Goal: Task Accomplishment & Management: Use online tool/utility

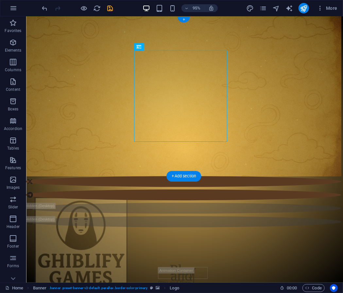
click at [273, 166] on figure at bounding box center [190, 106] width 333 height 180
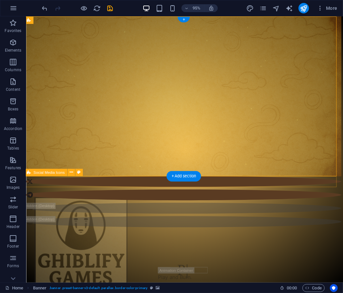
click at [255, 190] on div at bounding box center [190, 212] width 333 height 54
drag, startPoint x: 255, startPoint y: 190, endPoint x: 243, endPoint y: 26, distance: 164.5
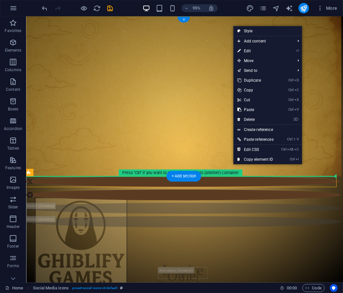
drag, startPoint x: 140, startPoint y: 187, endPoint x: 139, endPoint y: 177, distance: 10.5
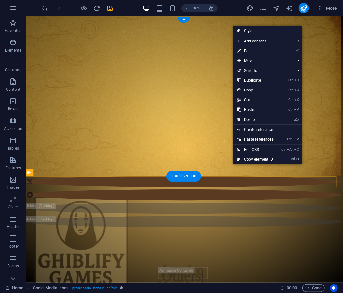
drag, startPoint x: 141, startPoint y: 184, endPoint x: 133, endPoint y: 182, distance: 7.9
click at [136, 171] on figure at bounding box center [190, 106] width 333 height 180
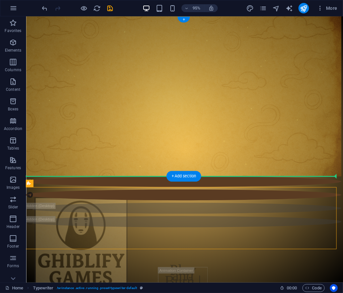
drag, startPoint x: 121, startPoint y: 196, endPoint x: 121, endPoint y: 180, distance: 16.0
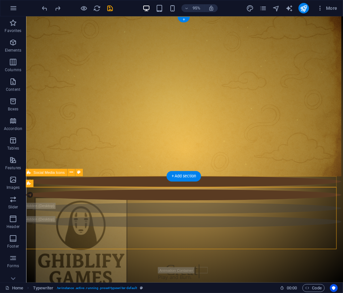
click at [124, 189] on div at bounding box center [190, 212] width 333 height 54
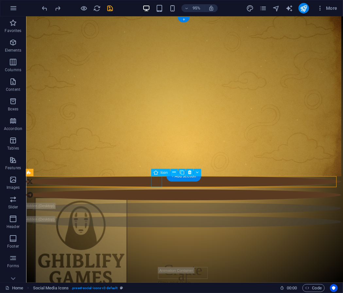
click at [163, 187] on figure at bounding box center [190, 190] width 333 height 11
click at [155, 193] on div at bounding box center [190, 212] width 333 height 54
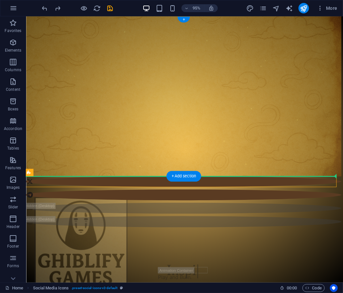
drag, startPoint x: 82, startPoint y: 189, endPoint x: 59, endPoint y: 135, distance: 58.5
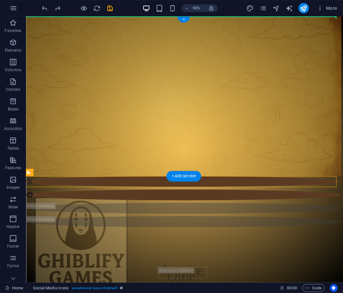
drag, startPoint x: 63, startPoint y: 191, endPoint x: 65, endPoint y: 21, distance: 169.3
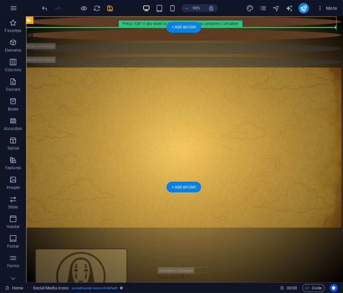
drag, startPoint x: 72, startPoint y: 36, endPoint x: 56, endPoint y: 43, distance: 17.4
drag, startPoint x: 57, startPoint y: 36, endPoint x: 53, endPoint y: 77, distance: 42.1
drag, startPoint x: 55, startPoint y: 34, endPoint x: 35, endPoint y: 32, distance: 20.4
drag, startPoint x: 57, startPoint y: 38, endPoint x: 43, endPoint y: 52, distance: 19.6
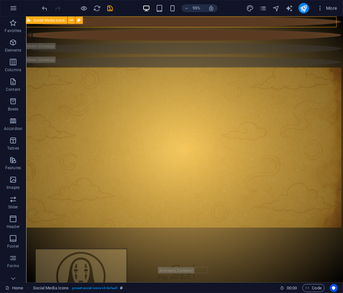
drag, startPoint x: 18, startPoint y: 0, endPoint x: 43, endPoint y: 19, distance: 31.1
click at [43, 19] on div "Social Media Icons" at bounding box center [45, 20] width 43 height 8
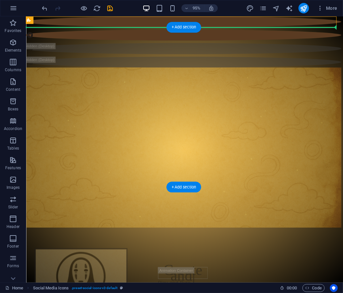
drag, startPoint x: 71, startPoint y: 38, endPoint x: 51, endPoint y: 41, distance: 20.2
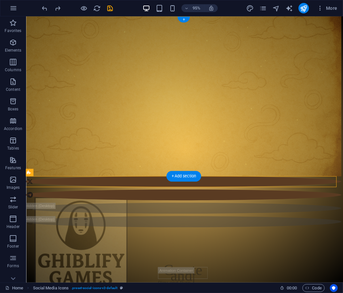
click at [132, 165] on figure at bounding box center [190, 106] width 333 height 180
click at [141, 187] on div at bounding box center [190, 212] width 333 height 54
select select "px"
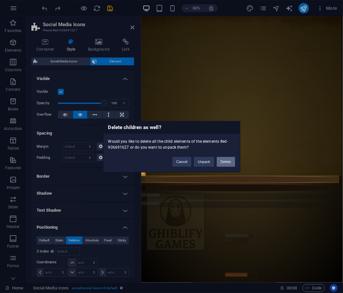
click at [224, 160] on button "Delete" at bounding box center [226, 162] width 18 height 10
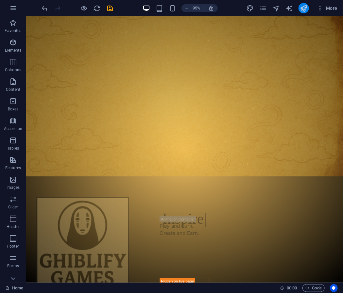
click at [307, 11] on icon "publish" at bounding box center [304, 9] width 8 height 8
click at [109, 120] on figure at bounding box center [192, 106] width 333 height 180
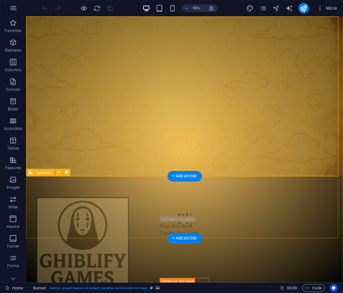
click at [91, 217] on div "Pl Play and Burn. Create and Earn. Inspire Others." at bounding box center [192, 217] width 333 height 65
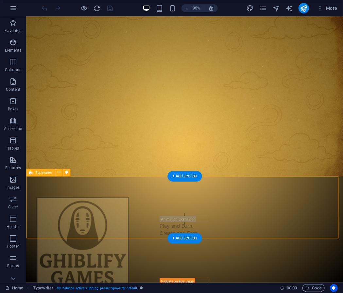
click at [99, 216] on div "Play and Burn. Create and Earn. Inspire Others." at bounding box center [192, 217] width 333 height 65
click at [99, 216] on div "Cre Play and Burn. Create and Earn. Inspire Others." at bounding box center [192, 217] width 333 height 65
select select "px"
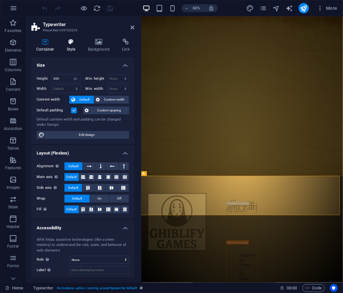
click at [72, 52] on h4 "Style" at bounding box center [72, 46] width 21 height 14
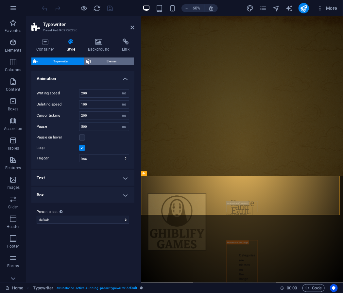
click at [100, 60] on span "Element" at bounding box center [112, 62] width 39 height 8
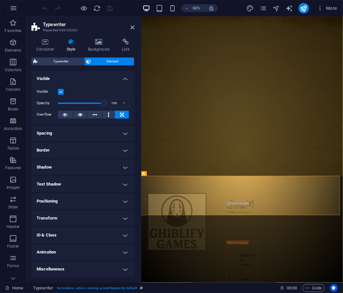
click at [64, 212] on h4 "Transform" at bounding box center [82, 219] width 103 height 16
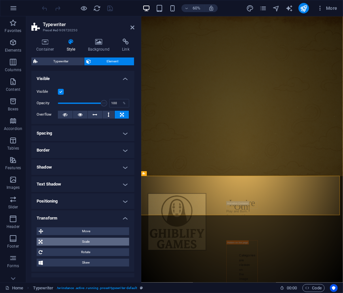
click at [71, 243] on span "Scale" at bounding box center [85, 242] width 83 height 8
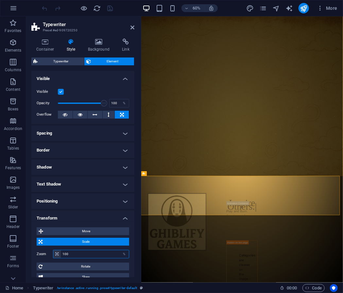
click at [102, 256] on input "100" at bounding box center [95, 254] width 68 height 8
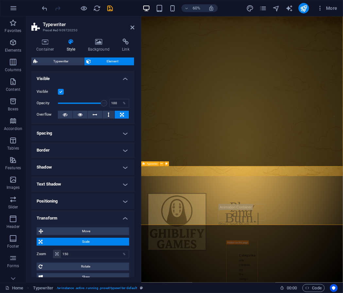
type input "100"
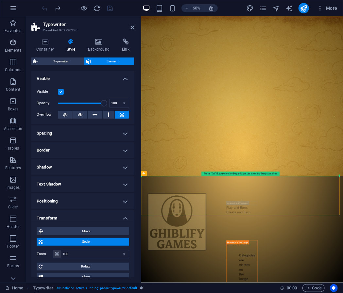
drag, startPoint x: 232, startPoint y: 333, endPoint x: 236, endPoint y: 235, distance: 97.8
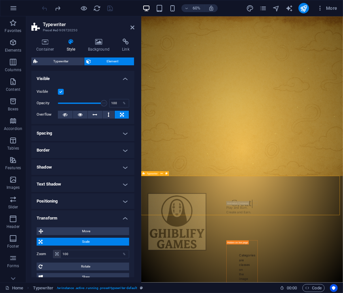
click at [278, 9] on icon "navigator" at bounding box center [276, 9] width 8 height 8
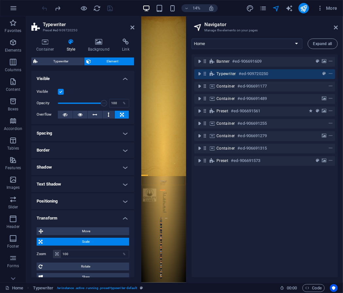
click at [239, 75] on h6 "#ed-909720250" at bounding box center [253, 74] width 29 height 8
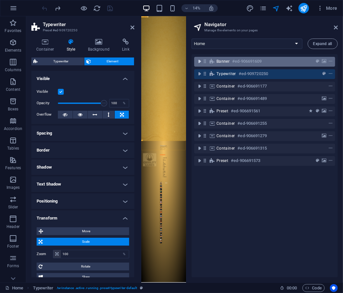
click at [198, 62] on icon "toggle-expand" at bounding box center [199, 61] width 7 height 7
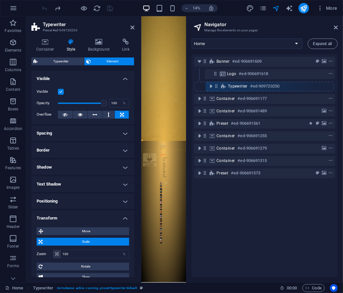
drag, startPoint x: 207, startPoint y: 85, endPoint x: 219, endPoint y: 84, distance: 12.8
click at [219, 84] on div "Banner #ed-906691609 Logo #ed-906691618 Typewriter #ed-909720250 Container #ed-…" at bounding box center [265, 165] width 146 height 223
drag, startPoint x: 219, startPoint y: 84, endPoint x: 210, endPoint y: 85, distance: 9.6
click at [210, 85] on div "Typewriter #ed-909720250" at bounding box center [264, 87] width 141 height 10
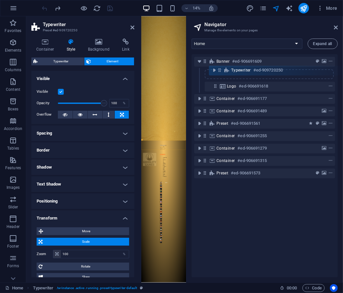
drag, startPoint x: 206, startPoint y: 87, endPoint x: 221, endPoint y: 74, distance: 20.4
click at [221, 74] on div "Banner #ed-906691609 Logo #ed-906691618 Typewriter #ed-909720250 Container #ed-…" at bounding box center [265, 165] width 146 height 223
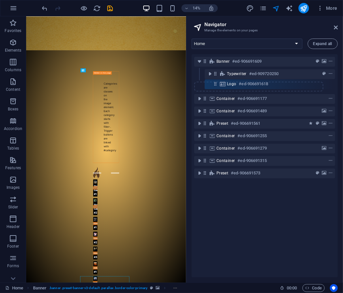
scroll to position [0, 0]
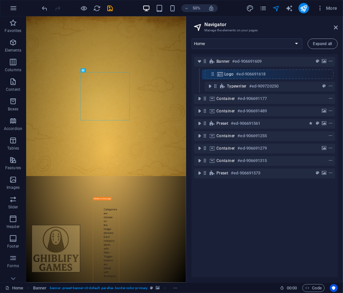
drag, startPoint x: 218, startPoint y: 87, endPoint x: 216, endPoint y: 73, distance: 13.9
click at [216, 73] on div "Banner #ed-906691609 Typewriter #ed-909720250 Logo #ed-906691618 Container #ed-…" at bounding box center [265, 165] width 146 height 223
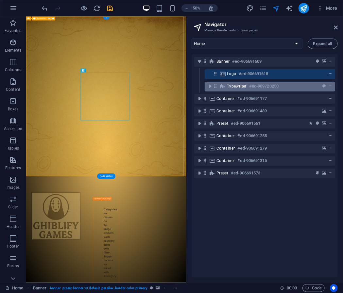
click at [239, 85] on span "Typewriter" at bounding box center [237, 86] width 20 height 5
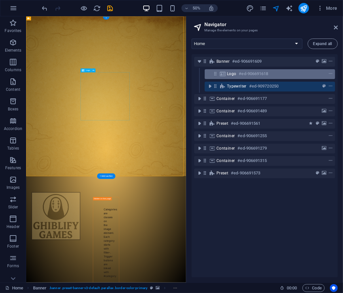
click at [240, 72] on h6 "#ed-906691618" at bounding box center [253, 74] width 29 height 8
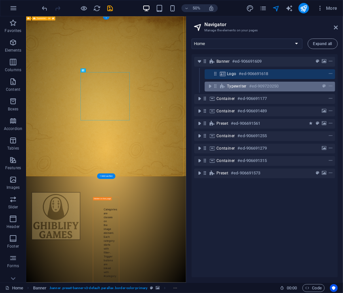
click at [235, 88] on span "Typewriter" at bounding box center [237, 86] width 20 height 5
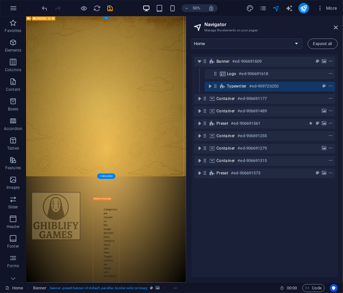
click at [235, 88] on span "Typewriter" at bounding box center [237, 86] width 20 height 5
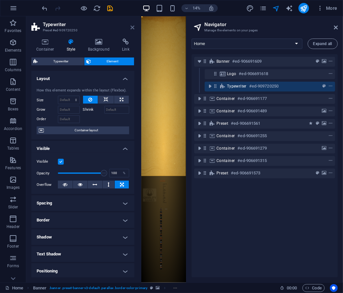
click at [132, 27] on icon at bounding box center [132, 27] width 4 height 5
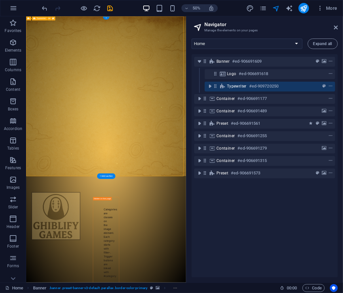
click at [264, 83] on h6 "#ed-909720250" at bounding box center [263, 86] width 29 height 8
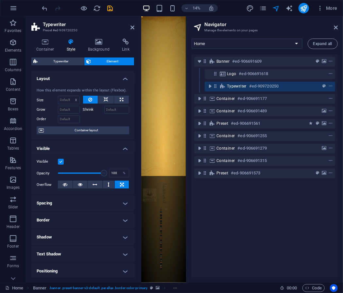
click at [128, 25] on h2 "Typewriter" at bounding box center [89, 25] width 92 height 6
click at [130, 26] on icon at bounding box center [132, 27] width 4 height 5
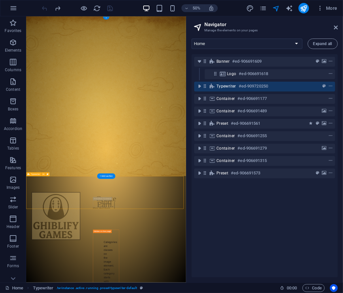
click at [238, 85] on div "Typewriter #ed-909720250" at bounding box center [259, 86] width 86 height 8
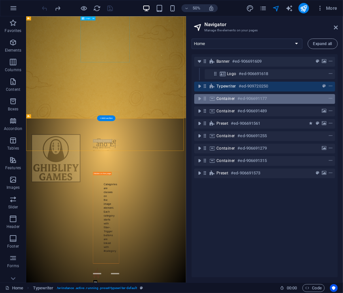
drag, startPoint x: 238, startPoint y: 85, endPoint x: 214, endPoint y: 100, distance: 28.2
click at [214, 100] on div "Banner #ed-906691609 Logo #ed-906691618 Typewriter #ed-909720250 Container #ed-…" at bounding box center [265, 165] width 146 height 223
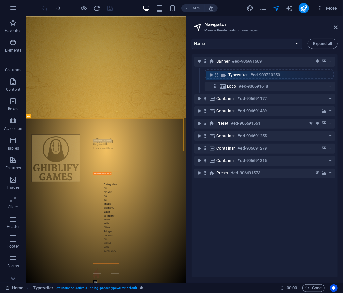
drag, startPoint x: 204, startPoint y: 86, endPoint x: 213, endPoint y: 74, distance: 15.4
click at [213, 74] on div "Banner #ed-906691609 Logo #ed-906691618 Typewriter #ed-909720250 Container #ed-…" at bounding box center [265, 165] width 146 height 223
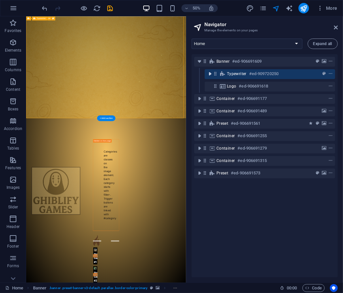
click at [211, 74] on icon "toggle-expand" at bounding box center [210, 74] width 7 height 7
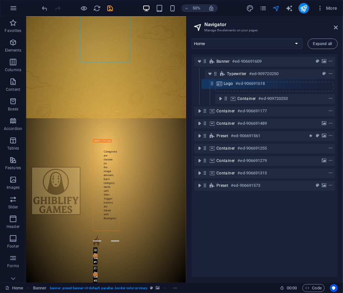
drag, startPoint x: 214, startPoint y: 100, endPoint x: 211, endPoint y: 83, distance: 17.0
click at [211, 83] on div "Banner #ed-906691609 Typewriter #ed-909720250 Container #ed-909720253 Logo #ed-…" at bounding box center [265, 165] width 146 height 223
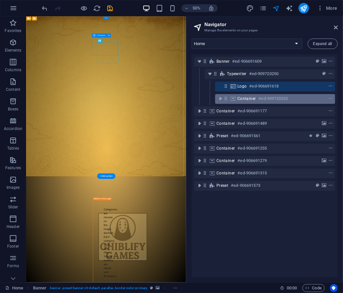
click at [240, 96] on span "Container" at bounding box center [246, 98] width 19 height 5
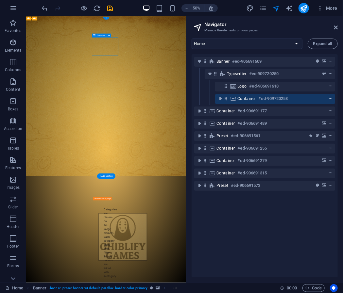
click at [329, 98] on icon "context-menu" at bounding box center [330, 98] width 5 height 5
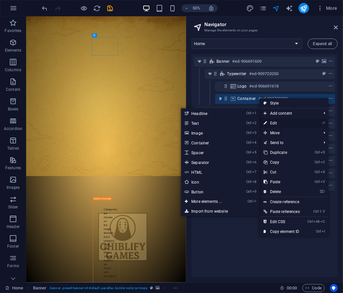
click at [307, 121] on li "⏎ Edit" at bounding box center [294, 123] width 69 height 10
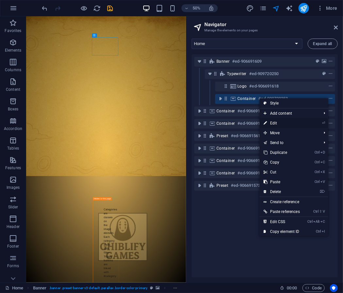
click at [304, 122] on li "⏎ Edit" at bounding box center [294, 123] width 69 height 10
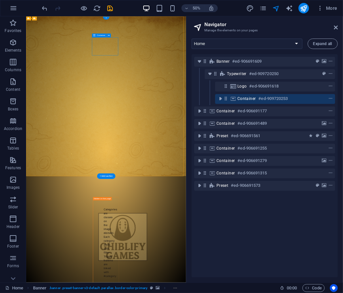
drag, startPoint x: 304, startPoint y: 122, endPoint x: 300, endPoint y: 98, distance: 24.2
click at [300, 98] on div "Container #ed-909720253" at bounding box center [269, 99] width 65 height 8
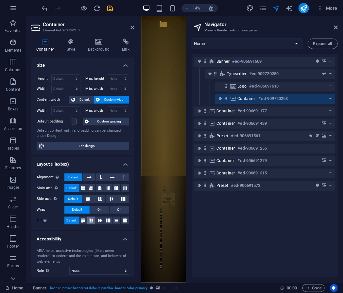
click at [90, 217] on button at bounding box center [91, 221] width 8 height 8
click at [134, 25] on aside "Container Element #ed-909720253 Container Style Background Link Size Height Def…" at bounding box center [83, 149] width 115 height 266
click at [133, 26] on icon at bounding box center [132, 27] width 4 height 5
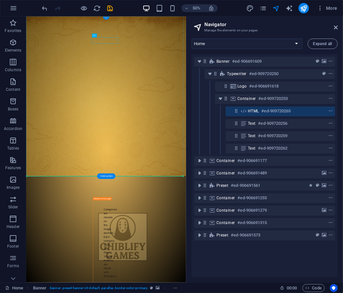
drag, startPoint x: 193, startPoint y: 61, endPoint x: 187, endPoint y: 212, distance: 151.1
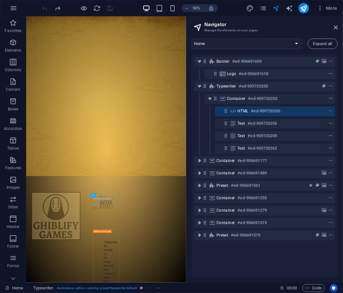
drag, startPoint x: 219, startPoint y: 86, endPoint x: 224, endPoint y: 68, distance: 18.9
click at [224, 68] on div "Banner #ed-906691609 Logo #ed-906691618 Typewriter #ed-909720250 Container #ed-…" at bounding box center [265, 165] width 146 height 223
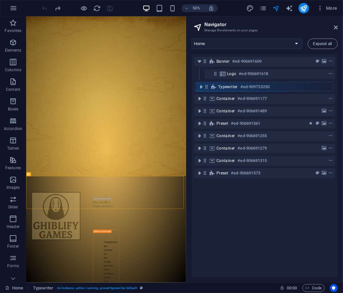
click at [208, 83] on div "Banner #ed-906691609 Logo #ed-906691618 Typewriter #ed-909720250 Container #ed-…" at bounding box center [265, 165] width 146 height 223
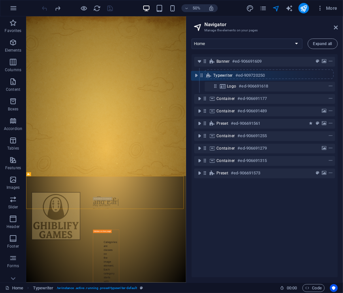
drag, startPoint x: 208, startPoint y: 83, endPoint x: 204, endPoint y: 71, distance: 13.2
click at [204, 71] on div "Banner #ed-906691609 Logo #ed-906691618 Typewriter #ed-909720250 Container #ed-…" at bounding box center [265, 165] width 146 height 223
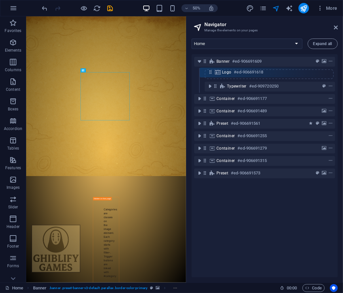
drag, startPoint x: 214, startPoint y: 85, endPoint x: 208, endPoint y: 69, distance: 17.2
click at [208, 69] on div "Banner #ed-906691609 Typewriter #ed-909720250 Logo #ed-906691618 Container #ed-…" at bounding box center [265, 165] width 146 height 223
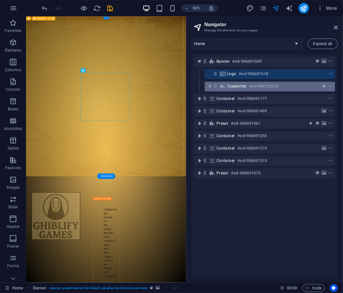
click at [216, 86] on icon at bounding box center [215, 86] width 6 height 6
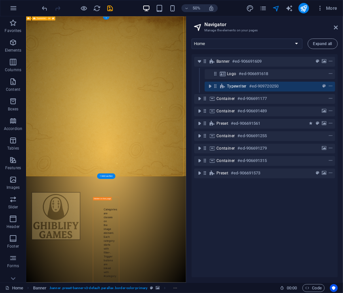
click at [237, 91] on div "Typewriter #ed-909720250" at bounding box center [270, 87] width 130 height 10
click at [238, 88] on span "Typewriter" at bounding box center [237, 86] width 20 height 5
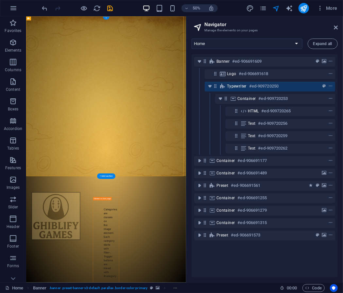
drag, startPoint x: 213, startPoint y: 106, endPoint x: 168, endPoint y: 42, distance: 78.3
drag, startPoint x: 68, startPoint y: 34, endPoint x: 123, endPoint y: 256, distance: 228.9
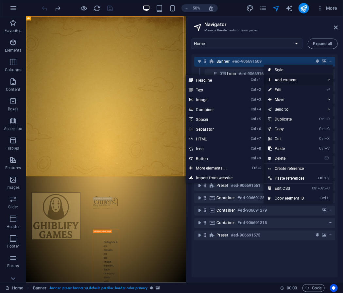
click at [286, 78] on span "Add content" at bounding box center [293, 80] width 59 height 10
click at [224, 109] on link "Ctrl 4 Container" at bounding box center [213, 110] width 54 height 10
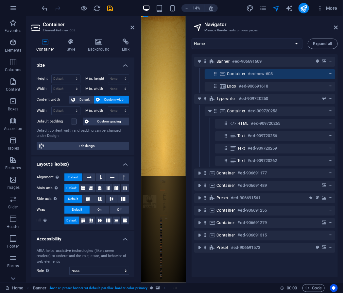
drag, startPoint x: 252, startPoint y: 85, endPoint x: 244, endPoint y: 79, distance: 10.1
click at [249, 69] on div "Banner #ed-906691609 Container #ed-new-608 Logo #ed-906691618 Typewriter #ed-90…" at bounding box center [265, 165] width 146 height 223
click at [243, 79] on div "Container #ed-new-608" at bounding box center [270, 74] width 130 height 10
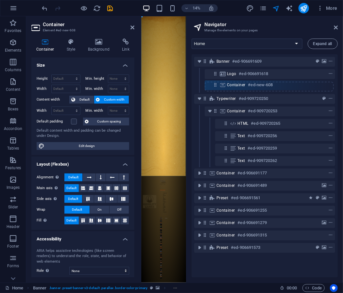
drag, startPoint x: 217, startPoint y: 75, endPoint x: 218, endPoint y: 92, distance: 16.7
click at [218, 92] on div "Banner #ed-906691609 Container #ed-new-608 Logo #ed-906691618 Typewriter #ed-90…" at bounding box center [265, 165] width 146 height 223
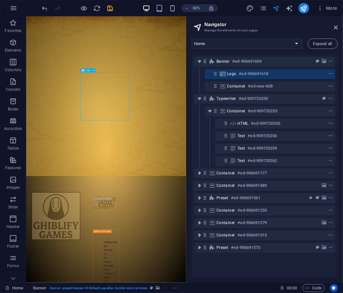
click at [216, 76] on icon at bounding box center [215, 74] width 6 height 6
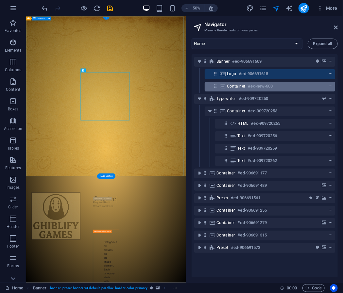
click at [277, 86] on div "Container #ed-new-608" at bounding box center [265, 86] width 76 height 8
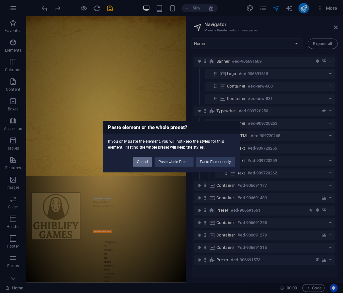
click at [134, 163] on button "Cancel" at bounding box center [142, 162] width 19 height 10
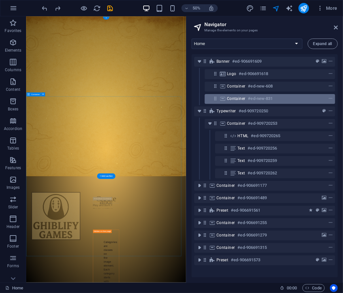
click at [242, 98] on span "Container" at bounding box center [236, 98] width 19 height 5
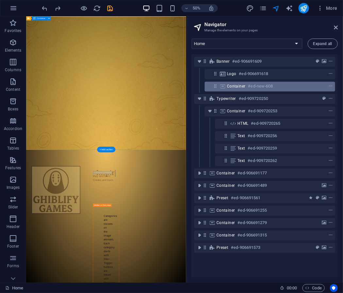
click at [220, 85] on icon at bounding box center [222, 86] width 7 height 5
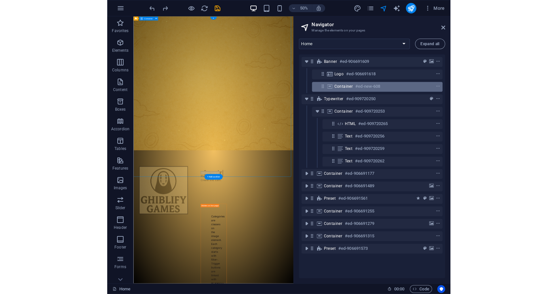
scroll to position [0, 0]
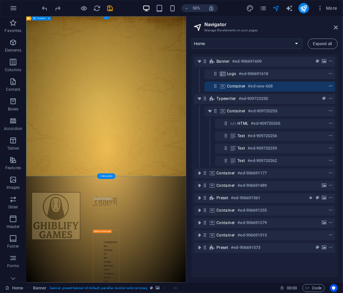
click at [327, 87] on span "context-menu" at bounding box center [330, 86] width 7 height 5
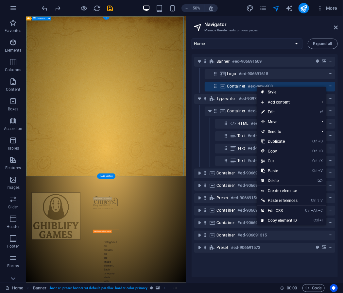
click at [244, 87] on span "Container" at bounding box center [236, 86] width 19 height 5
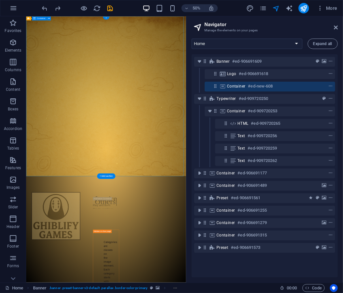
click at [244, 87] on span "Container" at bounding box center [236, 86] width 19 height 5
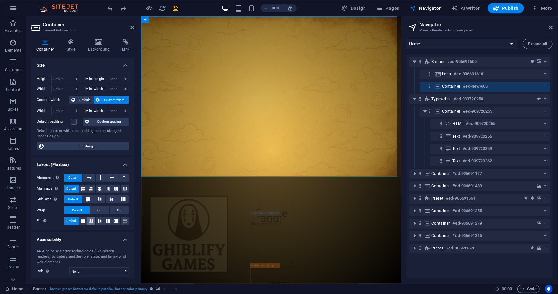
click at [93, 222] on button at bounding box center [91, 221] width 8 height 8
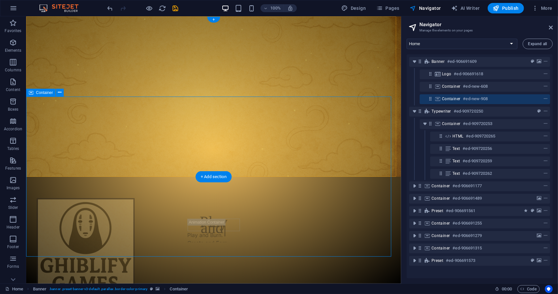
drag, startPoint x: 456, startPoint y: 98, endPoint x: 428, endPoint y: 99, distance: 28.8
click at [343, 99] on div "Container #ed-new-908" at bounding box center [485, 99] width 130 height 10
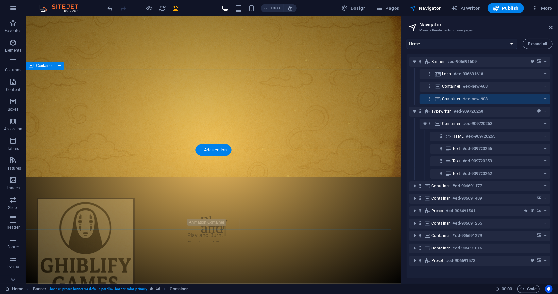
scroll to position [27, 0]
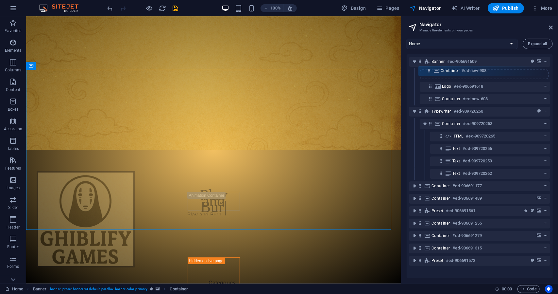
drag, startPoint x: 428, startPoint y: 99, endPoint x: 427, endPoint y: 71, distance: 28.5
click at [343, 71] on div "Banner #ed-906691609 Logo #ed-906691618 Container #ed-new-608 Container #ed-new…" at bounding box center [480, 166] width 146 height 224
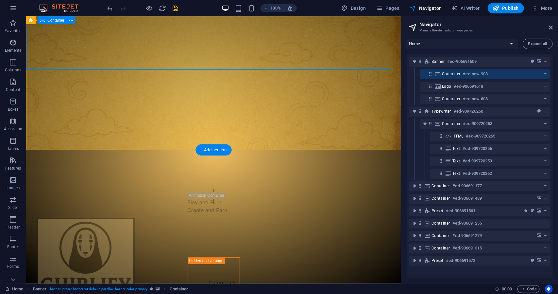
click at [343, 73] on div at bounding box center [533, 74] width 31 height 8
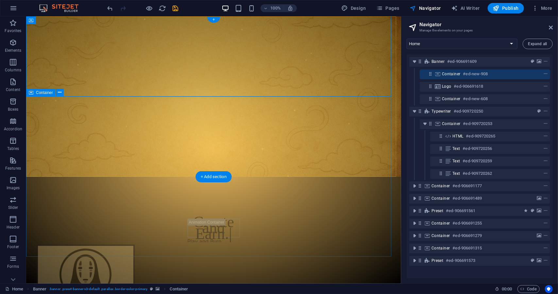
click at [343, 233] on div "Drop content here or Add elements Paste clipboard" at bounding box center [213, 256] width 375 height 46
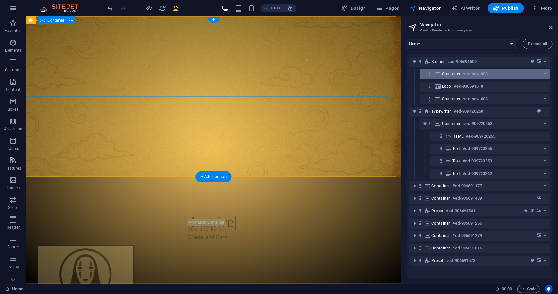
click at [343, 74] on div "Container #ed-new-908" at bounding box center [480, 74] width 76 height 8
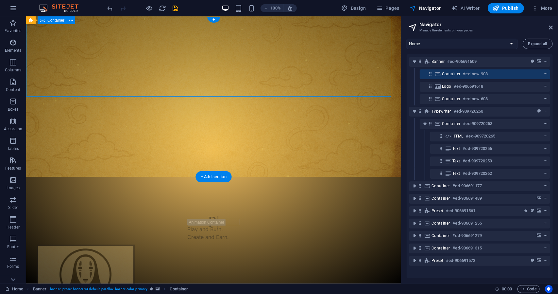
click at [343, 74] on icon at bounding box center [437, 73] width 7 height 5
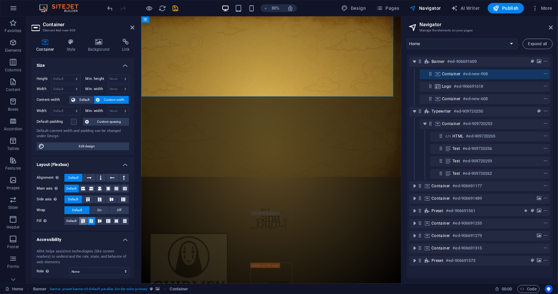
click at [84, 219] on icon at bounding box center [83, 221] width 8 height 4
click at [71, 80] on select "Default px rem % vh vw" at bounding box center [66, 79] width 28 height 8
select select "px"
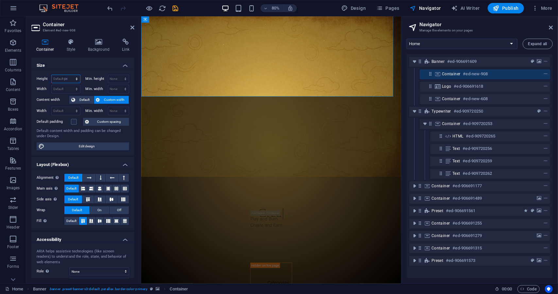
click at [70, 75] on select "Default px rem % vh vw" at bounding box center [66, 79] width 28 height 8
type input "100"
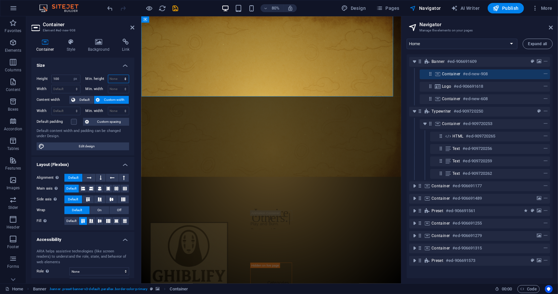
click at [116, 78] on select "None px rem % vh vw" at bounding box center [118, 79] width 21 height 8
select select "px"
click at [118, 75] on select "None px rem % vh vw" at bounding box center [118, 79] width 21 height 8
type input "100"
click at [98, 177] on button at bounding box center [101, 178] width 10 height 8
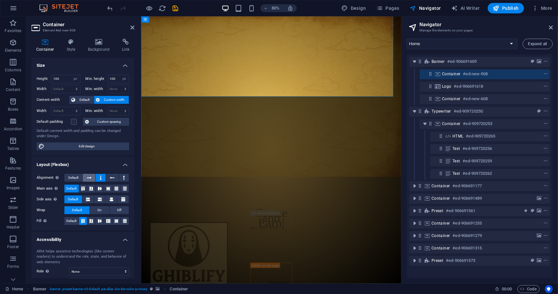
click at [92, 177] on button at bounding box center [89, 178] width 12 height 8
click at [100, 187] on icon at bounding box center [100, 188] width 4 height 8
click at [110, 198] on icon at bounding box center [112, 199] width 8 height 4
click at [114, 208] on button "Off" at bounding box center [119, 210] width 19 height 8
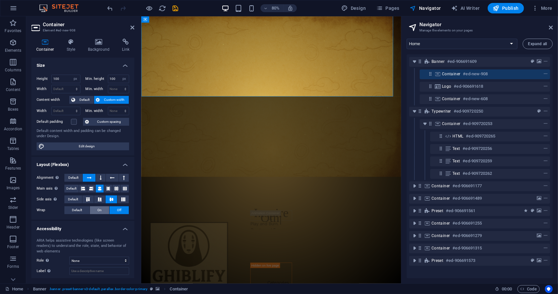
click at [105, 211] on button "On" at bounding box center [99, 210] width 19 height 8
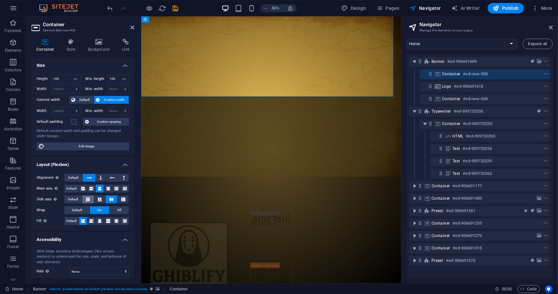
click at [90, 199] on icon at bounding box center [88, 199] width 8 height 4
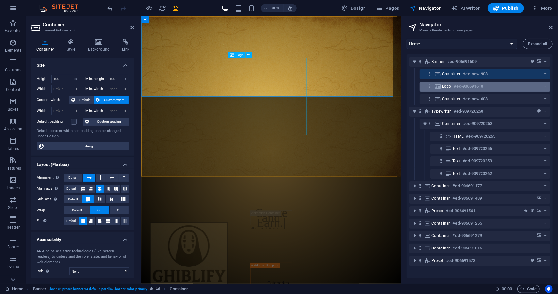
click at [343, 87] on h6 "#ed-906691618" at bounding box center [468, 86] width 29 height 8
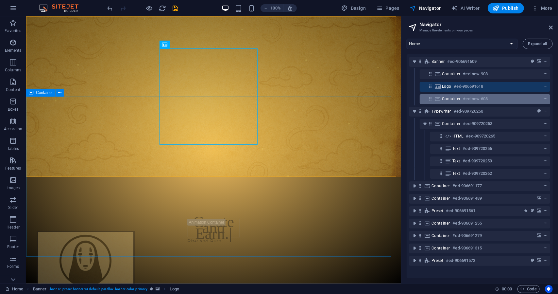
click at [343, 101] on span "Container" at bounding box center [451, 98] width 19 height 5
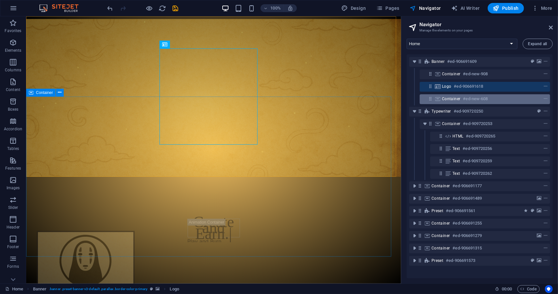
scroll to position [27, 0]
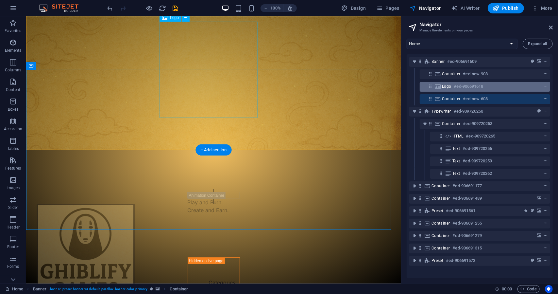
click at [343, 82] on h6 "#ed-906691618" at bounding box center [468, 86] width 29 height 8
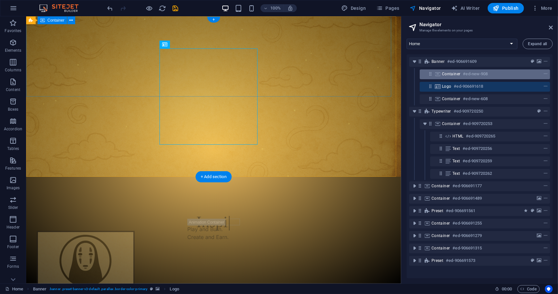
click at [343, 74] on div "Container #ed-new-908" at bounding box center [480, 74] width 76 height 8
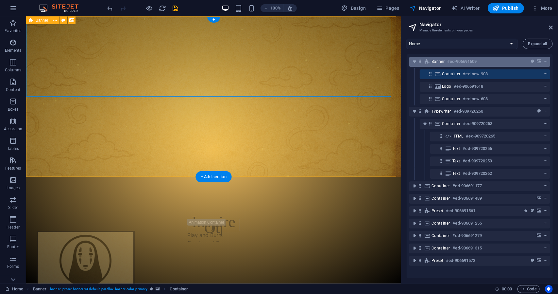
click at [343, 64] on h6 "#ed-906691609" at bounding box center [461, 62] width 29 height 8
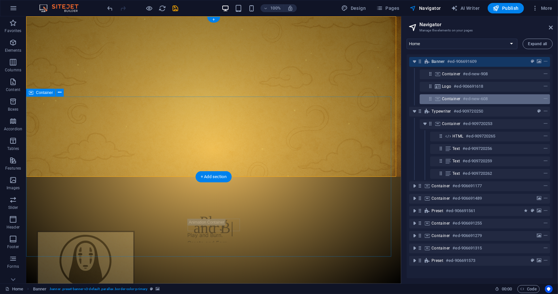
click at [343, 100] on h6 "#ed-new-608" at bounding box center [475, 99] width 25 height 8
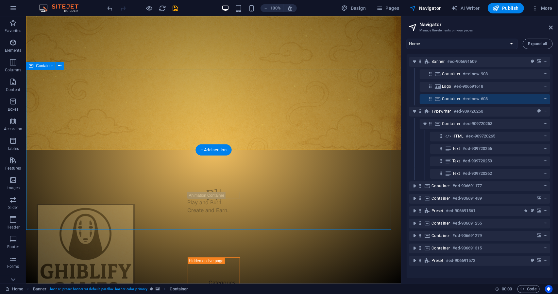
click at [343, 98] on h6 "#ed-new-608" at bounding box center [475, 99] width 25 height 8
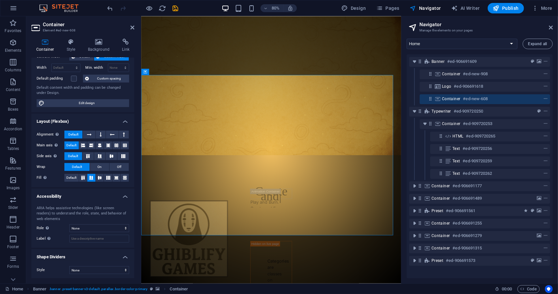
scroll to position [0, 0]
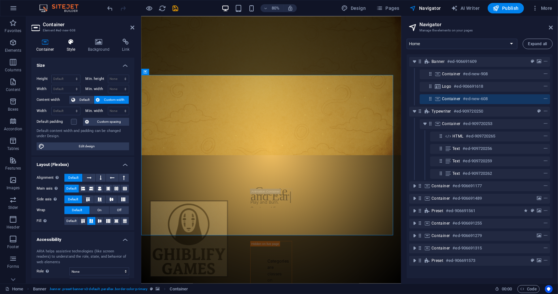
click at [75, 41] on icon at bounding box center [71, 42] width 19 height 7
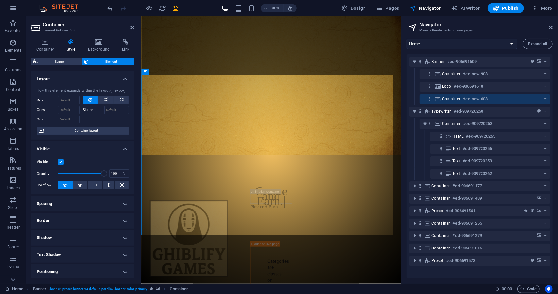
scroll to position [69, 0]
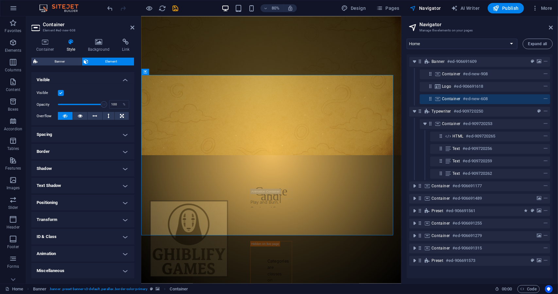
click at [66, 199] on h4 "Positioning" at bounding box center [82, 202] width 103 height 16
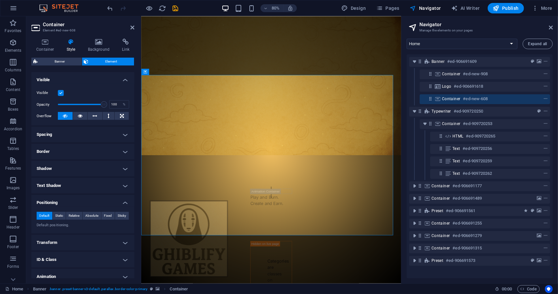
click at [65, 240] on h4 "Transform" at bounding box center [82, 242] width 103 height 16
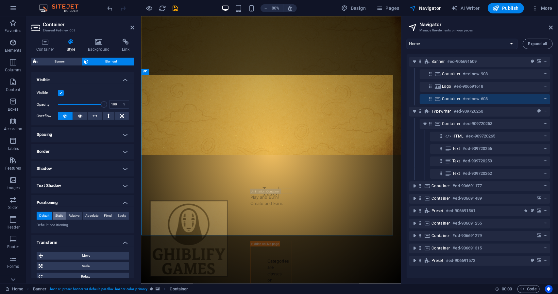
click at [59, 214] on span "Static" at bounding box center [59, 215] width 8 height 8
click at [69, 217] on span "Relative" at bounding box center [74, 215] width 11 height 8
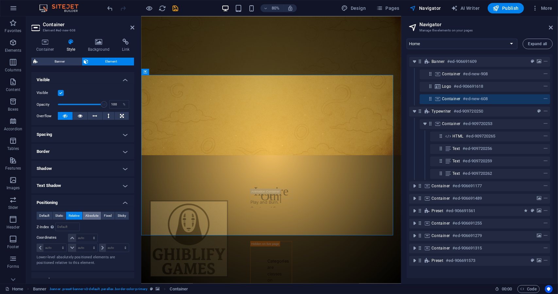
click at [88, 216] on span "Absolute" at bounding box center [91, 215] width 13 height 8
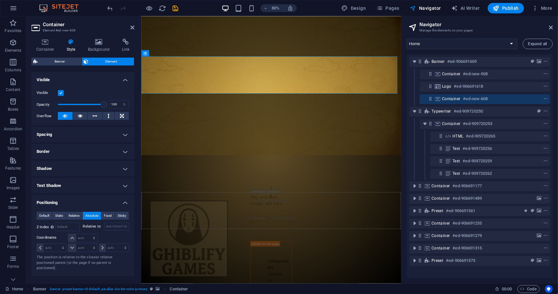
click at [78, 134] on h4 "Spacing" at bounding box center [82, 134] width 103 height 16
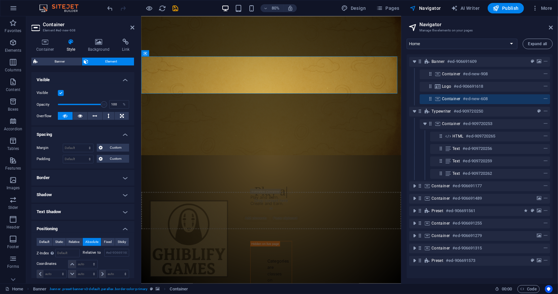
click at [75, 176] on h4 "Border" at bounding box center [82, 178] width 103 height 16
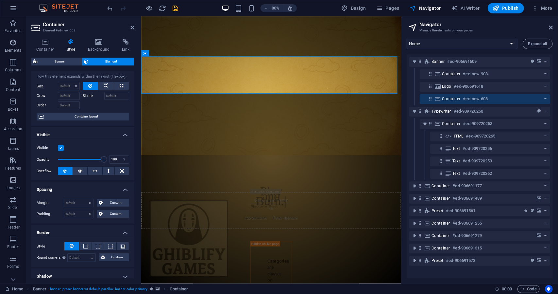
scroll to position [0, 0]
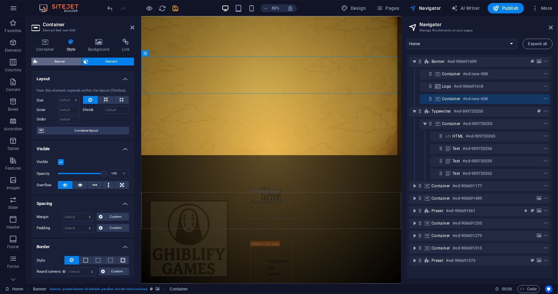
click at [67, 61] on span "Banner" at bounding box center [60, 62] width 40 height 8
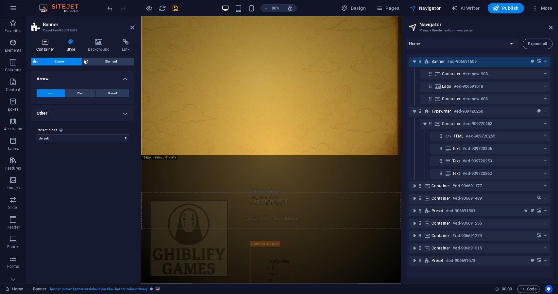
click at [48, 46] on h4 "Container" at bounding box center [46, 46] width 30 height 14
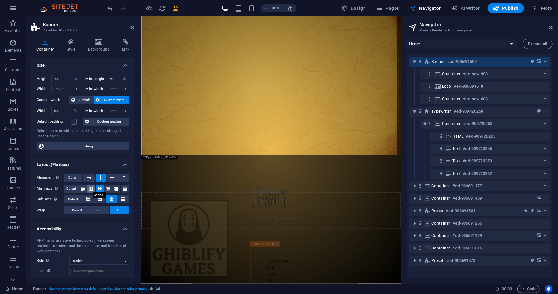
click at [92, 188] on icon at bounding box center [91, 188] width 8 height 4
click at [62, 77] on input "200" at bounding box center [66, 79] width 28 height 8
type input "100"
click at [112, 79] on input "60" at bounding box center [118, 79] width 21 height 8
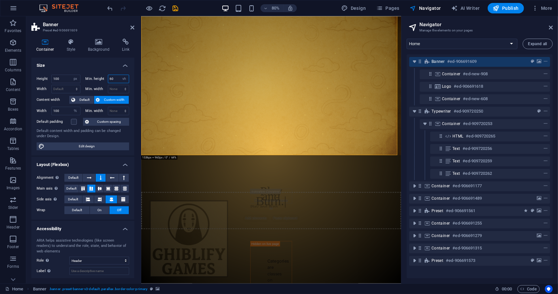
click at [112, 79] on input "60" at bounding box center [118, 79] width 21 height 8
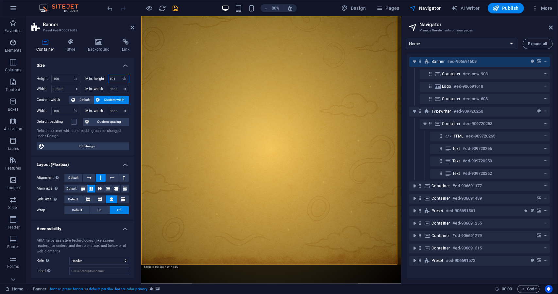
click at [115, 82] on input "101" at bounding box center [118, 79] width 21 height 8
type input "100"
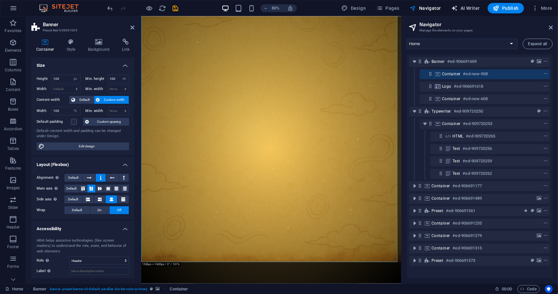
click at [343, 8] on span "AI Writer" at bounding box center [465, 8] width 28 height 7
select select "English"
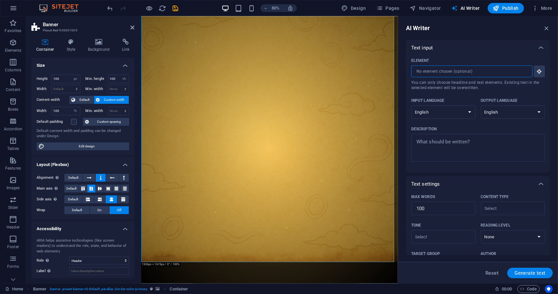
click at [343, 71] on input "Element ​ You can only choose headline and text elements. Existing text in the …" at bounding box center [469, 71] width 117 height 12
click at [343, 28] on icon "button" at bounding box center [546, 28] width 7 height 7
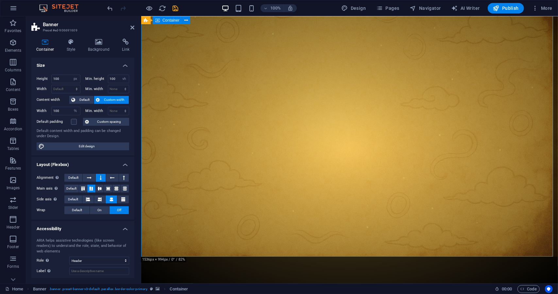
click at [343, 256] on div "Drop content here or Add elements Paste clipboard" at bounding box center [349, 272] width 417 height 33
click at [200, 256] on div "Drop content here or Add elements Paste clipboard" at bounding box center [349, 272] width 417 height 33
click at [219, 256] on div "Drop content here or Add elements Paste clipboard" at bounding box center [349, 272] width 417 height 33
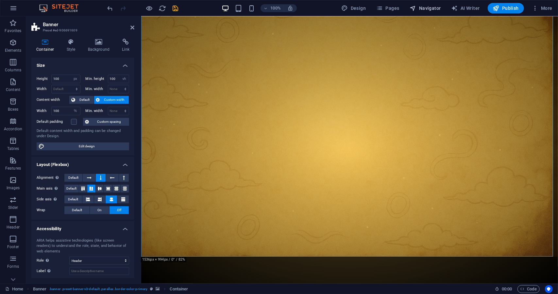
click at [343, 10] on span "Navigator" at bounding box center [425, 8] width 31 height 7
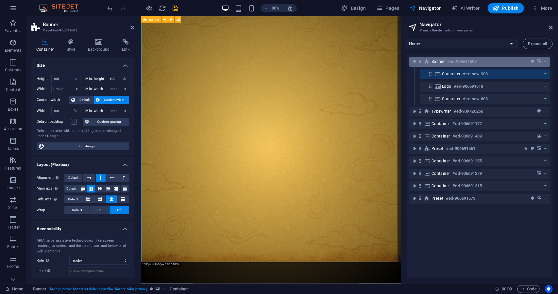
click at [343, 63] on h6 "#ed-906691609" at bounding box center [461, 62] width 29 height 8
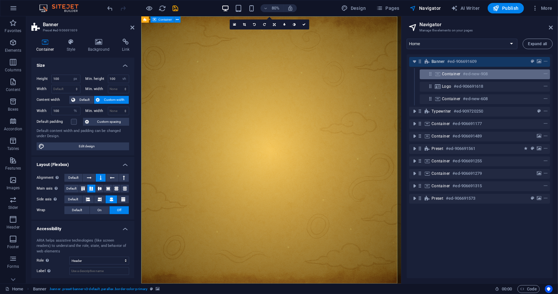
click at [343, 70] on div "Container #ed-new-908" at bounding box center [480, 74] width 76 height 8
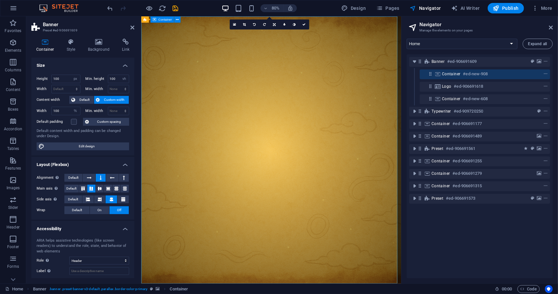
click at [343, 75] on div "Container #ed-new-908" at bounding box center [480, 74] width 76 height 8
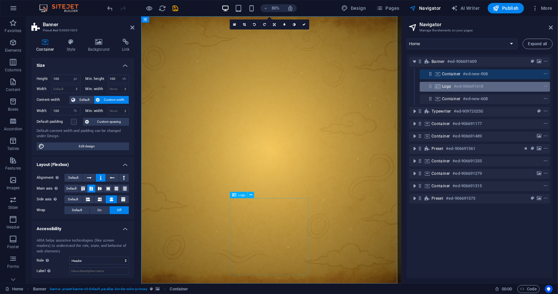
click at [343, 88] on div "Logo #ed-906691618" at bounding box center [480, 86] width 76 height 8
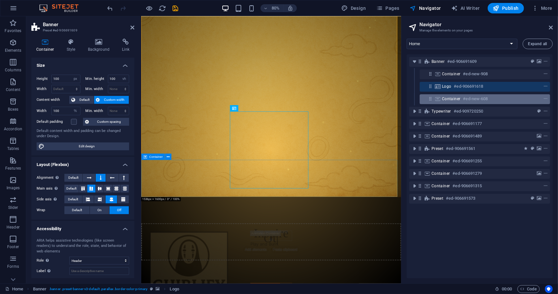
click at [343, 96] on div "Container #ed-new-608" at bounding box center [480, 99] width 76 height 8
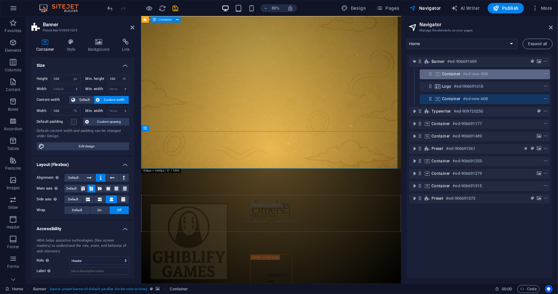
click at [343, 73] on div "Container #ed-new-908" at bounding box center [480, 74] width 76 height 8
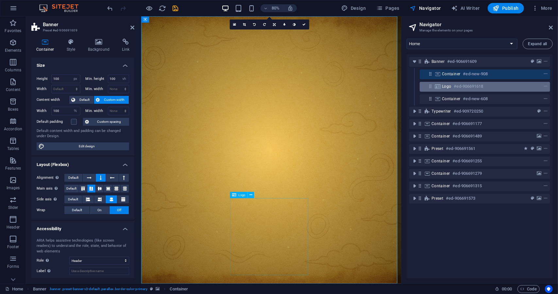
click at [343, 87] on div "Logo #ed-906691618" at bounding box center [480, 86] width 76 height 8
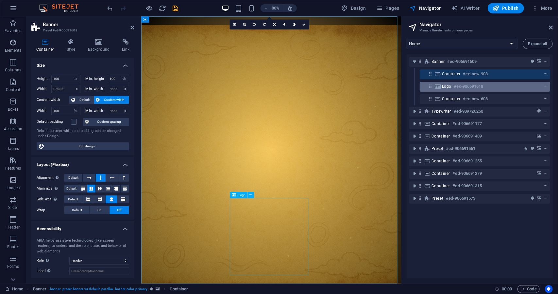
scroll to position [108, 0]
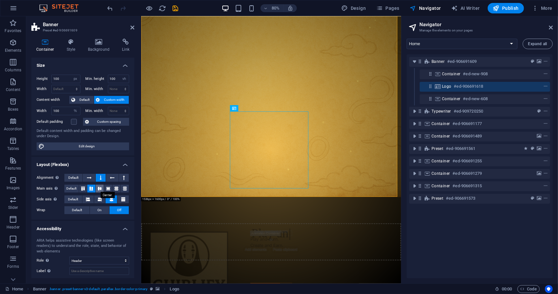
click at [99, 189] on icon at bounding box center [100, 188] width 8 height 4
click at [109, 188] on icon at bounding box center [108, 188] width 8 height 4
click at [113, 188] on icon at bounding box center [116, 188] width 8 height 4
click at [121, 188] on icon at bounding box center [125, 188] width 8 height 4
click at [98, 189] on icon at bounding box center [100, 188] width 8 height 4
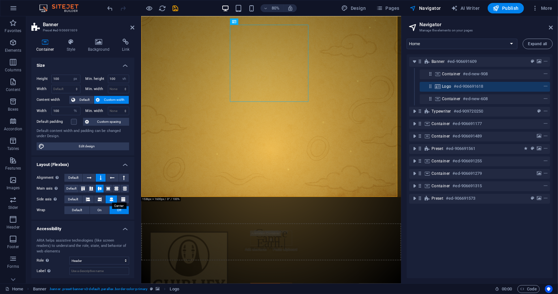
click at [110, 199] on icon at bounding box center [112, 199] width 4 height 8
click at [121, 198] on icon at bounding box center [123, 199] width 4 height 8
click at [114, 199] on button at bounding box center [111, 199] width 11 height 8
click at [106, 51] on h4 "Background" at bounding box center [100, 46] width 34 height 14
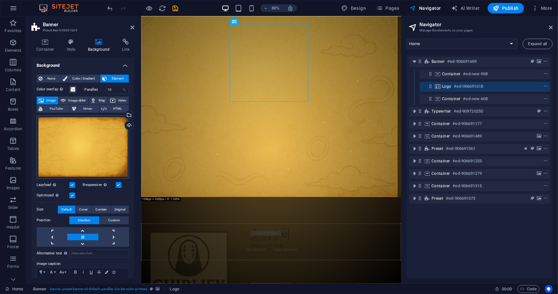
scroll to position [30, 0]
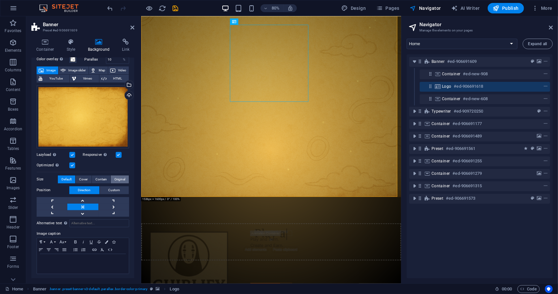
click at [116, 177] on span "Original" at bounding box center [119, 179] width 11 height 8
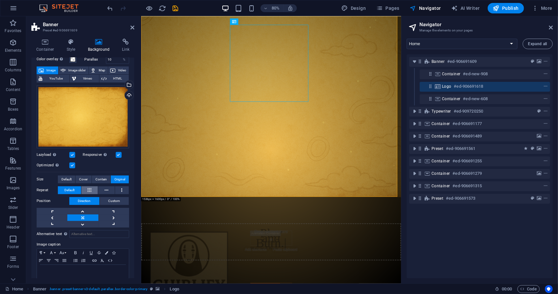
click at [91, 189] on icon at bounding box center [90, 190] width 4 height 8
click at [105, 188] on icon at bounding box center [107, 190] width 4 height 8
click at [117, 192] on button at bounding box center [122, 190] width 14 height 8
click at [113, 197] on span "Custom" at bounding box center [115, 201] width 12 height 8
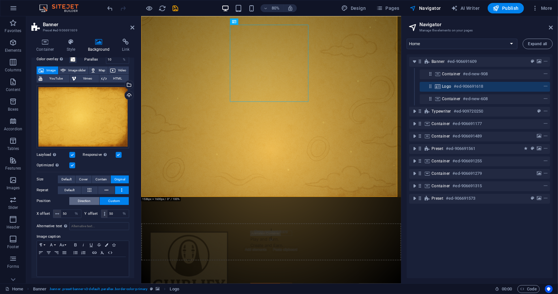
click at [95, 199] on button "Direction" at bounding box center [84, 201] width 30 height 8
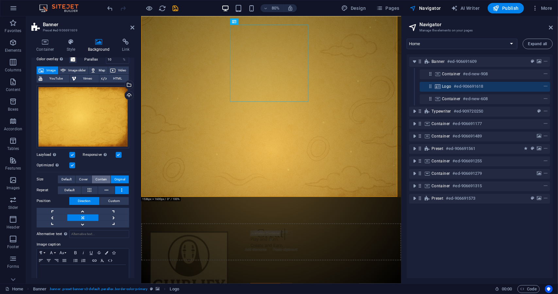
click at [103, 176] on span "Contain" at bounding box center [100, 179] width 11 height 8
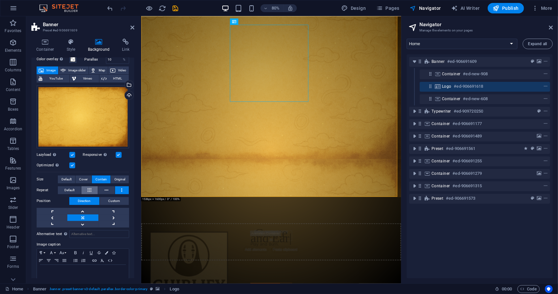
click at [88, 191] on icon at bounding box center [90, 190] width 4 height 8
click at [107, 191] on icon at bounding box center [107, 190] width 4 height 8
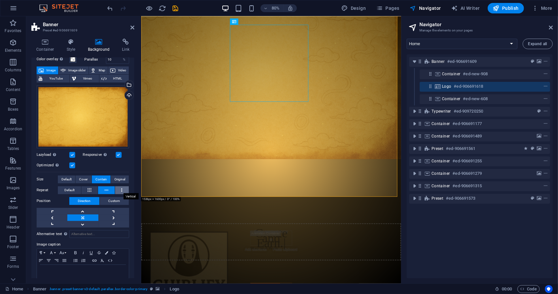
click at [124, 188] on button at bounding box center [122, 190] width 14 height 8
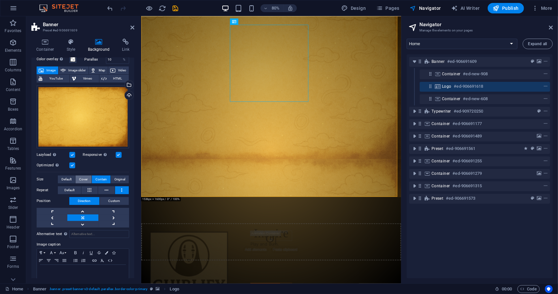
click at [84, 178] on span "Cover" at bounding box center [83, 179] width 8 height 8
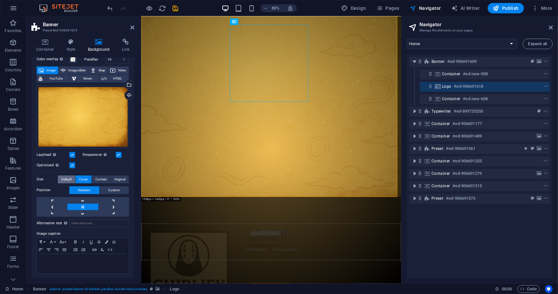
click at [67, 178] on span "Default" at bounding box center [66, 179] width 10 height 8
click at [87, 177] on span "Cover" at bounding box center [83, 179] width 8 height 8
click at [99, 177] on span "Contain" at bounding box center [100, 179] width 11 height 8
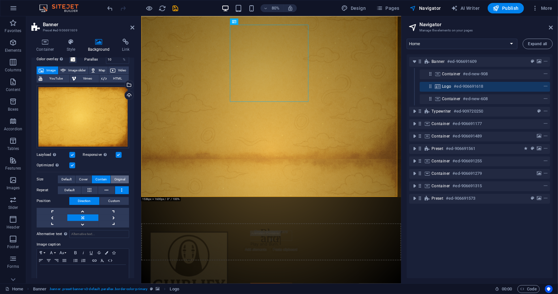
click at [121, 177] on span "Original" at bounding box center [119, 179] width 11 height 8
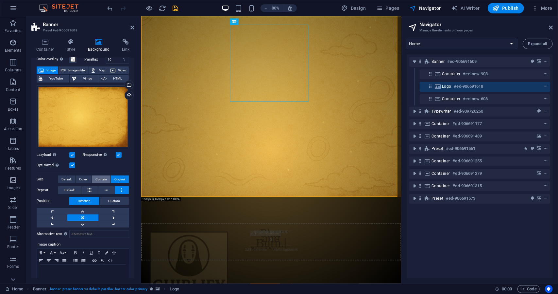
click at [105, 179] on span "Contain" at bounding box center [100, 179] width 11 height 8
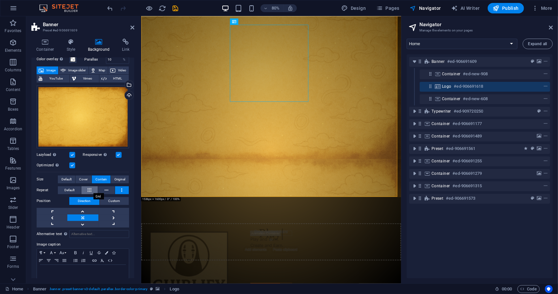
click at [95, 190] on button at bounding box center [89, 190] width 17 height 8
click at [100, 189] on button at bounding box center [106, 190] width 17 height 8
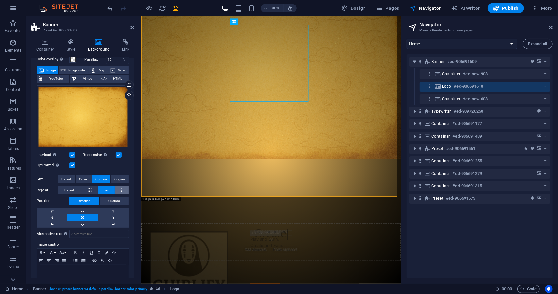
click at [122, 189] on button at bounding box center [122, 190] width 14 height 8
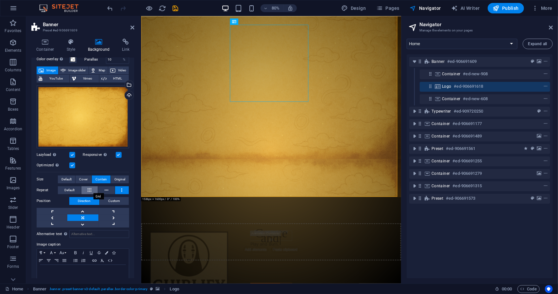
click at [89, 187] on icon at bounding box center [90, 190] width 4 height 8
click at [102, 198] on button "Custom" at bounding box center [114, 201] width 29 height 8
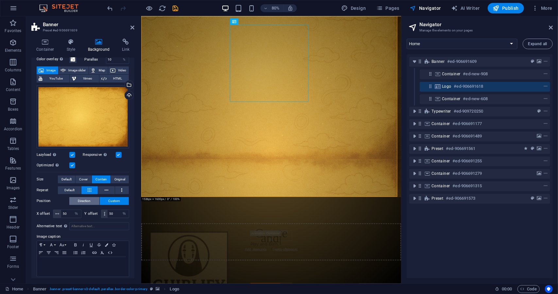
click at [90, 198] on span "Direction" at bounding box center [84, 201] width 13 height 8
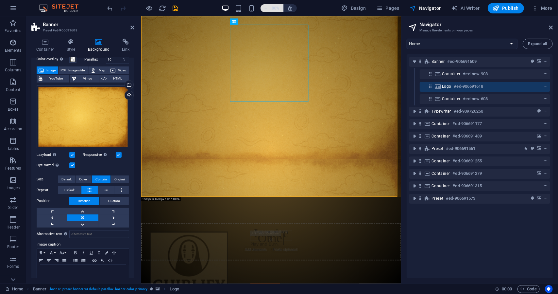
click at [275, 9] on h6 "80%" at bounding box center [275, 8] width 10 height 8
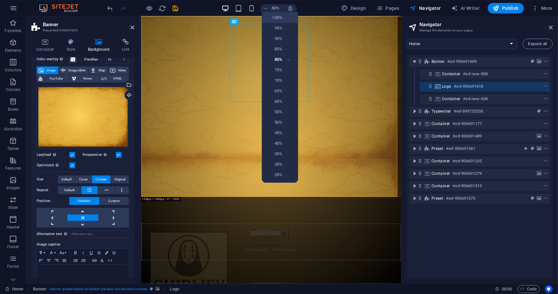
click at [275, 16] on h6 "100%" at bounding box center [274, 18] width 17 height 8
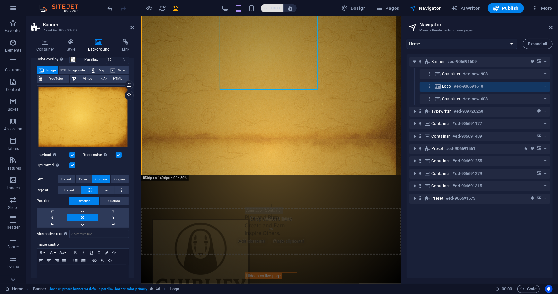
click at [277, 8] on h6 "100%" at bounding box center [275, 8] width 10 height 8
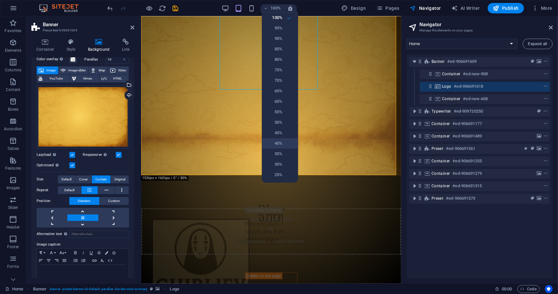
click at [279, 139] on li "40%" at bounding box center [280, 143] width 36 height 10
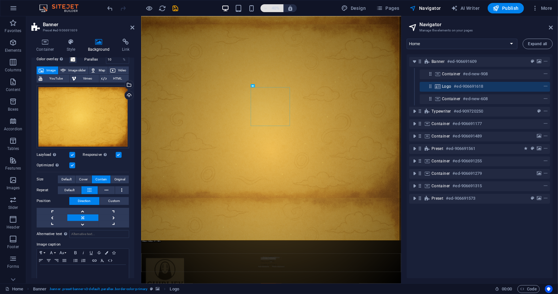
click at [272, 10] on h6 "40%" at bounding box center [275, 8] width 10 height 8
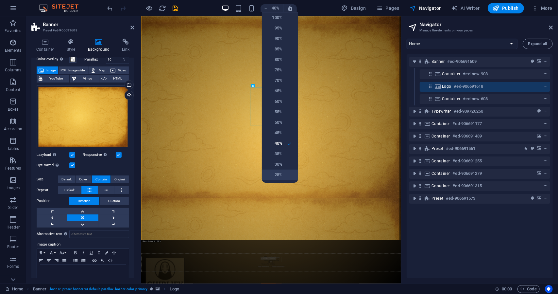
click at [282, 175] on li "25%" at bounding box center [280, 174] width 36 height 10
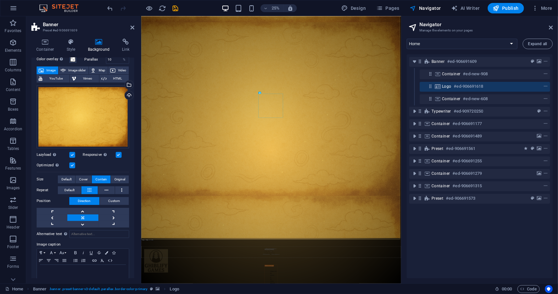
scroll to position [182, 0]
click at [269, 11] on span "25%" at bounding box center [272, 8] width 18 height 8
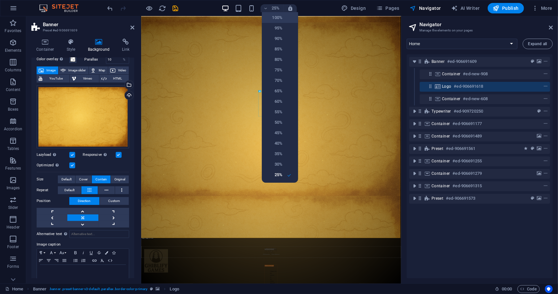
click at [274, 18] on h6 "100%" at bounding box center [274, 18] width 17 height 8
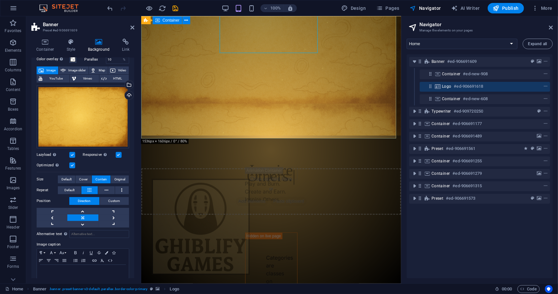
scroll to position [0, 0]
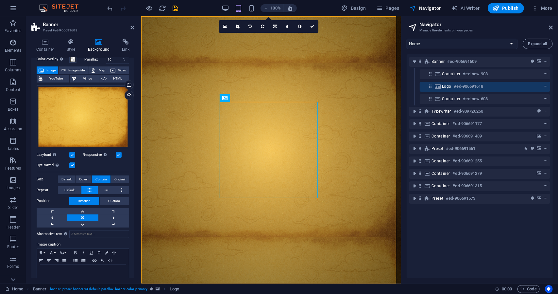
click at [229, 12] on div "100%" at bounding box center [259, 8] width 76 height 10
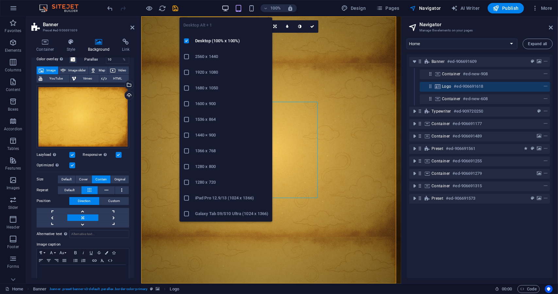
click at [226, 7] on icon "button" at bounding box center [226, 9] width 8 height 8
click at [225, 7] on icon "button" at bounding box center [226, 9] width 8 height 8
click at [219, 59] on h6 "2560 x 1440" at bounding box center [231, 57] width 73 height 8
click at [225, 10] on icon "button" at bounding box center [226, 9] width 8 height 8
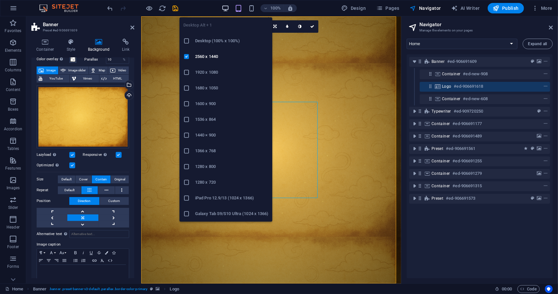
click at [225, 10] on icon "button" at bounding box center [226, 9] width 8 height 8
click at [216, 50] on li "2560 x 1440" at bounding box center [225, 57] width 93 height 16
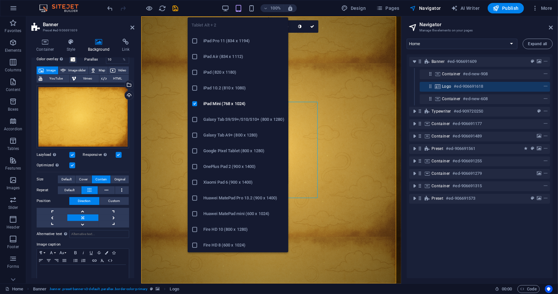
click at [238, 6] on icon "button" at bounding box center [239, 9] width 8 height 8
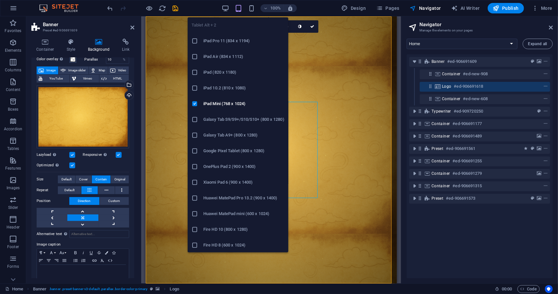
click at [238, 6] on icon "button" at bounding box center [239, 9] width 8 height 8
click at [239, 7] on icon "button" at bounding box center [239, 9] width 8 height 8
click at [223, 44] on h6 "iPad Pro 11 (834 x 1194)" at bounding box center [243, 41] width 81 height 8
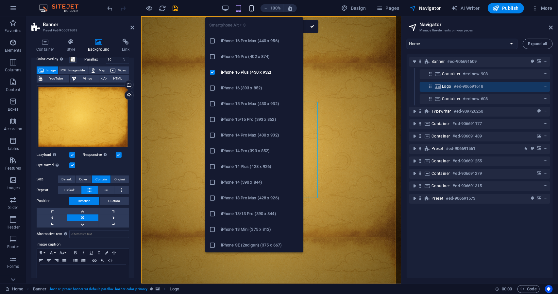
click at [250, 7] on icon "button" at bounding box center [252, 9] width 8 height 8
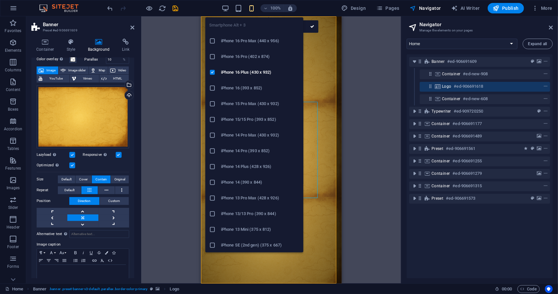
click at [242, 45] on li "iPhone 16 Pro Max (440 x 956)" at bounding box center [254, 41] width 98 height 16
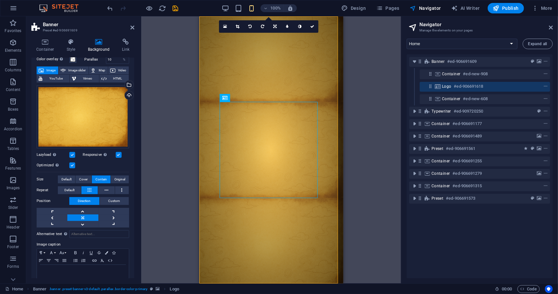
click at [152, 126] on div "Drag here to replace the existing content. Press “Ctrl” if you want to create a…" at bounding box center [271, 149] width 260 height 267
click at [168, 124] on div "Drag here to replace the existing content. Press “Ctrl” if you want to create a…" at bounding box center [271, 149] width 260 height 267
click at [211, 283] on div "Drop content here or Add elements Paste clipboard" at bounding box center [271, 299] width 144 height 33
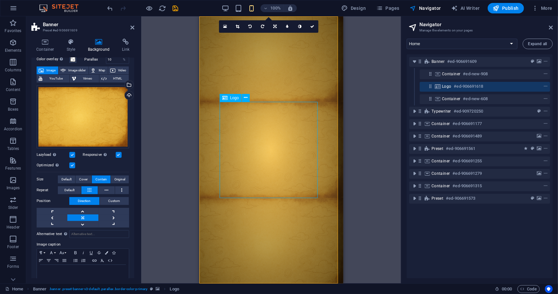
select select "px"
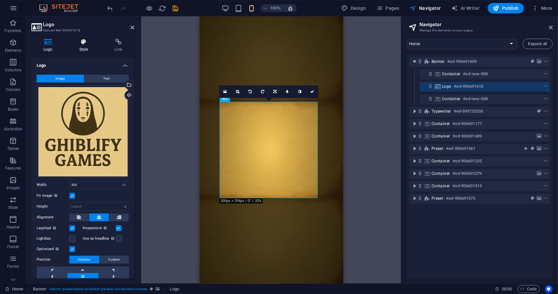
click at [75, 45] on icon at bounding box center [83, 42] width 33 height 7
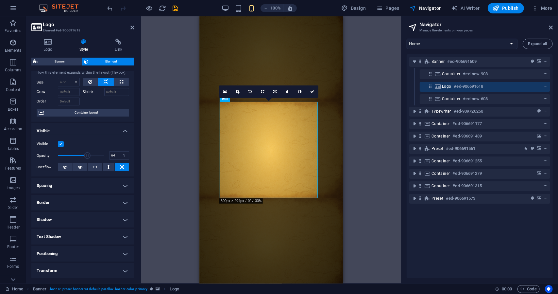
scroll to position [20, 0]
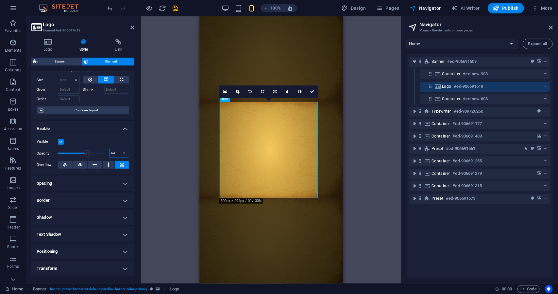
click at [114, 153] on input "64" at bounding box center [119, 153] width 19 height 8
click at [114, 153] on input "70" at bounding box center [119, 153] width 19 height 8
type input "7"
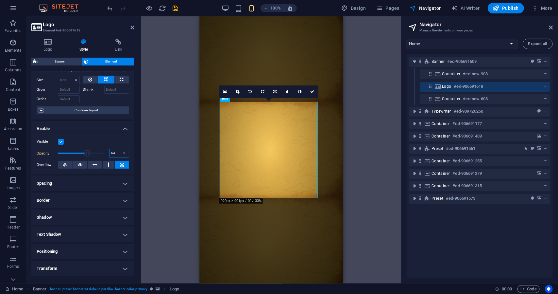
type input "64"
click at [76, 181] on h4 "Spacing" at bounding box center [82, 183] width 103 height 16
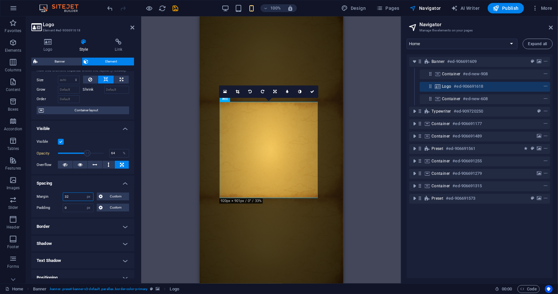
click at [74, 194] on input "32" at bounding box center [78, 197] width 30 height 8
type input "16"
click at [72, 207] on input "0" at bounding box center [78, 208] width 30 height 8
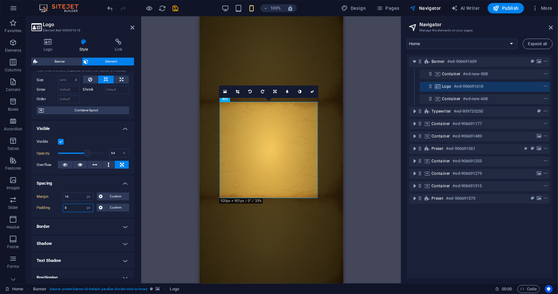
click at [72, 207] on input "8" at bounding box center [78, 208] width 30 height 8
type input "4"
click at [112, 153] on input "64" at bounding box center [119, 153] width 19 height 8
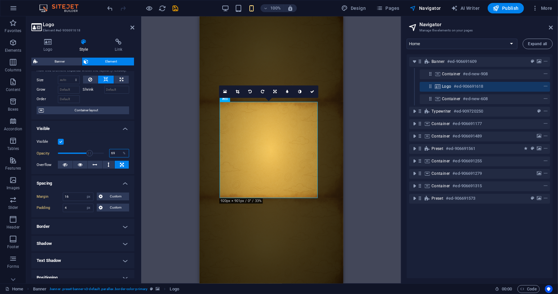
type input "69"
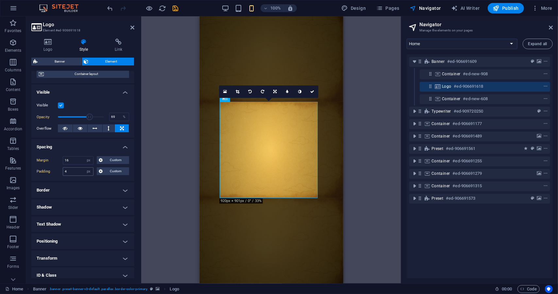
scroll to position [58, 0]
click at [76, 201] on h4 "Shadow" at bounding box center [82, 206] width 103 height 16
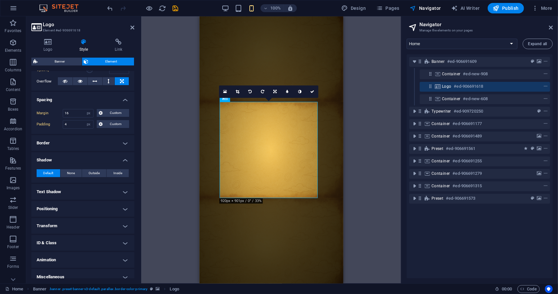
click at [74, 191] on h4 "Text Shadow" at bounding box center [82, 192] width 103 height 16
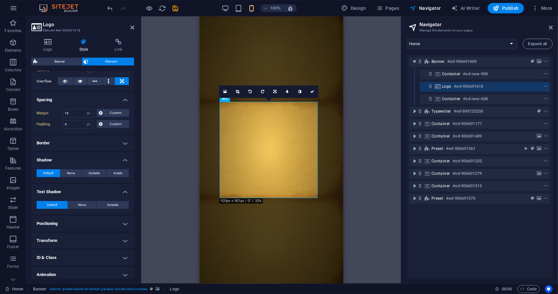
scroll to position [124, 0]
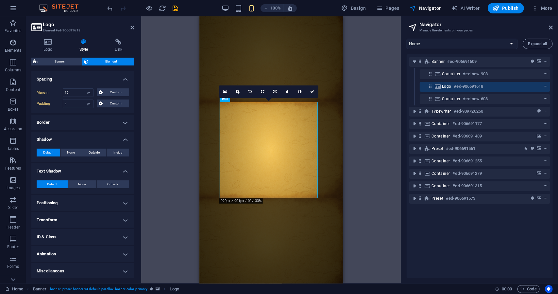
click at [66, 197] on h4 "Positioning" at bounding box center [82, 203] width 103 height 16
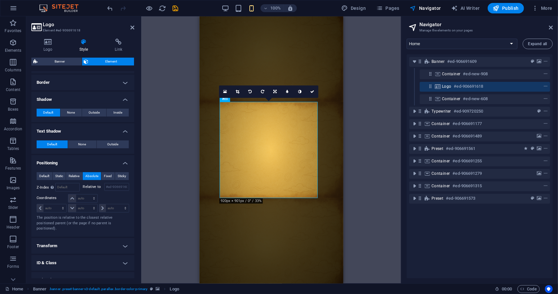
scroll to position [166, 0]
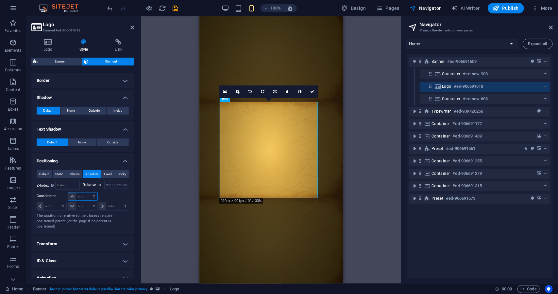
click at [79, 196] on select "auto px rem % em" at bounding box center [82, 196] width 29 height 8
select select "px"
click at [87, 192] on select "auto px rem % em" at bounding box center [82, 196] width 29 height 8
type input "0"
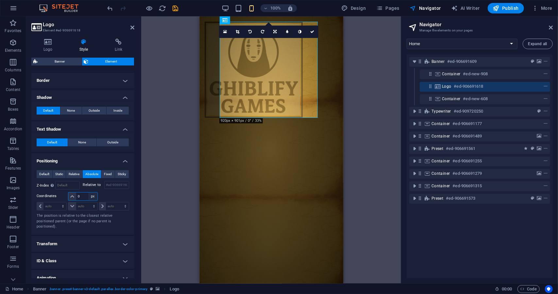
click at [91, 194] on select "auto px rem % em" at bounding box center [92, 196] width 9 height 8
select select "%"
click at [88, 192] on select "auto px rem % em" at bounding box center [92, 196] width 9 height 8
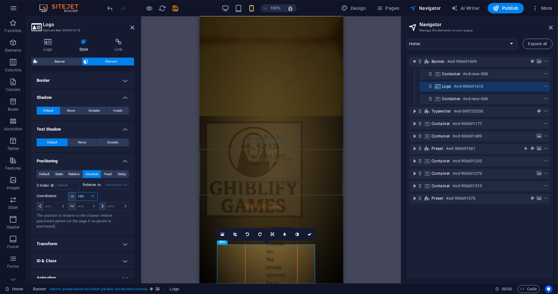
scroll to position [187, 0]
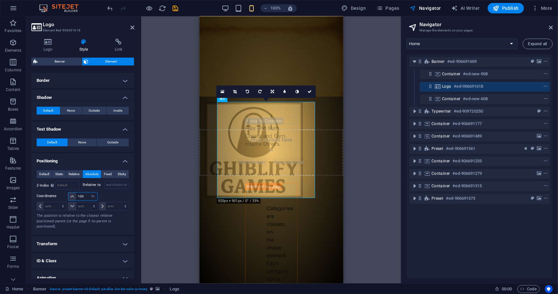
click at [83, 198] on input "100" at bounding box center [86, 196] width 21 height 8
type input "10"
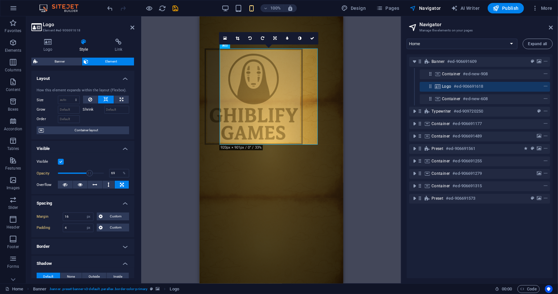
scroll to position [0, 0]
click at [343, 91] on div "H3 Container Preset Container Container Container Typewriter Banner Logo Text C…" at bounding box center [271, 149] width 260 height 267
click at [343, 54] on div "H3 Container Preset Container Container Container Typewriter Banner Logo Text C…" at bounding box center [271, 149] width 260 height 267
click at [309, 37] on link at bounding box center [312, 38] width 12 height 12
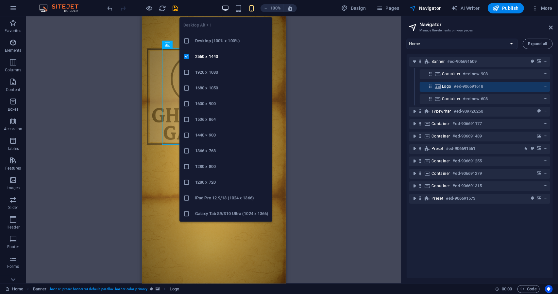
click at [225, 8] on icon "button" at bounding box center [226, 9] width 8 height 8
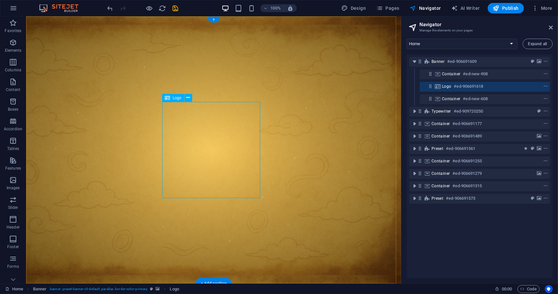
drag, startPoint x: 247, startPoint y: 117, endPoint x: 229, endPoint y: 63, distance: 57.3
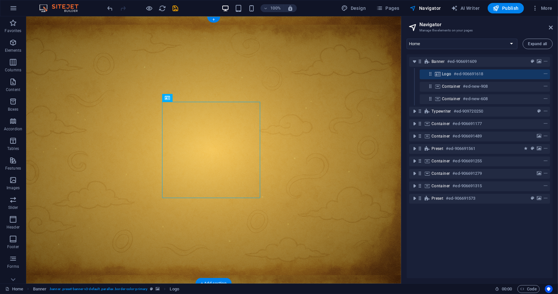
click at [220, 283] on div "Drop content here or Add elements Paste clipboard" at bounding box center [213, 299] width 375 height 33
select select "px"
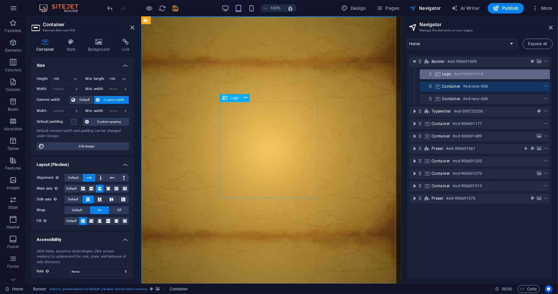
click at [343, 71] on div "Logo #ed-906691618" at bounding box center [480, 74] width 76 height 8
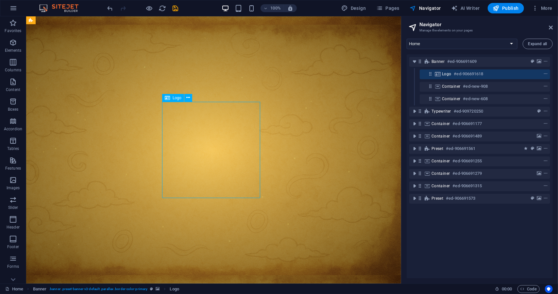
click at [343, 71] on div "Logo #ed-906691618" at bounding box center [480, 74] width 76 height 8
click at [343, 76] on div "Logo #ed-906691618" at bounding box center [480, 74] width 76 height 8
select select "px"
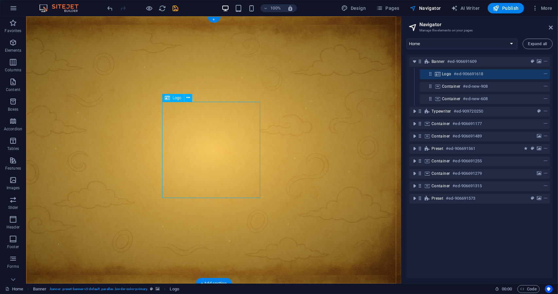
select select "%"
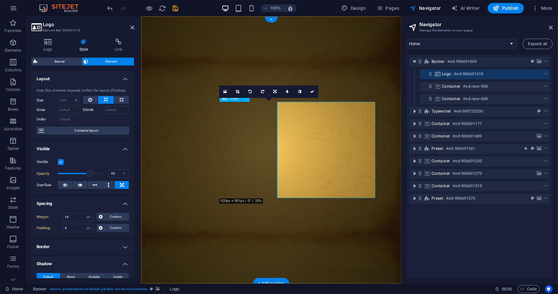
type input "64"
type input "32"
type input "0"
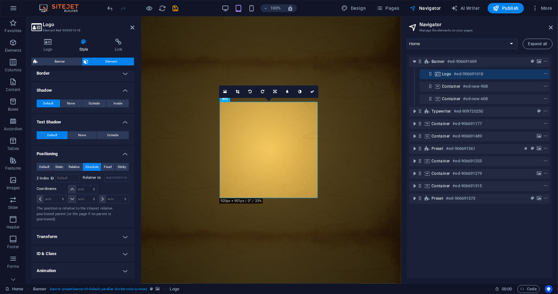
scroll to position [189, 0]
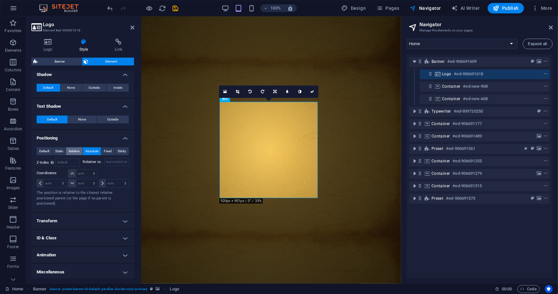
click at [78, 151] on span "Relative" at bounding box center [74, 151] width 11 height 8
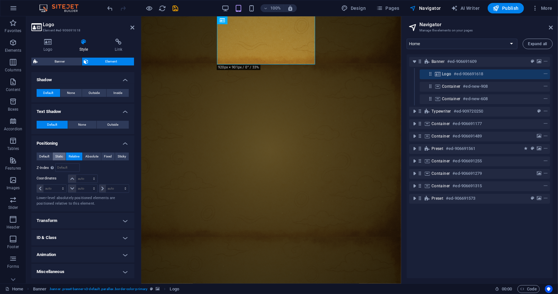
click at [63, 155] on span "Static" at bounding box center [59, 156] width 8 height 8
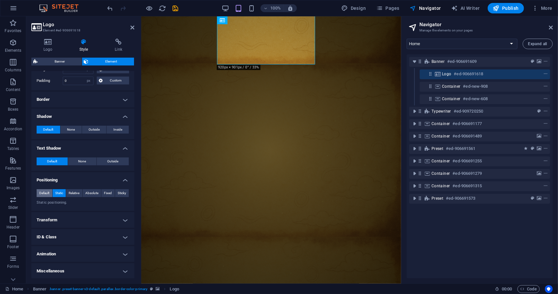
click at [46, 193] on span "Default" at bounding box center [44, 193] width 10 height 8
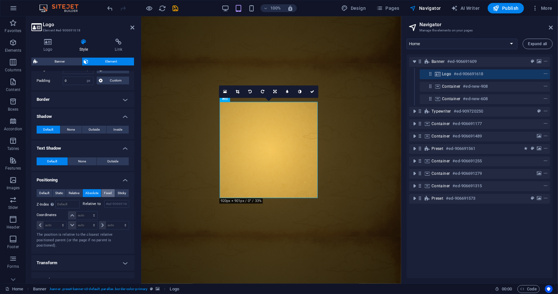
click at [105, 189] on span "Fixed" at bounding box center [108, 193] width 8 height 8
click at [123, 193] on span "Sticky" at bounding box center [122, 193] width 8 height 8
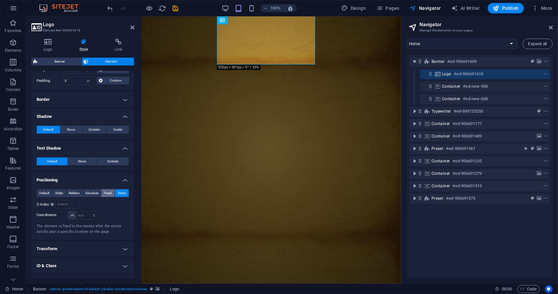
click at [110, 194] on span "Fixed" at bounding box center [108, 193] width 8 height 8
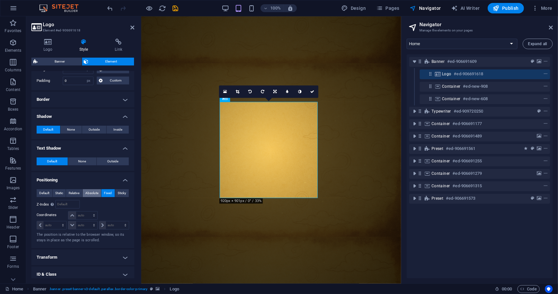
click at [90, 191] on span "Absolute" at bounding box center [91, 193] width 13 height 8
click at [74, 193] on span "Relative" at bounding box center [74, 193] width 11 height 8
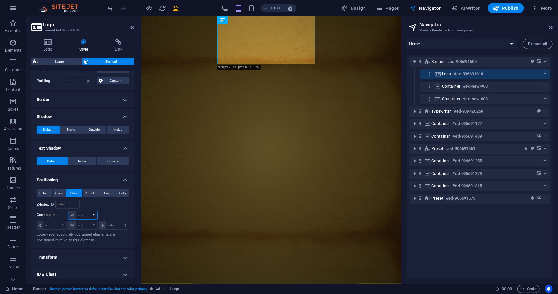
click at [82, 212] on select "auto px rem % em" at bounding box center [82, 215] width 29 height 8
select select "px"
click at [87, 211] on select "auto px rem % em" at bounding box center [82, 215] width 29 height 8
click at [86, 215] on input "16" at bounding box center [86, 215] width 21 height 8
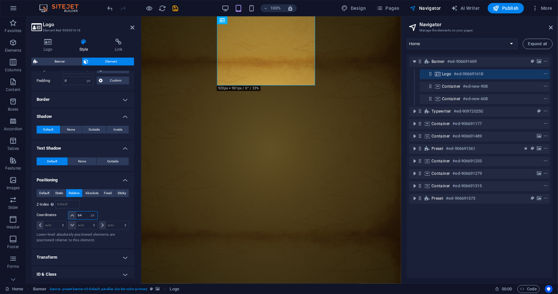
click at [86, 215] on input "64" at bounding box center [86, 215] width 21 height 8
type input "256"
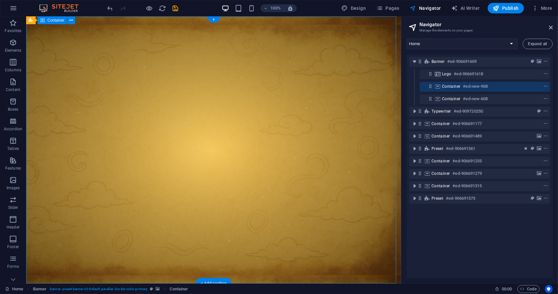
click at [85, 283] on div "Drop content here or Add elements Paste clipboard" at bounding box center [213, 299] width 375 height 33
click at [91, 283] on div "Drop content here or Add elements Paste clipboard" at bounding box center [213, 299] width 375 height 33
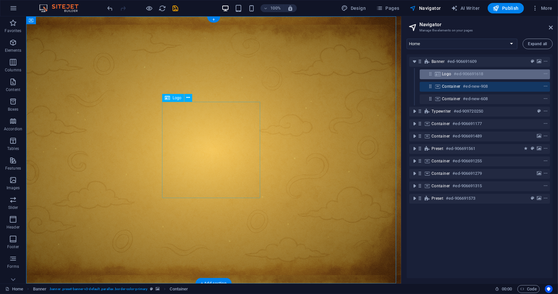
click at [343, 73] on div "Logo #ed-906691618" at bounding box center [480, 74] width 76 height 8
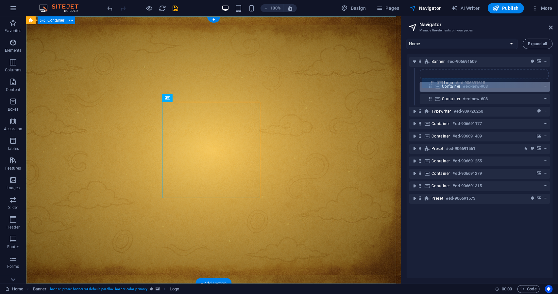
drag, startPoint x: 431, startPoint y: 73, endPoint x: 433, endPoint y: 84, distance: 10.6
click at [343, 84] on div "Banner #ed-906691609 Logo #ed-906691618 Container #ed-new-908 Container #ed-new…" at bounding box center [480, 166] width 146 height 224
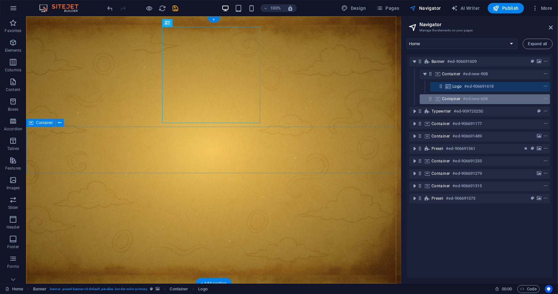
click at [343, 95] on h6 "#ed-new-608" at bounding box center [475, 99] width 25 height 8
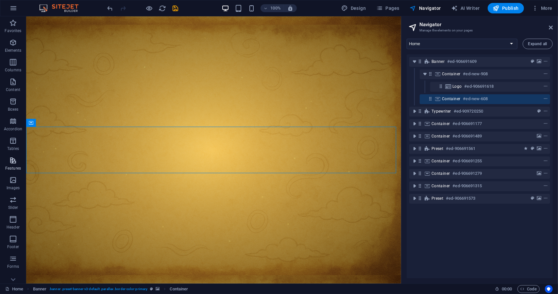
click at [14, 165] on p "Features" at bounding box center [13, 167] width 16 height 5
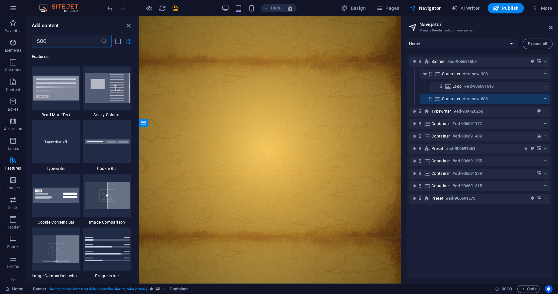
scroll to position [0, 0]
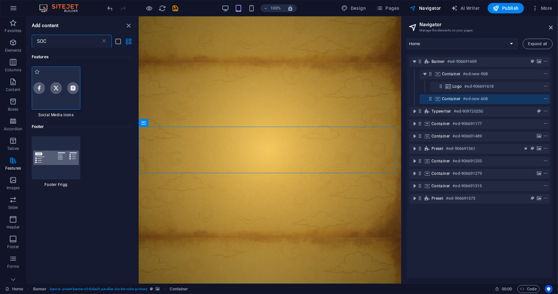
type input "SOC"
click at [42, 99] on div at bounding box center [56, 87] width 49 height 43
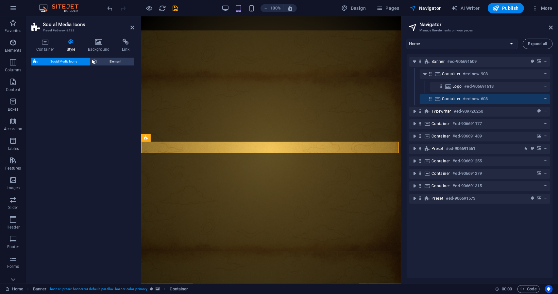
select select "rem"
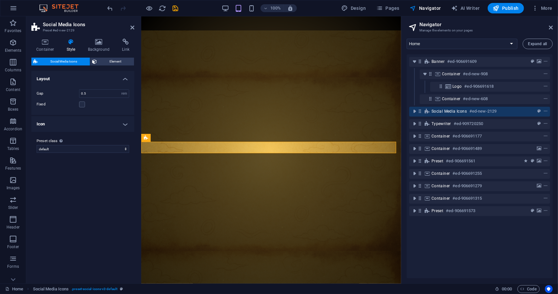
scroll to position [142, 0]
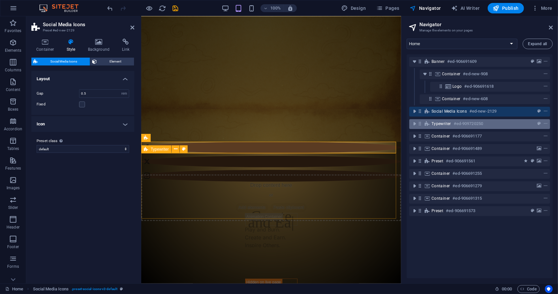
drag, startPoint x: 474, startPoint y: 110, endPoint x: 436, endPoint y: 123, distance: 40.7
click at [343, 123] on div "Banner #ed-906691609 Container #ed-new-908 Logo #ed-906691618 Container #ed-new…" at bounding box center [480, 166] width 146 height 224
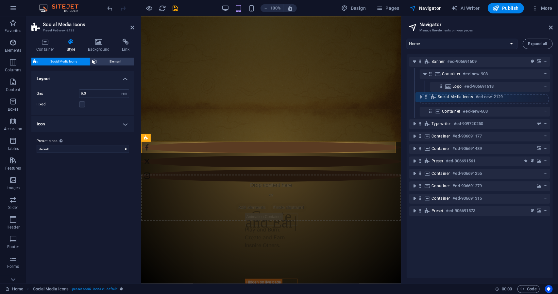
drag, startPoint x: 420, startPoint y: 112, endPoint x: 426, endPoint y: 97, distance: 16.4
click at [343, 97] on div "Banner #ed-906691609 Container #ed-new-908 Logo #ed-906691618 Container #ed-new…" at bounding box center [480, 166] width 146 height 224
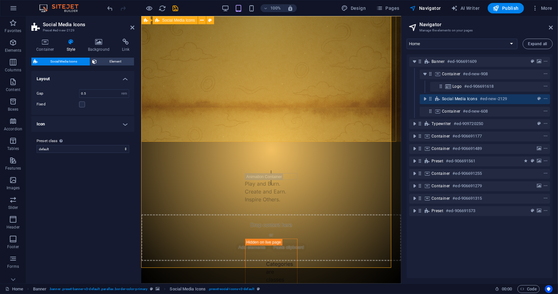
scroll to position [0, 0]
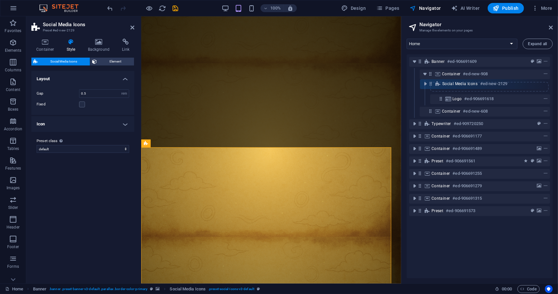
drag, startPoint x: 430, startPoint y: 98, endPoint x: 433, endPoint y: 84, distance: 13.9
click at [343, 84] on div "Banner #ed-906691609 Container #ed-new-908 Logo #ed-906691618 Social Media Icon…" at bounding box center [480, 166] width 146 height 224
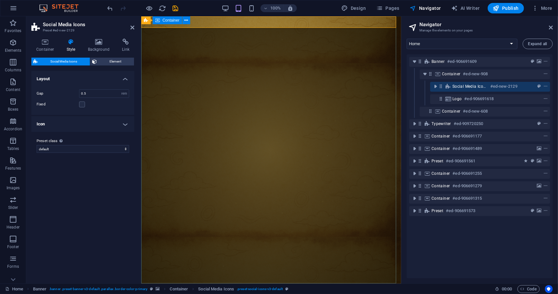
click at [303, 283] on div at bounding box center [271, 299] width 260 height 33
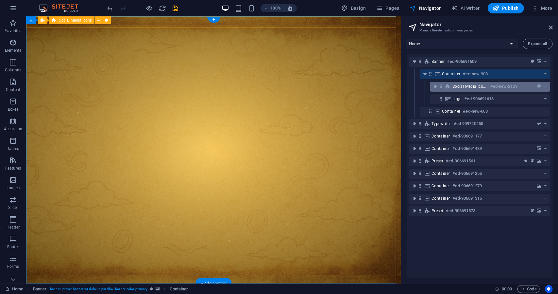
click at [343, 84] on span "Social Media Icons" at bounding box center [469, 86] width 35 height 5
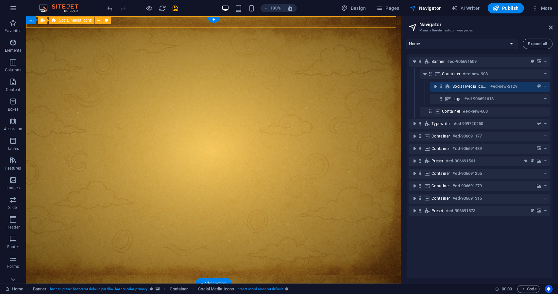
click at [343, 84] on span "Social Media Icons" at bounding box center [469, 86] width 35 height 5
select select "rem"
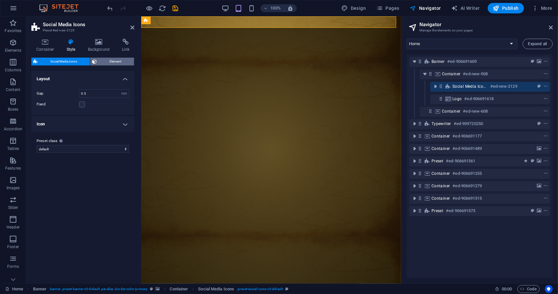
click at [97, 59] on button "Element" at bounding box center [112, 62] width 44 height 8
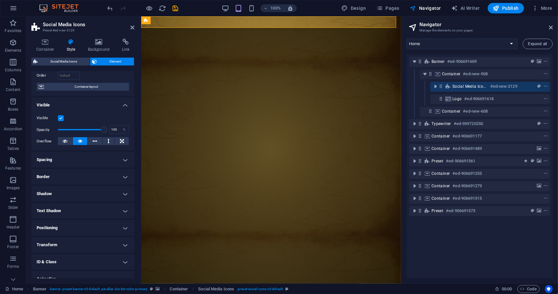
scroll to position [69, 0]
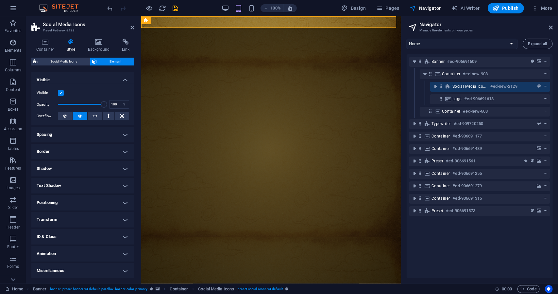
click at [63, 140] on h4 "Spacing" at bounding box center [82, 134] width 103 height 16
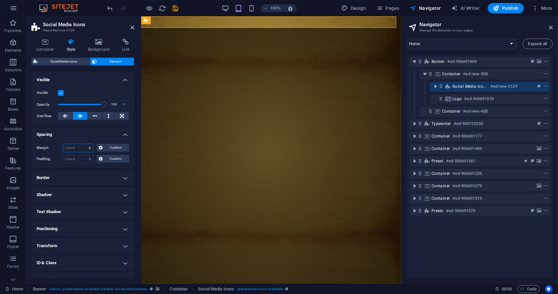
click at [69, 146] on select "Default auto px % rem vw vh Custom" at bounding box center [78, 148] width 30 height 8
click at [71, 157] on select "Default px rem % vh vw Custom" at bounding box center [78, 159] width 30 height 8
click at [102, 146] on button "Custom" at bounding box center [113, 147] width 32 height 8
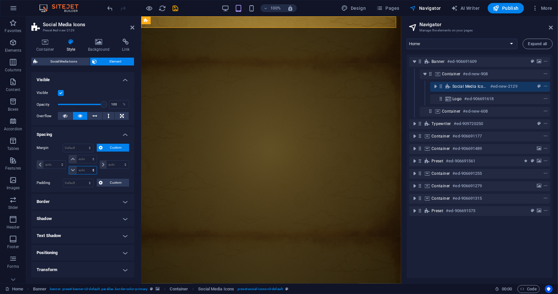
click at [82, 172] on select "auto px % rem vw vh" at bounding box center [82, 170] width 27 height 8
select select "px"
click at [87, 166] on select "auto px % rem vw vh" at bounding box center [82, 170] width 27 height 8
type input "0"
select select "px"
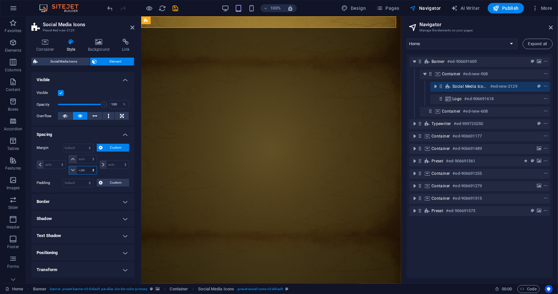
type input "0"
select select "px"
type input "0"
select select "px"
type input "0"
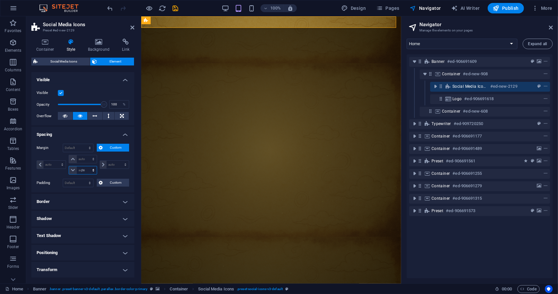
type input "0"
select select "px"
type input "8"
select select "DISABLED_OPTION_VALUE"
click at [84, 169] on input "8" at bounding box center [87, 170] width 20 height 8
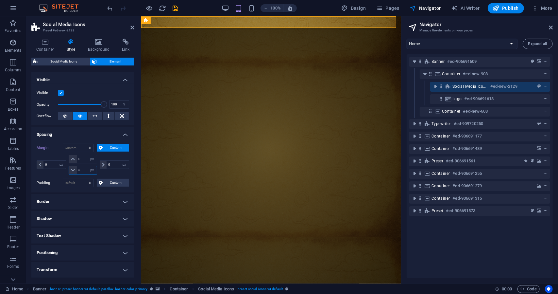
click at [84, 169] on input "8" at bounding box center [87, 170] width 20 height 8
type input "16"
click at [84, 162] on input "0" at bounding box center [87, 159] width 20 height 8
type input "4"
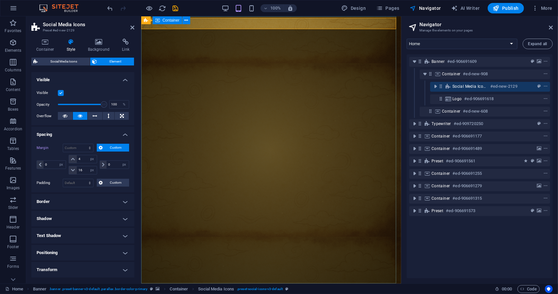
click at [320, 283] on div at bounding box center [271, 299] width 260 height 33
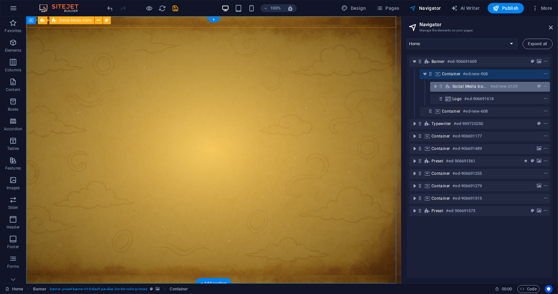
click at [343, 85] on span "Social Media Icons" at bounding box center [469, 86] width 35 height 5
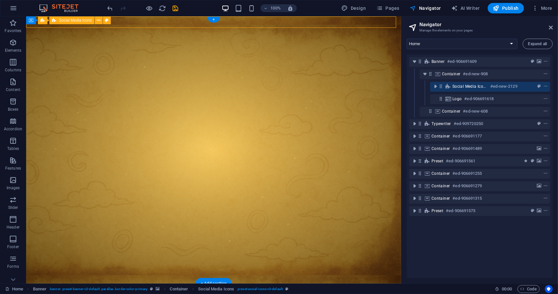
click at [343, 85] on span "Social Media Icons" at bounding box center [469, 86] width 35 height 5
select select "px"
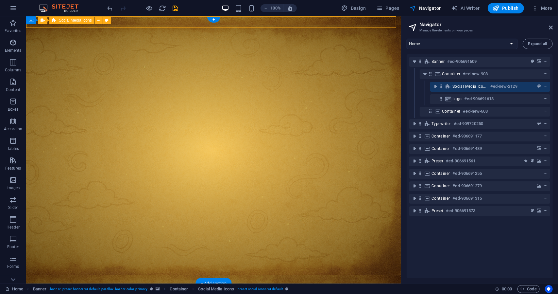
select select "px"
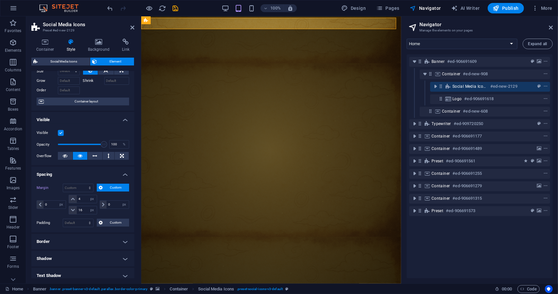
scroll to position [29, 0]
click at [82, 211] on input "16" at bounding box center [87, 210] width 20 height 8
type input "16"
click at [343, 85] on icon "toggle-expand" at bounding box center [435, 86] width 7 height 7
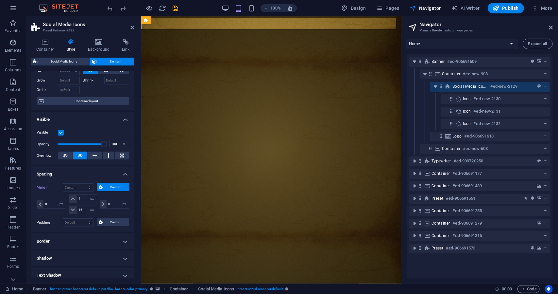
click at [47, 57] on div "Container Style Background Link Size Height Default px rem % vh vw Min. height …" at bounding box center [82, 158] width 103 height 239
click at [47, 47] on h4 "Container" at bounding box center [46, 46] width 30 height 14
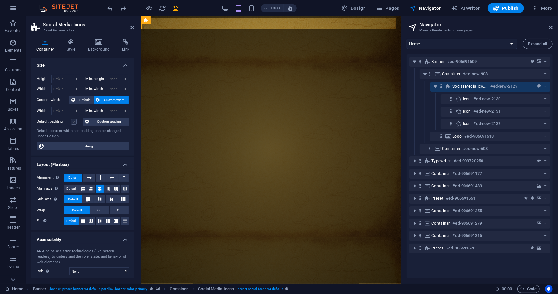
click at [75, 121] on label at bounding box center [74, 122] width 6 height 6
click at [0, 0] on input "Default padding" at bounding box center [0, 0] width 0 height 0
click at [99, 123] on span "Custom spacing" at bounding box center [109, 122] width 36 height 8
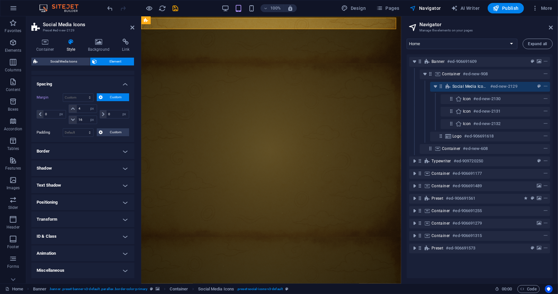
scroll to position [28, 0]
click at [81, 131] on select "Default px rem % vh vw Custom" at bounding box center [78, 133] width 30 height 8
select select "px"
click at [84, 129] on select "Default px rem % vh vw Custom" at bounding box center [78, 133] width 30 height 8
type input "8"
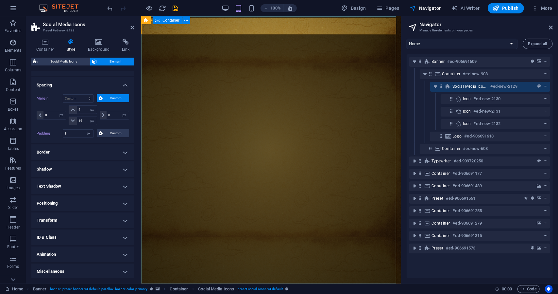
click at [343, 283] on div at bounding box center [271, 299] width 260 height 33
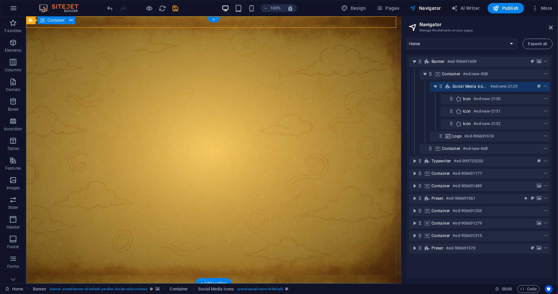
click at [310, 283] on div at bounding box center [213, 299] width 375 height 33
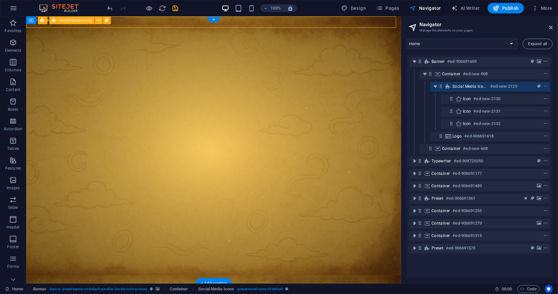
select select "px"
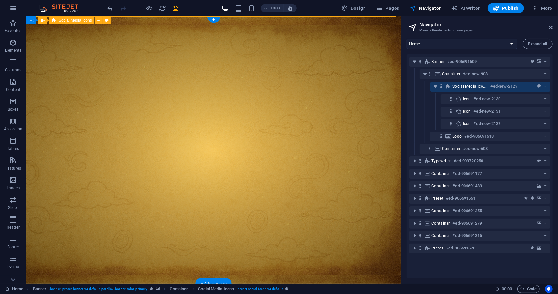
select select "px"
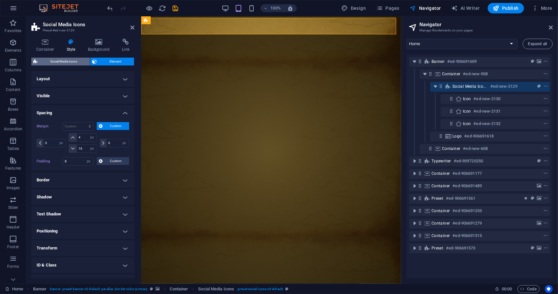
click at [83, 59] on span "Social Media Icons" at bounding box center [64, 62] width 48 height 8
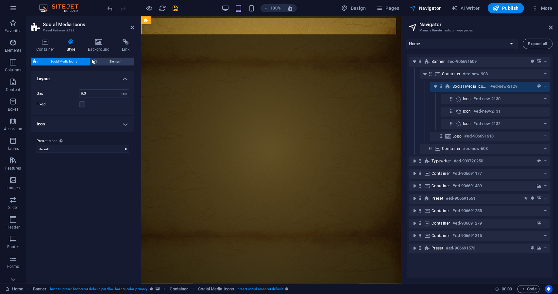
click at [76, 123] on h4 "Icon" at bounding box center [82, 124] width 103 height 16
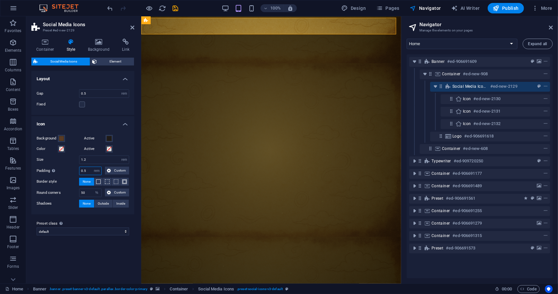
click at [88, 171] on input "0.5" at bounding box center [90, 171] width 22 height 8
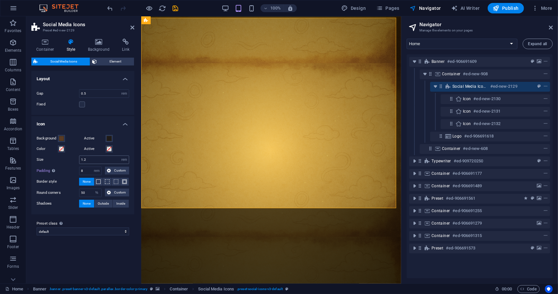
type input "0.5"
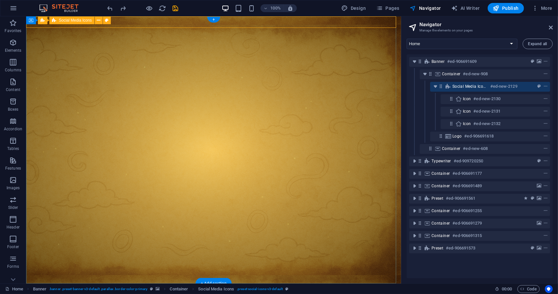
select select "rem"
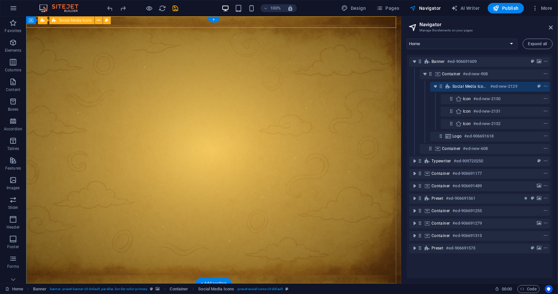
select select "%"
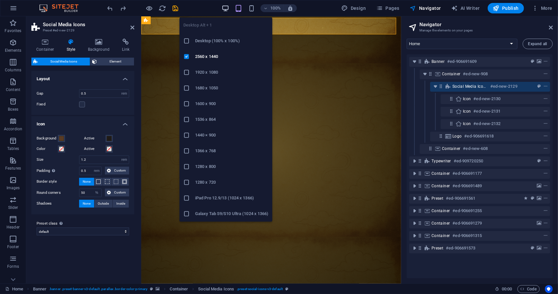
click at [226, 7] on icon "button" at bounding box center [226, 9] width 8 height 8
click at [204, 45] on li "Desktop (100% x 100%)" at bounding box center [225, 41] width 93 height 16
click at [227, 9] on icon "button" at bounding box center [226, 9] width 8 height 8
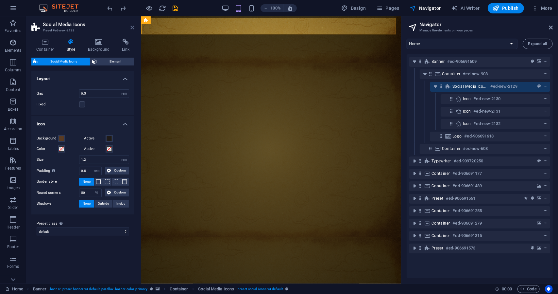
click at [132, 25] on icon at bounding box center [132, 27] width 4 height 5
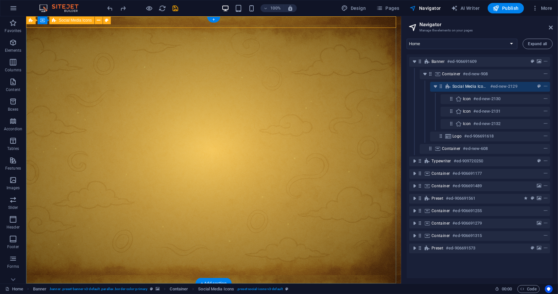
select select "rem"
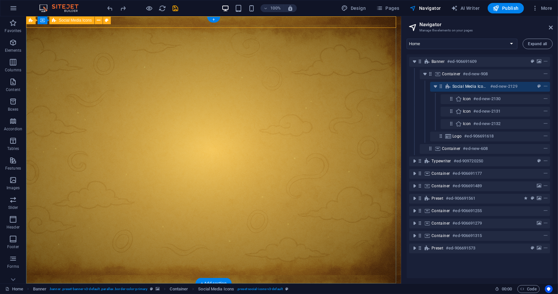
select select "%"
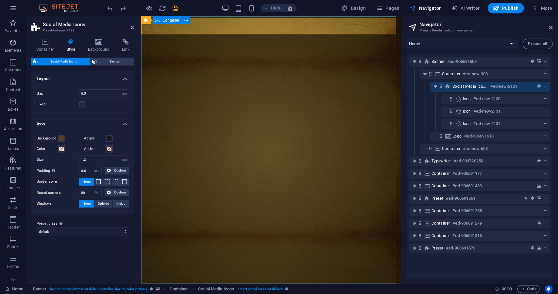
click at [177, 283] on div at bounding box center [271, 299] width 260 height 33
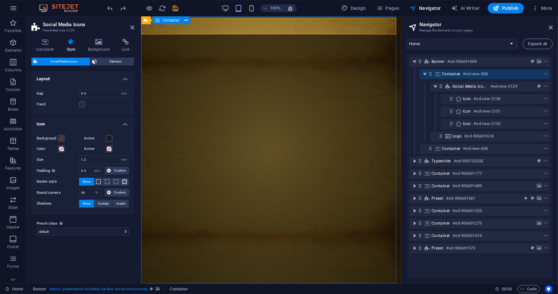
click at [177, 283] on div at bounding box center [271, 299] width 260 height 33
select select "px"
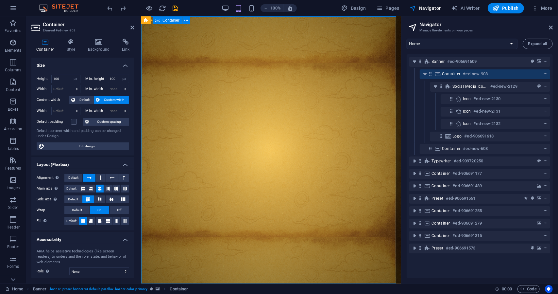
click at [177, 283] on div at bounding box center [271, 299] width 260 height 33
click at [222, 283] on div at bounding box center [271, 299] width 260 height 33
click at [343, 30] on icon at bounding box center [551, 27] width 4 height 5
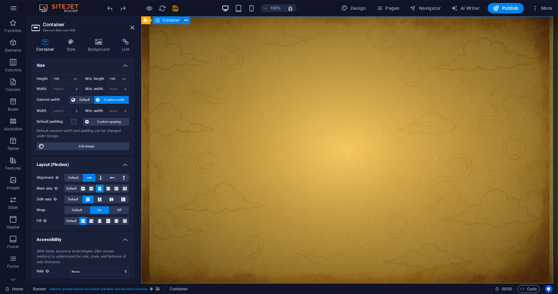
click at [343, 283] on div at bounding box center [349, 299] width 417 height 33
click at [343, 8] on span "Navigator" at bounding box center [425, 8] width 31 height 7
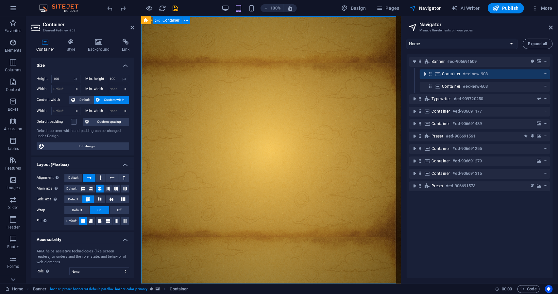
click at [343, 75] on icon "toggle-expand" at bounding box center [425, 74] width 7 height 7
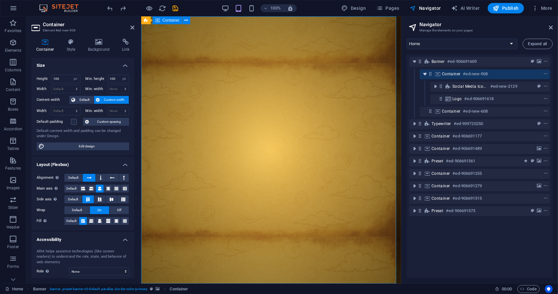
click at [343, 75] on icon "toggle-expand" at bounding box center [425, 74] width 7 height 7
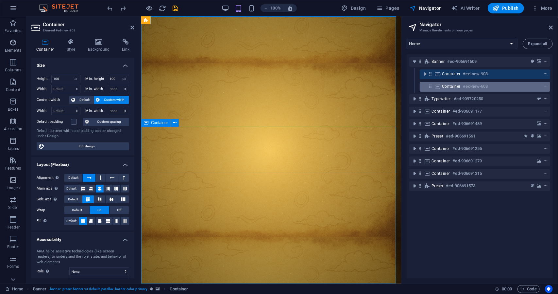
click at [343, 85] on span "Container" at bounding box center [451, 86] width 19 height 5
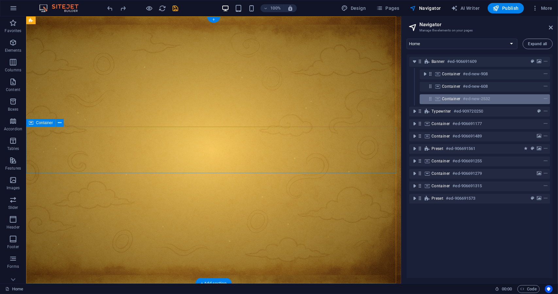
click at [343, 97] on span "Container" at bounding box center [451, 98] width 19 height 5
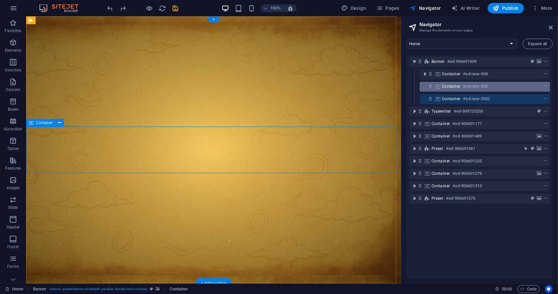
click at [343, 86] on span "Container" at bounding box center [451, 86] width 19 height 5
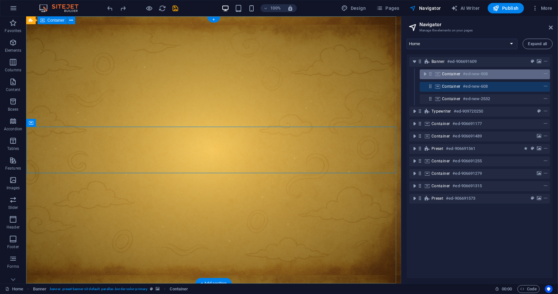
click at [343, 73] on span "Container" at bounding box center [451, 73] width 19 height 5
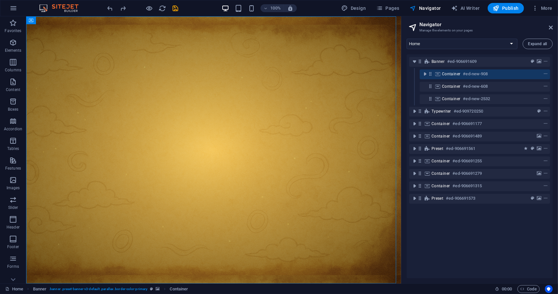
click at [343, 93] on div "Container #ed-new-2532" at bounding box center [479, 99] width 141 height 12
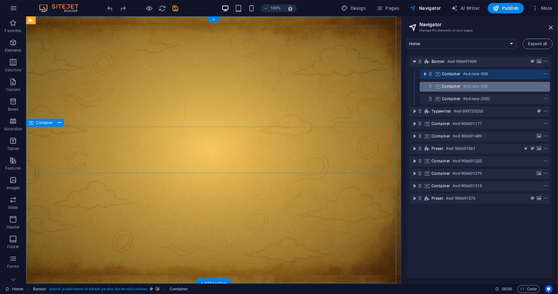
drag, startPoint x: 454, startPoint y: 97, endPoint x: 448, endPoint y: 87, distance: 11.2
click at [343, 87] on div "Banner #ed-906691609 Container #ed-new-908 Container #ed-new-608 Container #ed-…" at bounding box center [480, 166] width 146 height 224
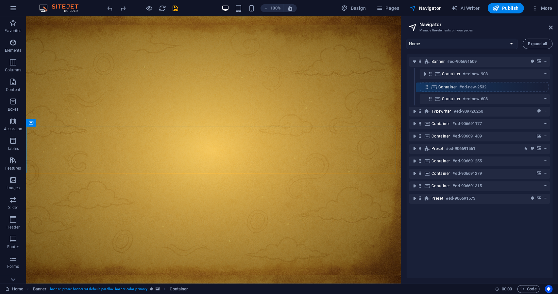
drag, startPoint x: 431, startPoint y: 96, endPoint x: 428, endPoint y: 82, distance: 14.6
click at [343, 82] on div "Banner #ed-906691609 Container #ed-new-908 Container #ed-new-608 Container #ed-…" at bounding box center [480, 166] width 146 height 224
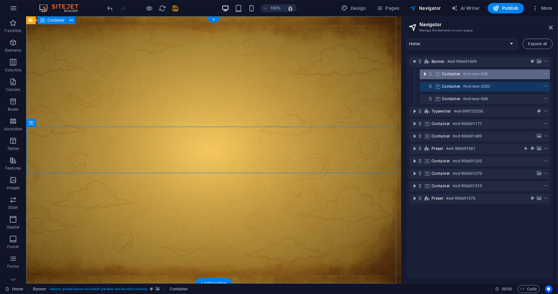
click at [343, 75] on icon "toggle-expand" at bounding box center [425, 74] width 7 height 7
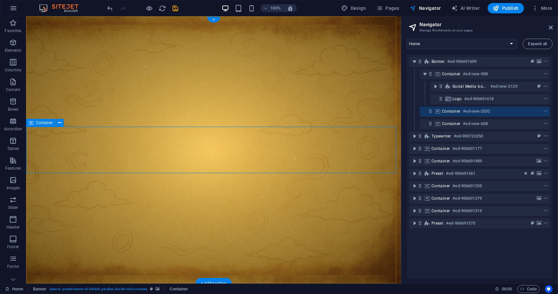
drag, startPoint x: 452, startPoint y: 97, endPoint x: 448, endPoint y: 108, distance: 11.3
click at [343, 110] on div "Banner #ed-906691609 Container #ed-new-908 Social Media Icons #ed-new-2129 Logo…" at bounding box center [480, 166] width 146 height 224
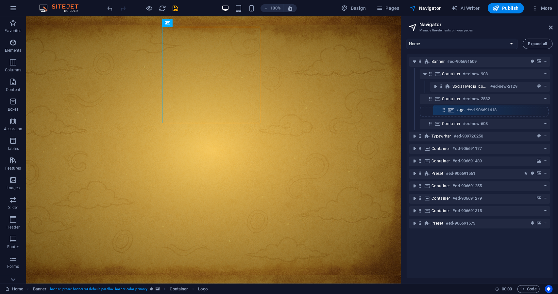
drag, startPoint x: 441, startPoint y: 100, endPoint x: 444, endPoint y: 112, distance: 12.4
click at [343, 112] on div "Banner #ed-906691609 Container #ed-new-908 Social Media Icons #ed-new-2129 Logo…" at bounding box center [480, 166] width 146 height 224
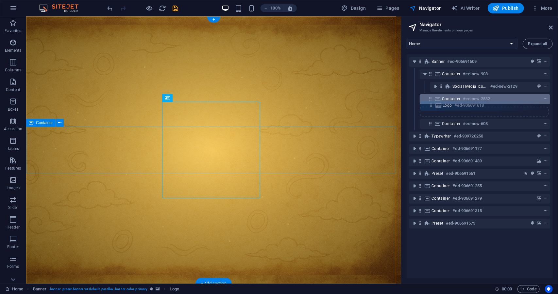
drag, startPoint x: 430, startPoint y: 111, endPoint x: 431, endPoint y: 102, distance: 8.5
click at [343, 102] on div "Banner #ed-906691609 Container #ed-new-908 Social Media Icons #ed-new-2129 Cont…" at bounding box center [480, 166] width 146 height 224
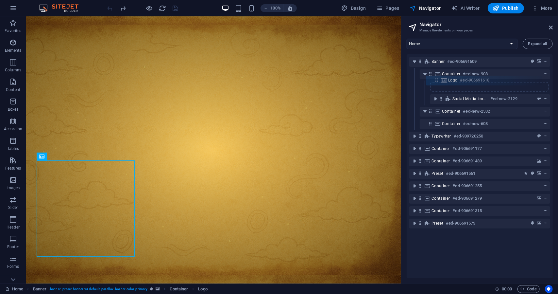
drag, startPoint x: 440, startPoint y: 112, endPoint x: 436, endPoint y: 79, distance: 33.0
click at [343, 79] on div "Banner #ed-906691609 Container #ed-new-908 Social Media Icons #ed-new-2129 Cont…" at bounding box center [480, 166] width 146 height 224
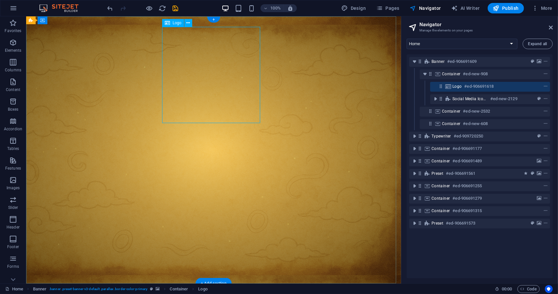
click at [343, 85] on div "Logo #ed-906691618" at bounding box center [484, 86] width 65 height 8
select select "px"
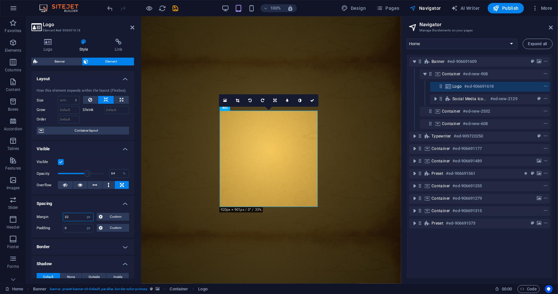
click at [75, 216] on input "32" at bounding box center [78, 217] width 30 height 8
drag, startPoint x: 75, startPoint y: 216, endPoint x: 71, endPoint y: 226, distance: 10.3
click at [71, 226] on input "0" at bounding box center [78, 228] width 30 height 8
type input "8"
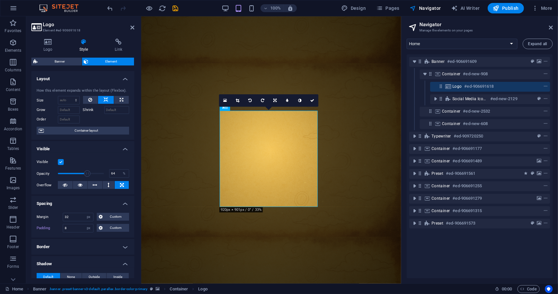
click at [71, 221] on div "Margin 32 Default auto px % rem vw vh Custom Custom 32 auto px % rem vw vh 32 a…" at bounding box center [82, 222] width 103 height 30
click at [71, 218] on input "32" at bounding box center [78, 217] width 30 height 8
type input "48"
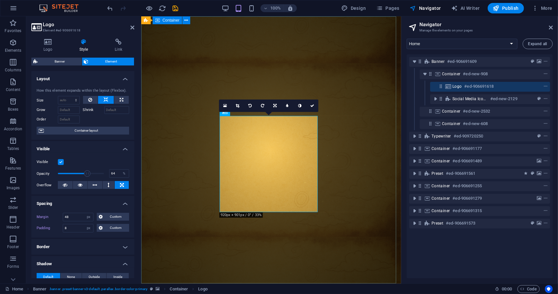
click at [343, 283] on div at bounding box center [271, 299] width 260 height 33
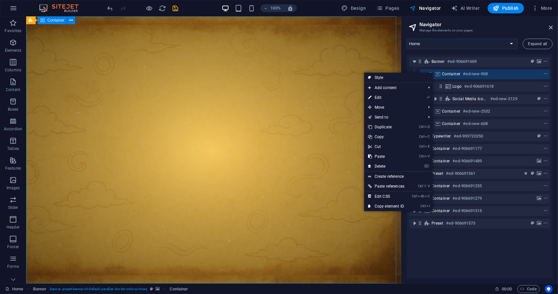
click at [336, 283] on div at bounding box center [213, 299] width 375 height 33
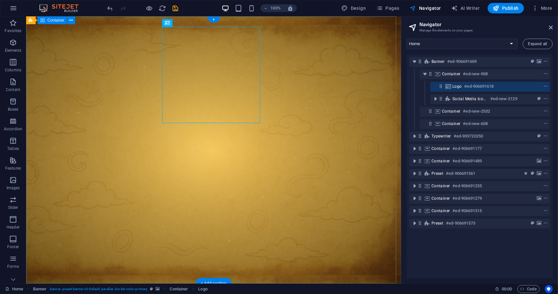
click at [284, 283] on div at bounding box center [213, 299] width 375 height 33
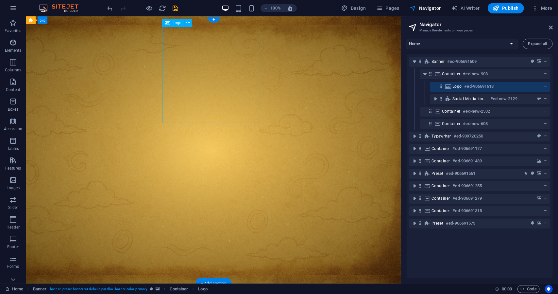
select select "px"
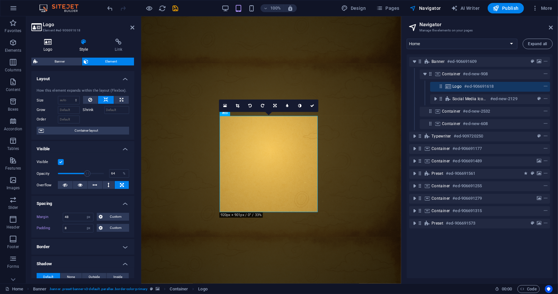
click at [49, 44] on icon at bounding box center [47, 42] width 33 height 7
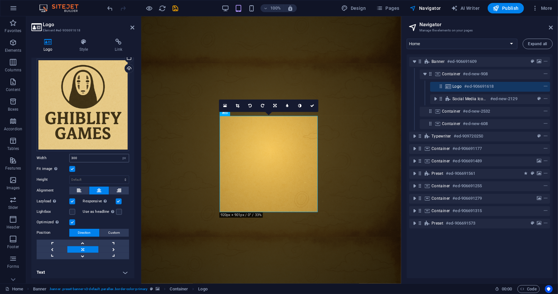
scroll to position [0, 0]
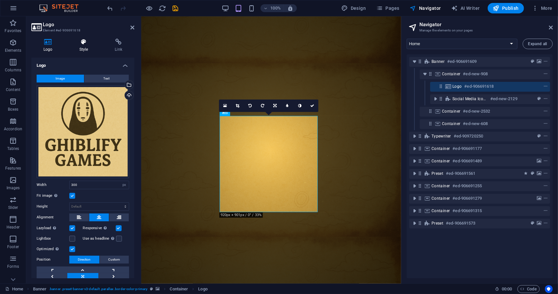
click at [86, 41] on icon at bounding box center [83, 42] width 33 height 7
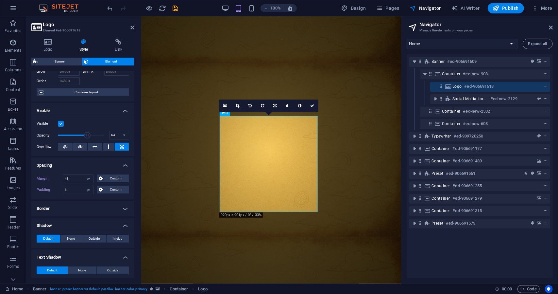
scroll to position [39, 0]
click at [93, 91] on span "Container layout" at bounding box center [86, 92] width 81 height 8
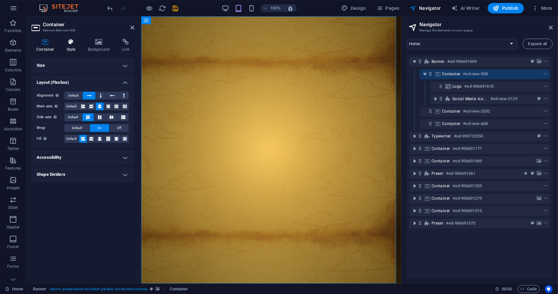
click at [74, 48] on h4 "Style" at bounding box center [72, 46] width 21 height 14
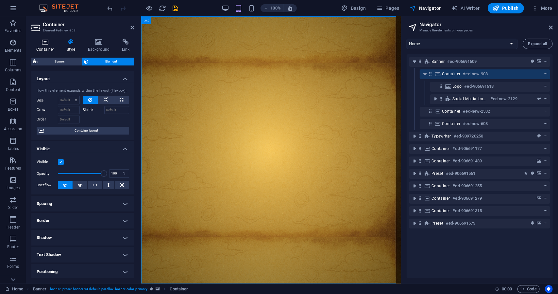
click at [48, 51] on h4 "Container" at bounding box center [46, 46] width 30 height 14
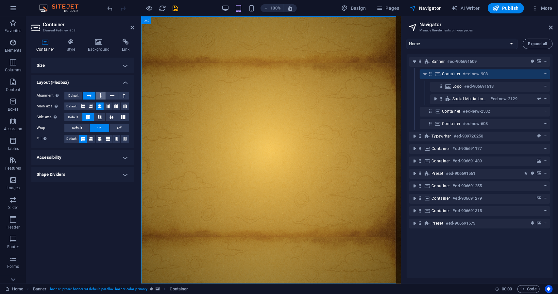
click at [101, 97] on icon at bounding box center [101, 96] width 2 height 8
click at [94, 94] on button at bounding box center [89, 96] width 12 height 8
click at [162, 283] on div at bounding box center [271, 299] width 260 height 33
click at [161, 283] on div at bounding box center [271, 299] width 260 height 33
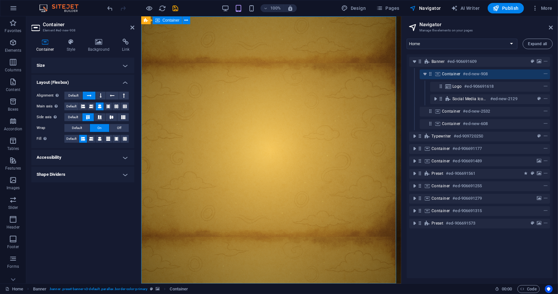
click at [161, 283] on div at bounding box center [271, 299] width 260 height 33
click at [132, 30] on icon at bounding box center [132, 27] width 4 height 5
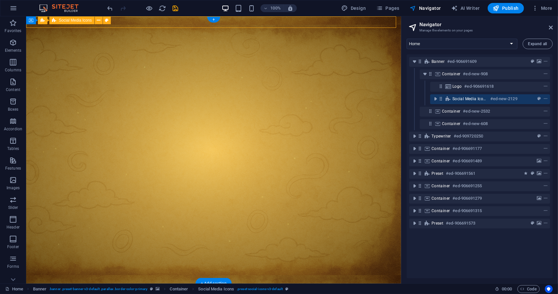
select select "rem"
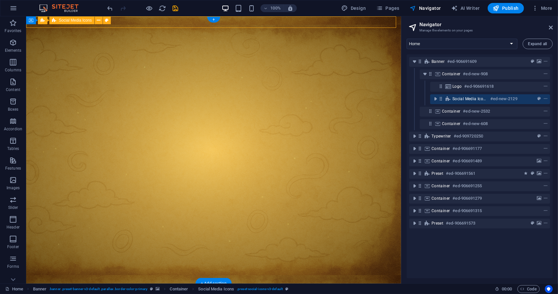
select select "%"
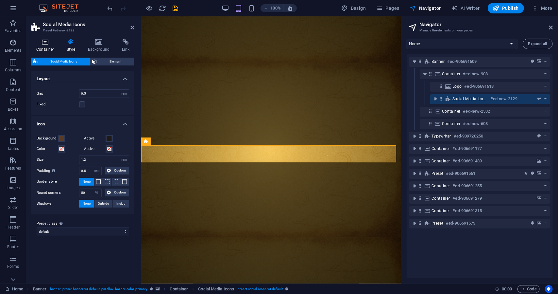
click at [40, 41] on icon at bounding box center [45, 42] width 28 height 7
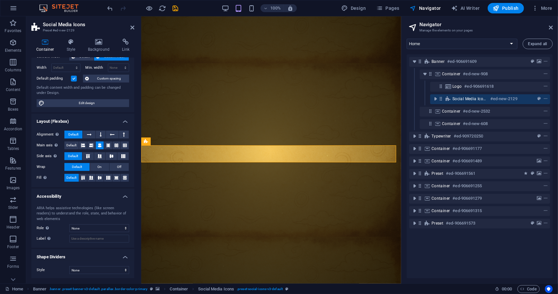
scroll to position [0, 0]
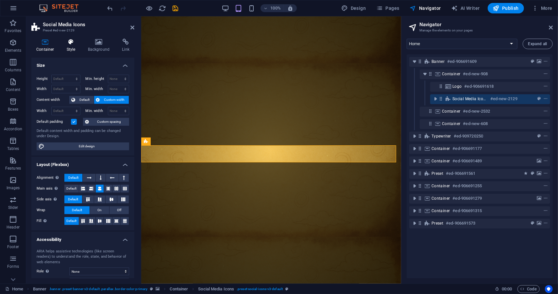
click at [74, 44] on icon at bounding box center [71, 42] width 19 height 7
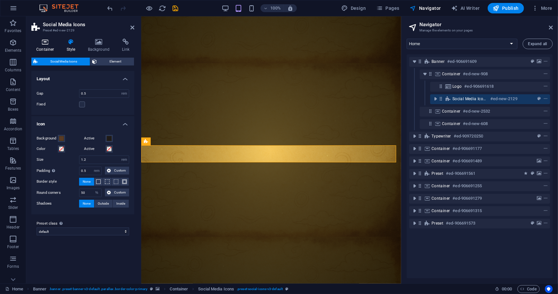
click at [44, 42] on icon at bounding box center [45, 42] width 28 height 7
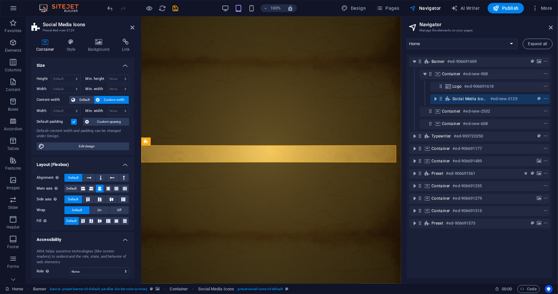
scroll to position [43, 0]
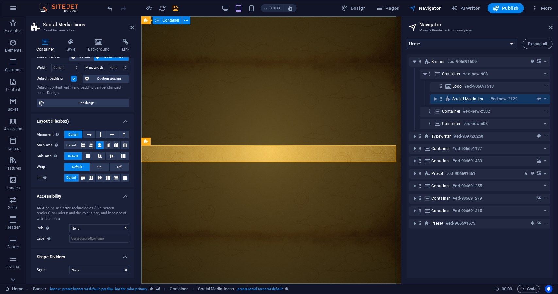
click at [177, 283] on div at bounding box center [271, 299] width 260 height 33
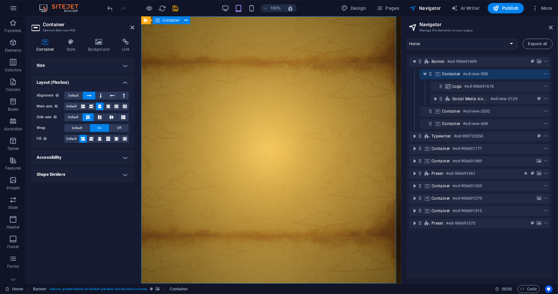
click at [177, 283] on div at bounding box center [271, 299] width 260 height 33
click at [151, 283] on div at bounding box center [271, 299] width 260 height 33
click at [90, 60] on h4 "Size" at bounding box center [82, 66] width 103 height 16
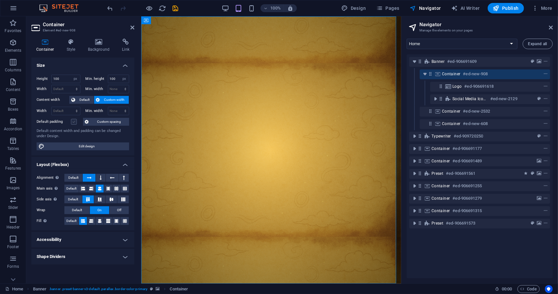
click at [74, 121] on label at bounding box center [74, 122] width 6 height 6
click at [0, 0] on input "Default padding" at bounding box center [0, 0] width 0 height 0
click at [165, 283] on div at bounding box center [271, 299] width 260 height 33
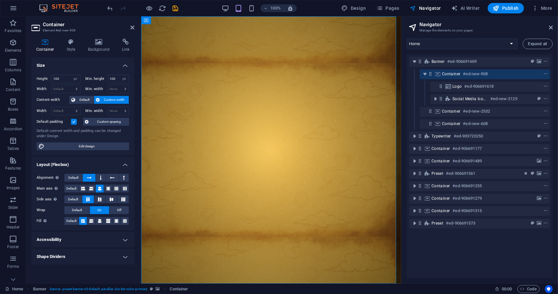
click at [131, 22] on h2 "Container" at bounding box center [89, 25] width 92 height 6
click at [132, 25] on icon at bounding box center [132, 27] width 4 height 5
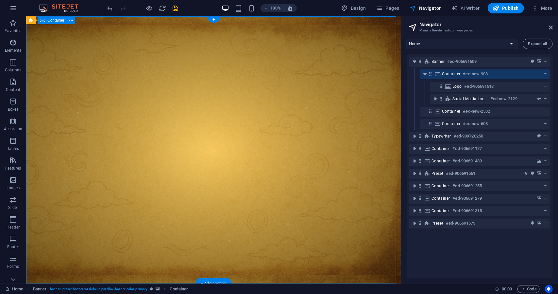
click at [172, 283] on div at bounding box center [213, 299] width 375 height 33
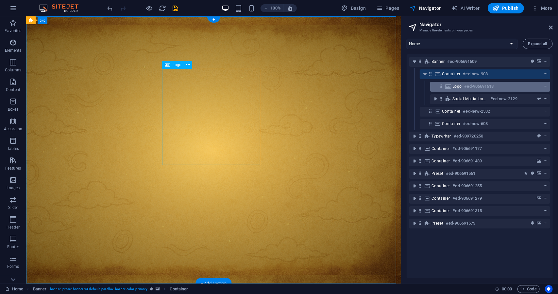
click at [343, 85] on h6 "#ed-906691618" at bounding box center [478, 86] width 29 height 8
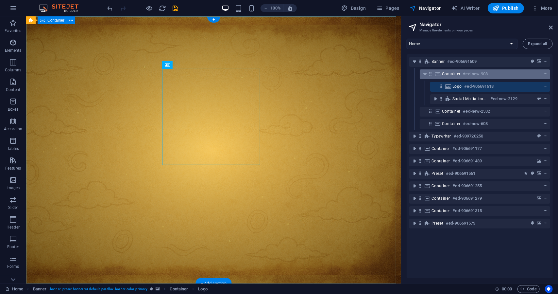
drag, startPoint x: 479, startPoint y: 95, endPoint x: 479, endPoint y: 72, distance: 22.9
click at [343, 72] on div "Banner #ed-906691609 Container #ed-new-908 Logo #ed-906691618 Social Media Icon…" at bounding box center [480, 166] width 146 height 224
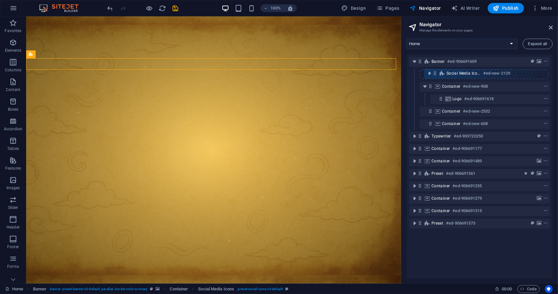
drag, startPoint x: 443, startPoint y: 100, endPoint x: 437, endPoint y: 72, distance: 28.4
click at [343, 72] on div "Banner #ed-906691609 Container #ed-new-908 Logo #ed-906691618 Social Media Icon…" at bounding box center [480, 166] width 146 height 224
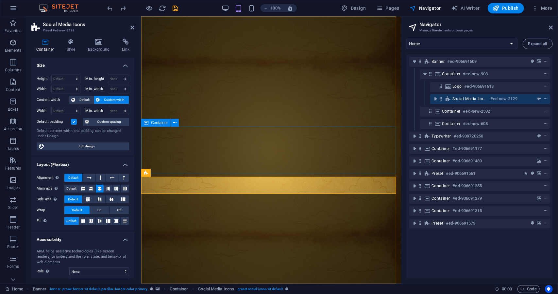
drag, startPoint x: 164, startPoint y: 177, endPoint x: 164, endPoint y: 138, distance: 39.2
click at [164, 283] on header "Drop content here or Add elements Paste clipboard Drop content here or Add elem…" at bounding box center [271, 299] width 260 height 33
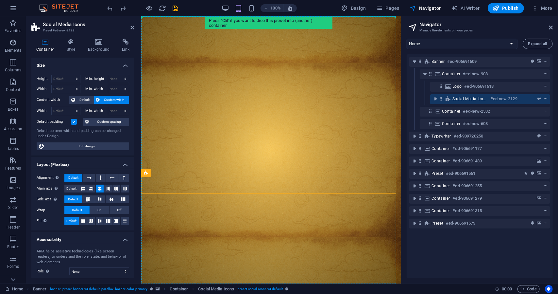
drag, startPoint x: 181, startPoint y: 186, endPoint x: 183, endPoint y: 114, distance: 71.9
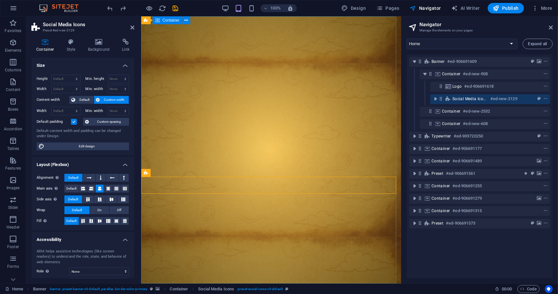
click at [223, 283] on div at bounding box center [271, 299] width 260 height 33
select select "px"
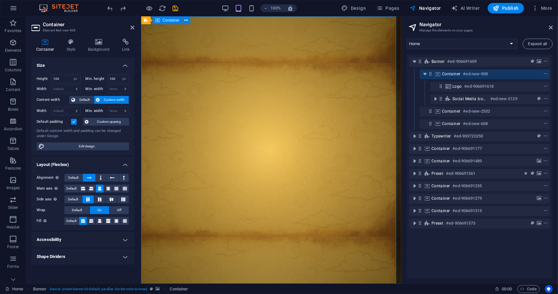
click at [223, 283] on div at bounding box center [271, 299] width 260 height 33
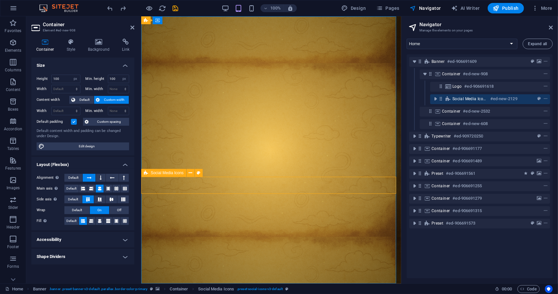
click at [103, 197] on icon at bounding box center [100, 199] width 8 height 4
click at [107, 197] on button at bounding box center [111, 199] width 11 height 8
click at [123, 199] on icon at bounding box center [123, 199] width 8 height 4
click at [97, 198] on icon at bounding box center [100, 199] width 8 height 4
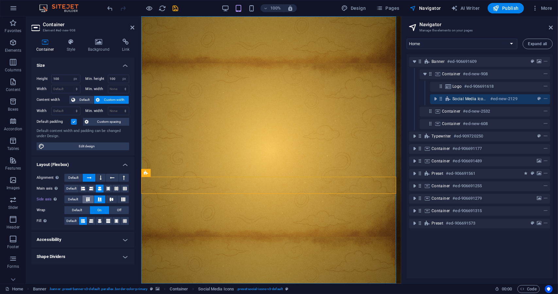
click at [93, 198] on button at bounding box center [87, 199] width 11 height 8
click at [110, 188] on icon at bounding box center [108, 188] width 4 height 8
click at [117, 190] on icon at bounding box center [116, 188] width 4 height 8
click at [125, 190] on icon at bounding box center [125, 188] width 4 height 8
click at [94, 187] on button at bounding box center [91, 188] width 8 height 8
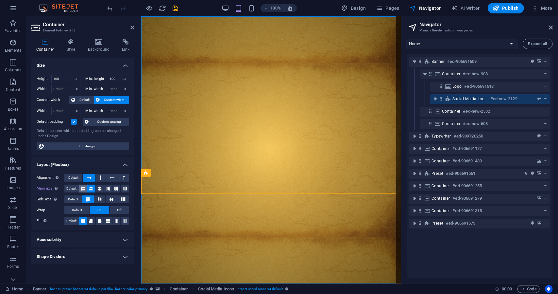
click at [82, 187] on icon at bounding box center [83, 188] width 4 height 8
click at [88, 197] on icon at bounding box center [88, 199] width 8 height 4
click at [95, 189] on div "Main axis Determine how elements should behave along the main axis inside this …" at bounding box center [83, 188] width 93 height 8
click at [97, 189] on button at bounding box center [100, 188] width 8 height 8
click at [98, 200] on icon at bounding box center [100, 199] width 8 height 4
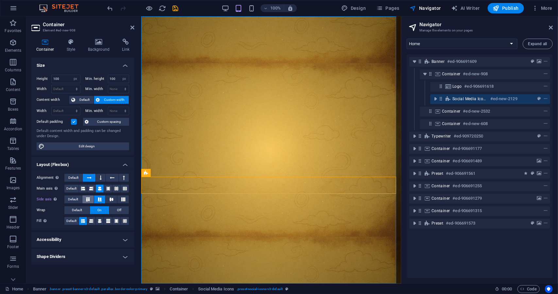
click at [83, 199] on button at bounding box center [87, 199] width 11 height 8
click at [113, 209] on button "Off" at bounding box center [119, 210] width 19 height 8
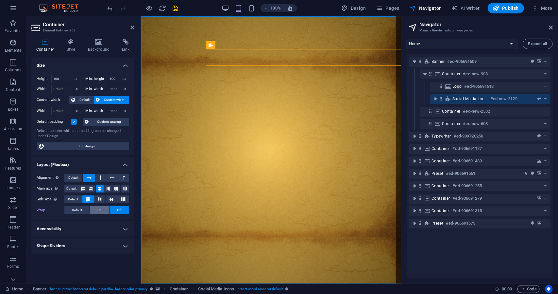
click at [105, 207] on button "On" at bounding box center [99, 210] width 19 height 8
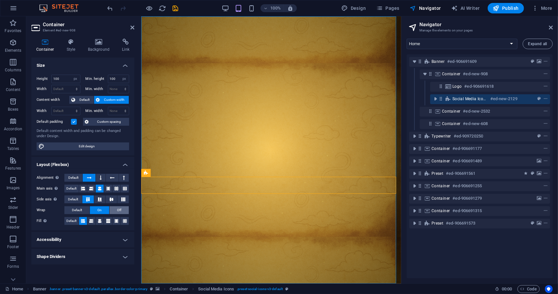
click at [118, 208] on span "Off" at bounding box center [119, 210] width 4 height 8
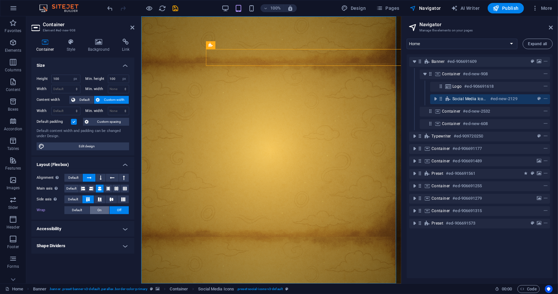
click at [92, 209] on button "On" at bounding box center [99, 210] width 19 height 8
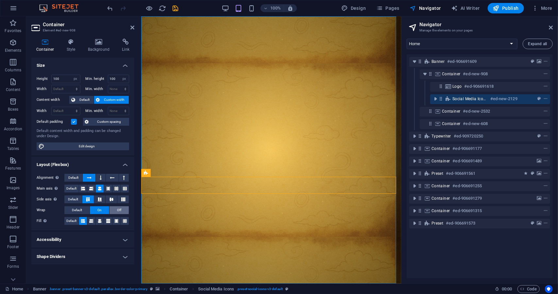
click at [124, 211] on button "Off" at bounding box center [119, 210] width 19 height 8
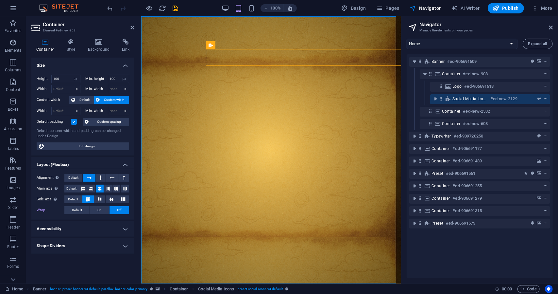
click at [110, 212] on button "Off" at bounding box center [119, 210] width 19 height 8
click at [102, 208] on button "On" at bounding box center [99, 210] width 19 height 8
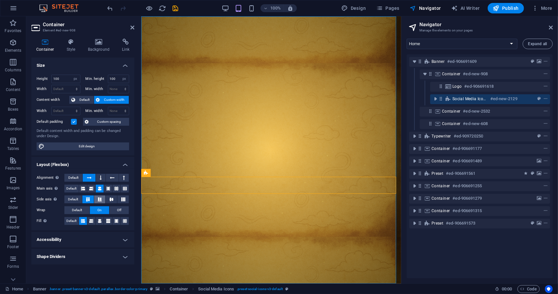
click at [101, 197] on icon at bounding box center [100, 199] width 8 height 4
click at [89, 198] on icon at bounding box center [88, 199] width 8 height 4
click at [97, 177] on button at bounding box center [101, 178] width 10 height 8
click at [103, 198] on button at bounding box center [99, 199] width 11 height 8
click at [114, 197] on button at bounding box center [111, 199] width 11 height 8
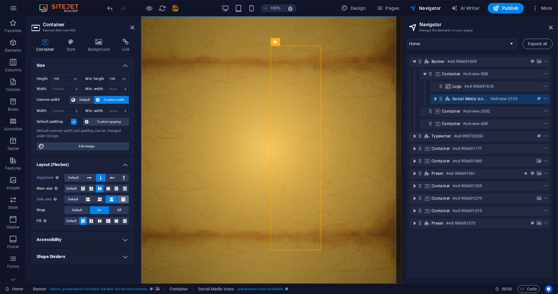
click at [122, 196] on icon at bounding box center [123, 199] width 4 height 8
click at [114, 186] on icon at bounding box center [116, 188] width 8 height 4
click at [100, 186] on icon at bounding box center [100, 188] width 8 height 4
click at [92, 186] on icon at bounding box center [91, 188] width 8 height 4
click at [85, 187] on icon at bounding box center [83, 188] width 8 height 4
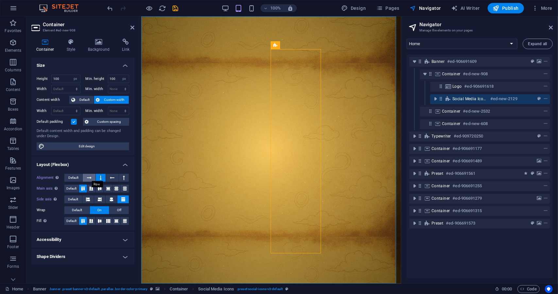
click at [88, 178] on icon at bounding box center [89, 178] width 5 height 8
click at [93, 186] on button at bounding box center [91, 188] width 8 height 8
click at [100, 188] on icon at bounding box center [100, 188] width 4 height 8
click at [102, 197] on icon at bounding box center [100, 199] width 8 height 4
click at [110, 199] on icon at bounding box center [112, 199] width 8 height 4
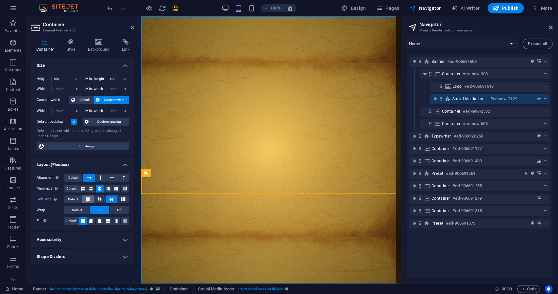
click at [90, 198] on icon at bounding box center [88, 199] width 8 height 4
click at [105, 199] on button at bounding box center [99, 199] width 11 height 8
click at [101, 220] on icon at bounding box center [100, 221] width 4 height 8
click at [91, 197] on icon at bounding box center [88, 199] width 8 height 4
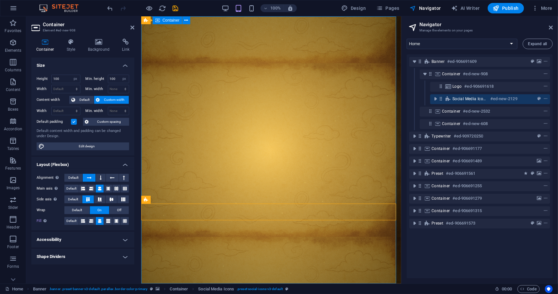
click at [153, 283] on div at bounding box center [271, 299] width 260 height 33
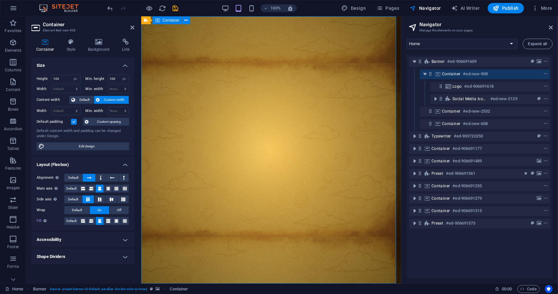
click at [153, 283] on div at bounding box center [271, 299] width 260 height 33
click at [227, 283] on div at bounding box center [271, 299] width 260 height 33
click at [130, 28] on icon at bounding box center [132, 27] width 4 height 5
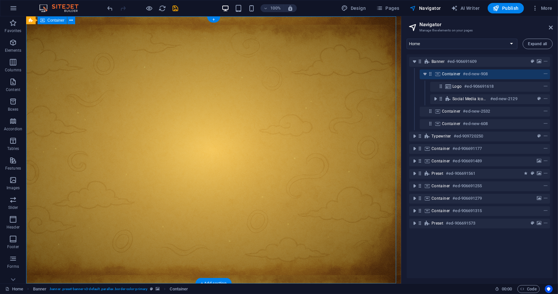
click at [191, 283] on div at bounding box center [213, 299] width 375 height 33
select select "px"
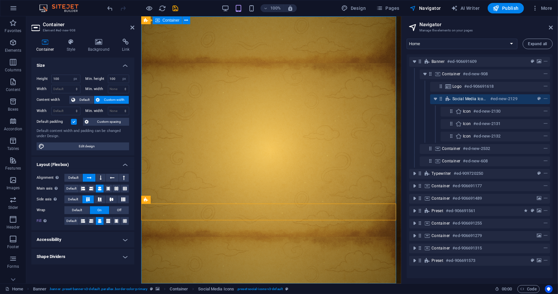
drag, startPoint x: 332, startPoint y: 215, endPoint x: 184, endPoint y: 183, distance: 150.7
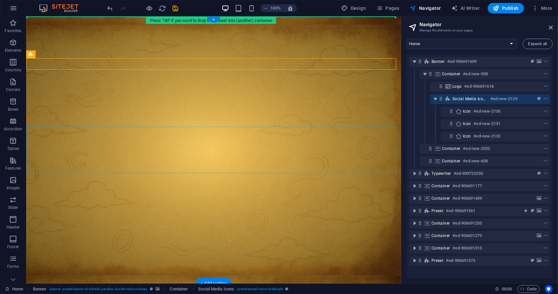
drag, startPoint x: 171, startPoint y: 214, endPoint x: 142, endPoint y: 139, distance: 80.9
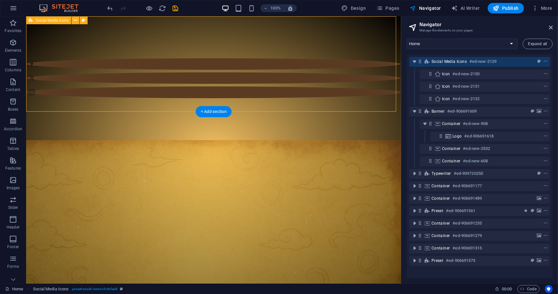
click at [128, 60] on div at bounding box center [213, 77] width 375 height 129
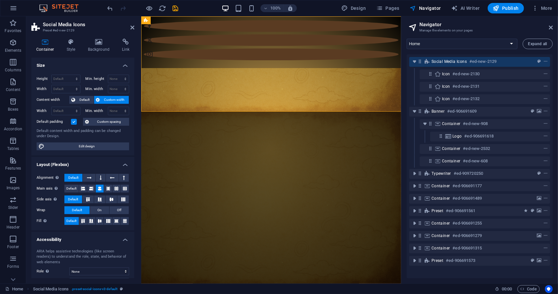
click at [129, 60] on h4 "Size" at bounding box center [82, 64] width 103 height 12
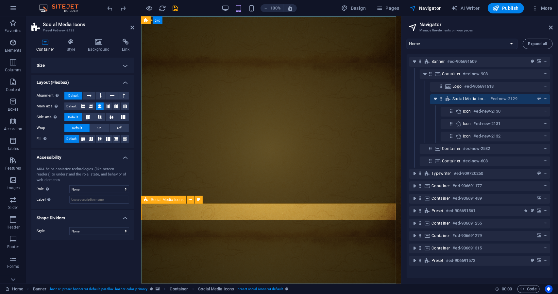
click at [343, 100] on icon "toggle-expand" at bounding box center [435, 98] width 7 height 7
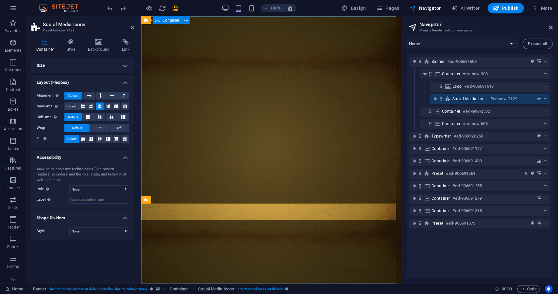
click at [171, 283] on div at bounding box center [271, 299] width 260 height 33
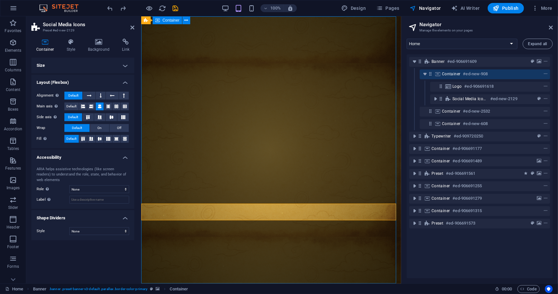
click at [171, 283] on div at bounding box center [271, 299] width 260 height 33
select select "px"
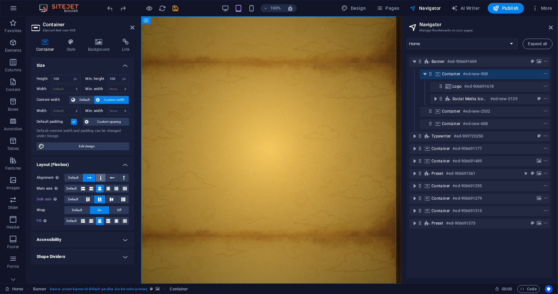
click at [99, 178] on button at bounding box center [101, 178] width 10 height 8
click at [88, 178] on icon at bounding box center [89, 178] width 5 height 8
click at [124, 175] on icon at bounding box center [124, 178] width 2 height 8
click at [109, 178] on button at bounding box center [112, 178] width 12 height 8
click at [89, 179] on icon at bounding box center [89, 178] width 5 height 8
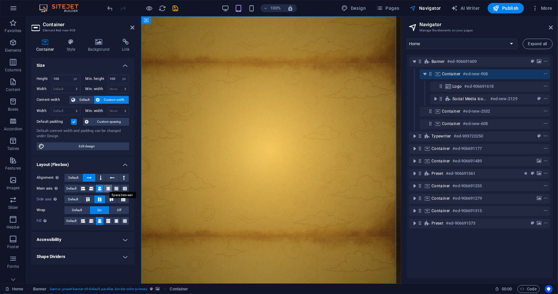
click at [107, 187] on icon at bounding box center [108, 188] width 4 height 8
click at [100, 187] on icon at bounding box center [100, 188] width 4 height 8
click at [99, 199] on icon at bounding box center [100, 199] width 8 height 4
click at [109, 197] on icon at bounding box center [112, 199] width 8 height 4
click at [120, 198] on icon at bounding box center [123, 199] width 8 height 4
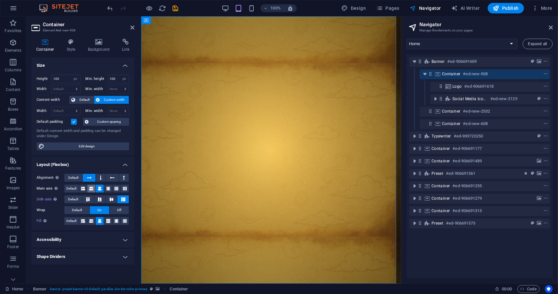
click at [92, 188] on icon at bounding box center [91, 188] width 4 height 8
click at [81, 186] on button at bounding box center [83, 188] width 8 height 8
click at [93, 187] on icon at bounding box center [91, 188] width 4 height 8
click at [99, 187] on icon at bounding box center [100, 188] width 4 height 8
click at [108, 187] on icon at bounding box center [108, 188] width 4 height 8
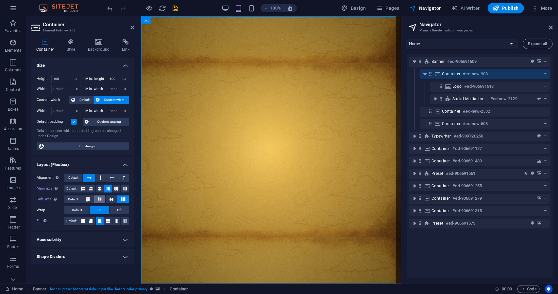
click at [100, 198] on icon at bounding box center [100, 199] width 8 height 4
click at [91, 198] on icon at bounding box center [88, 199] width 8 height 4
click at [108, 218] on icon at bounding box center [108, 221] width 4 height 8
click at [90, 221] on icon at bounding box center [91, 221] width 4 height 8
click at [86, 220] on button at bounding box center [83, 221] width 8 height 8
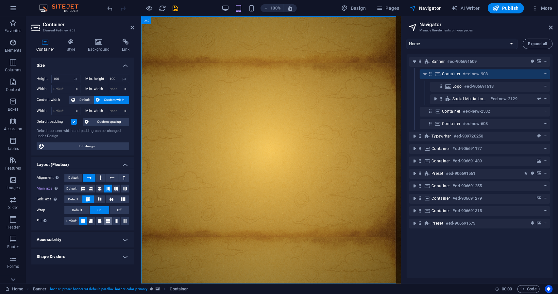
click at [106, 219] on icon at bounding box center [108, 221] width 4 height 8
click at [115, 221] on icon at bounding box center [116, 221] width 4 height 8
click at [125, 221] on icon at bounding box center [125, 221] width 4 height 8
click at [122, 221] on button at bounding box center [125, 221] width 8 height 8
click at [123, 192] on div "Alignment Determines the flex direction. Default Main axis Determine how elemen…" at bounding box center [82, 199] width 103 height 62
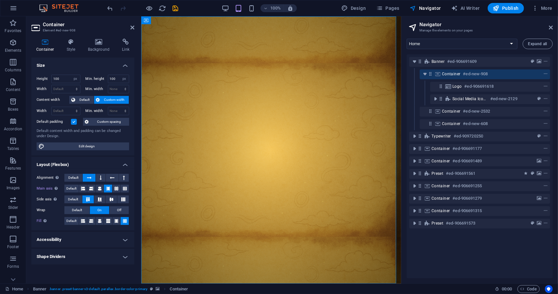
click at [123, 192] on div "Main axis Determine how elements should behave along the main axis inside this …" at bounding box center [83, 188] width 93 height 8
click at [124, 191] on icon at bounding box center [125, 188] width 4 height 8
click at [124, 195] on button at bounding box center [122, 199] width 11 height 8
click at [127, 220] on icon at bounding box center [125, 221] width 4 height 8
click at [114, 220] on icon at bounding box center [116, 221] width 4 height 8
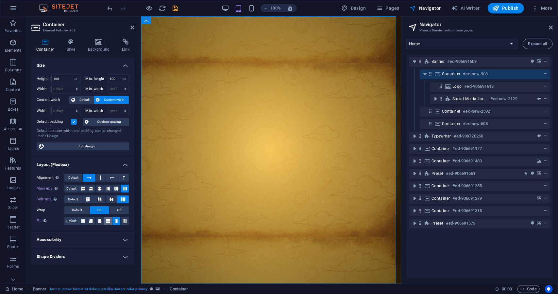
click at [110, 220] on button at bounding box center [108, 221] width 8 height 8
click at [115, 221] on icon at bounding box center [116, 221] width 4 height 8
click at [101, 220] on icon at bounding box center [100, 221] width 4 height 8
click at [94, 219] on button at bounding box center [91, 221] width 8 height 8
click at [85, 219] on icon at bounding box center [83, 221] width 4 height 8
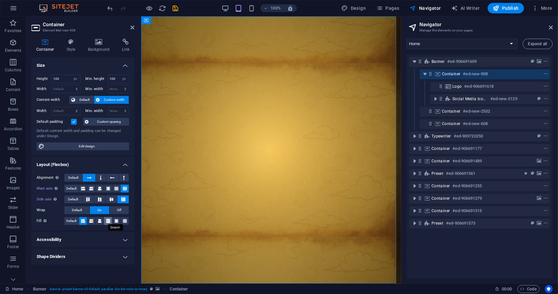
click at [110, 218] on button at bounding box center [108, 221] width 8 height 8
click at [115, 220] on icon at bounding box center [116, 221] width 4 height 8
click at [115, 188] on icon at bounding box center [116, 188] width 4 height 8
click at [110, 188] on button at bounding box center [108, 188] width 8 height 8
click at [99, 188] on icon at bounding box center [100, 188] width 4 height 8
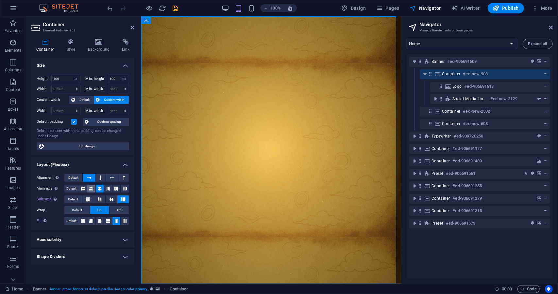
click at [90, 188] on icon at bounding box center [91, 188] width 4 height 8
click at [75, 189] on span "Default" at bounding box center [71, 188] width 10 height 8
click at [84, 189] on icon at bounding box center [83, 188] width 4 height 8
click at [109, 188] on icon at bounding box center [108, 188] width 4 height 8
click at [112, 197] on icon at bounding box center [112, 199] width 8 height 4
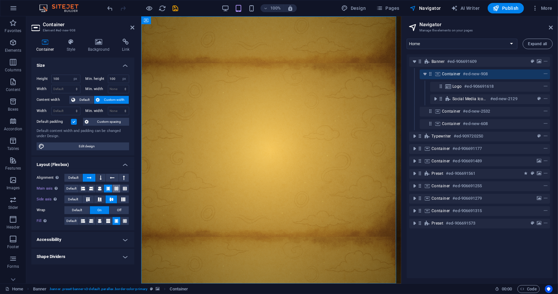
click at [115, 188] on icon at bounding box center [116, 188] width 4 height 8
click at [101, 198] on icon at bounding box center [100, 199] width 8 height 4
click at [86, 198] on icon at bounding box center [88, 199] width 8 height 4
click at [122, 197] on icon at bounding box center [123, 199] width 8 height 4
click at [114, 198] on icon at bounding box center [112, 199] width 8 height 4
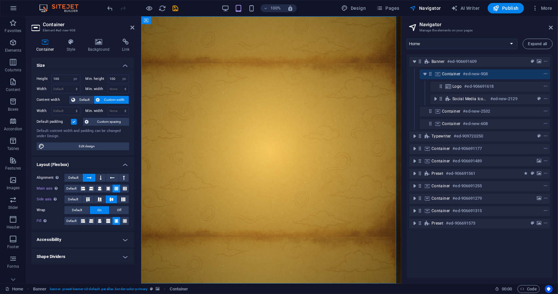
drag, startPoint x: 114, startPoint y: 198, endPoint x: 68, endPoint y: 239, distance: 62.1
click at [68, 239] on ul "Size Height 100 Default px rem % vh vw Min. height 100 None px rem % vh vw Widt…" at bounding box center [82, 161] width 103 height 207
click at [129, 234] on h4 "Accessibility" at bounding box center [82, 239] width 103 height 16
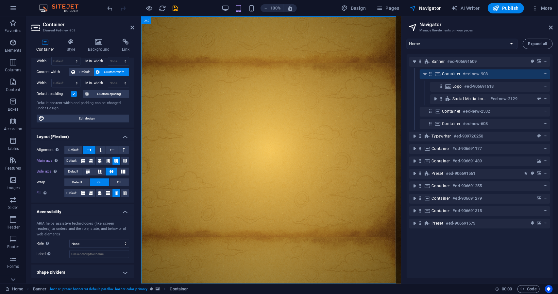
scroll to position [29, 0]
click at [121, 269] on h4 "Shape Dividers" at bounding box center [82, 271] width 103 height 16
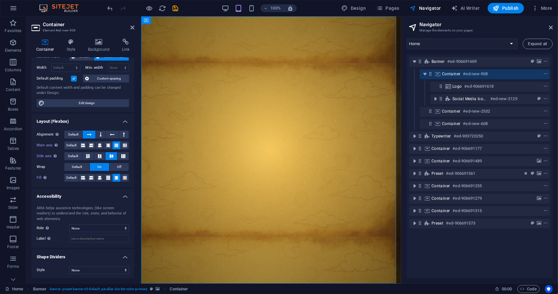
scroll to position [0, 0]
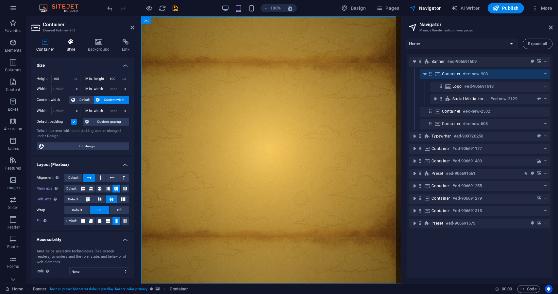
click at [63, 42] on icon at bounding box center [71, 42] width 19 height 7
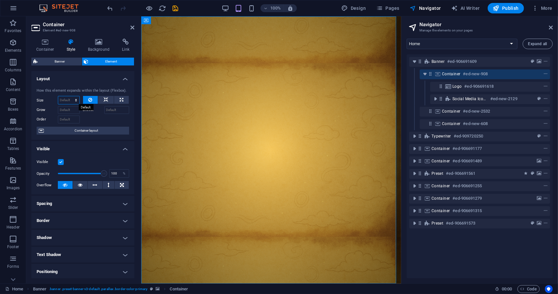
click at [75, 102] on select "Default auto px % 1/1 1/2 1/3 1/4 1/5 1/6 1/7 1/8 1/9 1/10" at bounding box center [68, 100] width 21 height 8
click at [58, 96] on select "Default auto px % 1/1 1/2 1/3 1/4 1/5 1/6 1/7 1/8 1/9 1/10" at bounding box center [68, 100] width 21 height 8
select select "DISABLED_OPTION_VALUE"
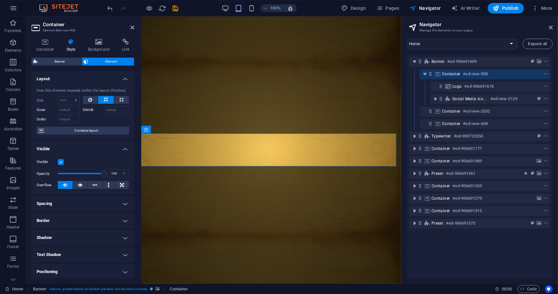
click at [183, 92] on figure at bounding box center [271, 149] width 260 height 267
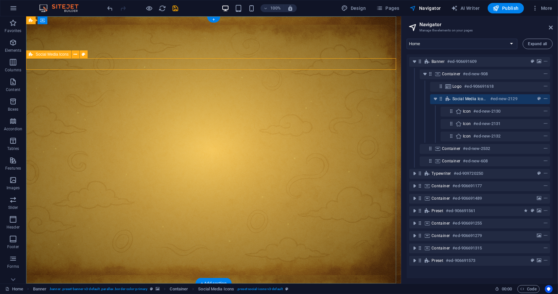
click at [343, 100] on span "context-menu" at bounding box center [545, 98] width 7 height 5
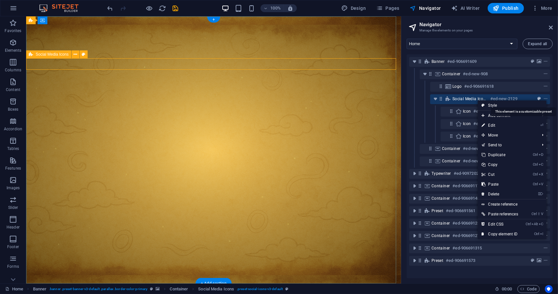
click at [343, 96] on button "preset" at bounding box center [539, 99] width 7 height 8
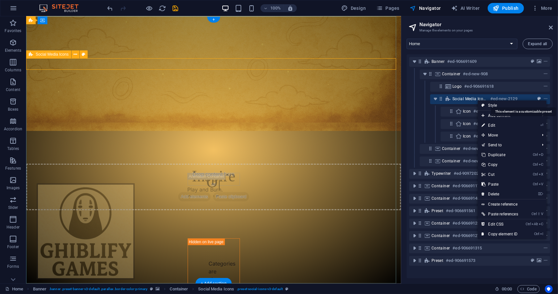
select select "rem"
select select "%"
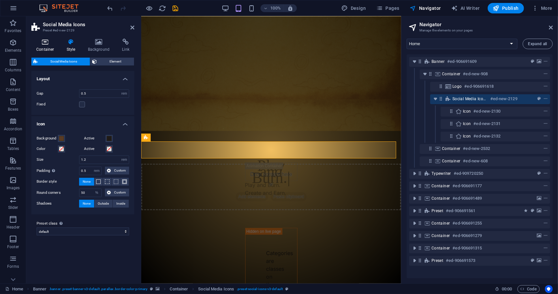
click at [45, 41] on icon at bounding box center [45, 42] width 28 height 7
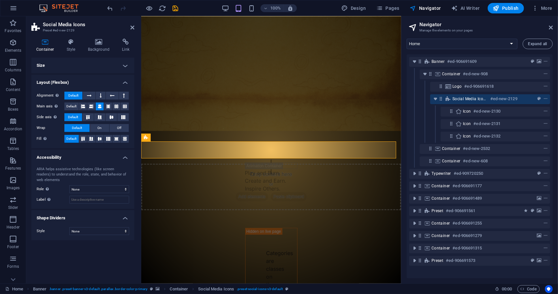
click at [101, 66] on h4 "Size" at bounding box center [82, 66] width 103 height 16
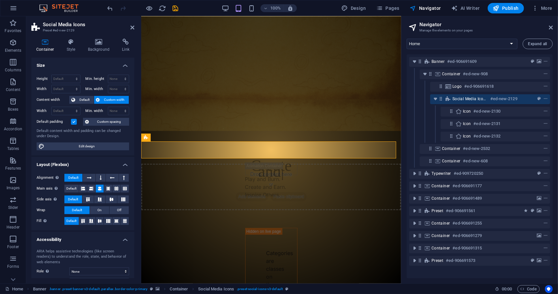
click at [156, 68] on figure at bounding box center [271, 12] width 260 height 267
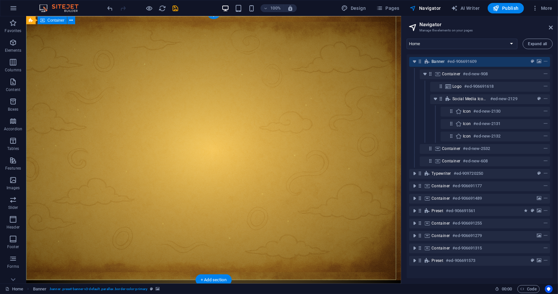
scroll to position [3, 0]
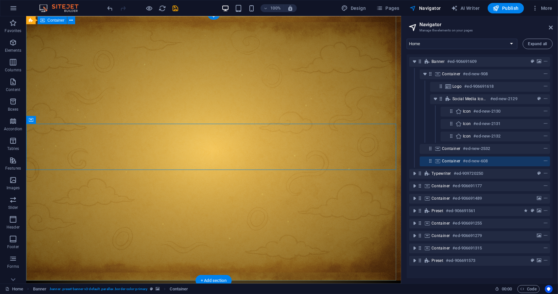
click at [343, 280] on div at bounding box center [213, 296] width 375 height 33
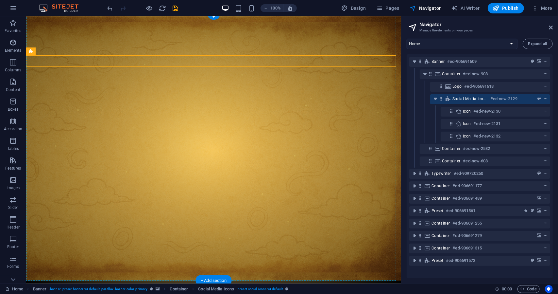
scroll to position [3, 0]
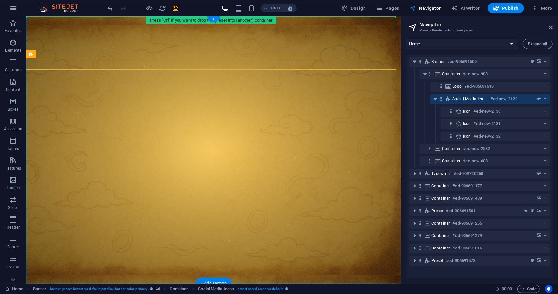
drag, startPoint x: 180, startPoint y: 58, endPoint x: 179, endPoint y: 40, distance: 17.4
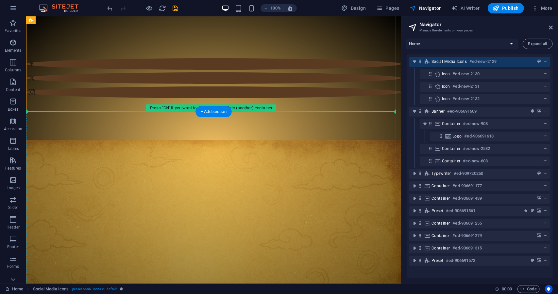
drag, startPoint x: 170, startPoint y: 60, endPoint x: 174, endPoint y: 135, distance: 75.3
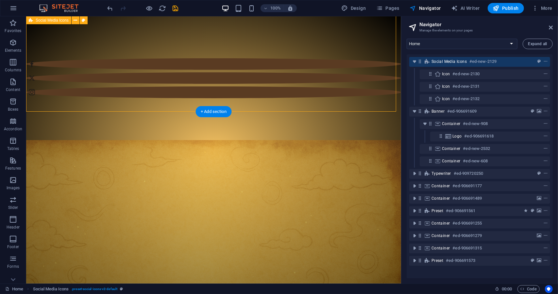
click at [194, 82] on div at bounding box center [213, 77] width 375 height 129
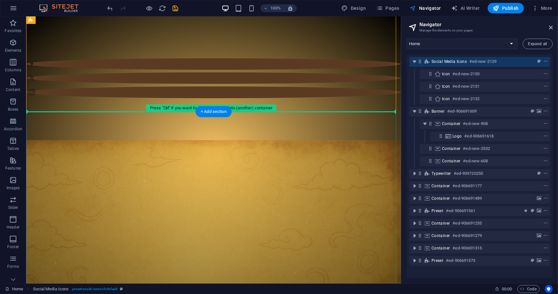
drag, startPoint x: 194, startPoint y: 82, endPoint x: 201, endPoint y: 112, distance: 30.4
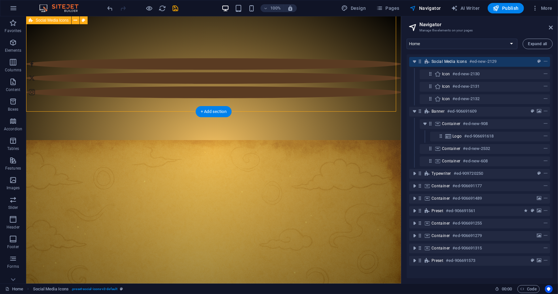
click at [203, 84] on div at bounding box center [213, 77] width 375 height 129
click at [232, 87] on div at bounding box center [213, 77] width 375 height 129
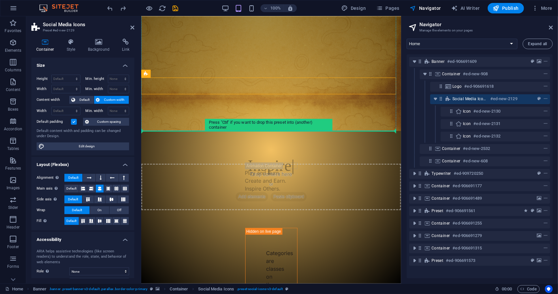
drag, startPoint x: 209, startPoint y: 83, endPoint x: 208, endPoint y: 72, distance: 11.5
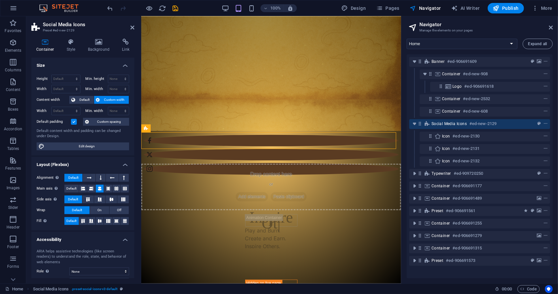
click at [202, 130] on div at bounding box center [271, 146] width 260 height 33
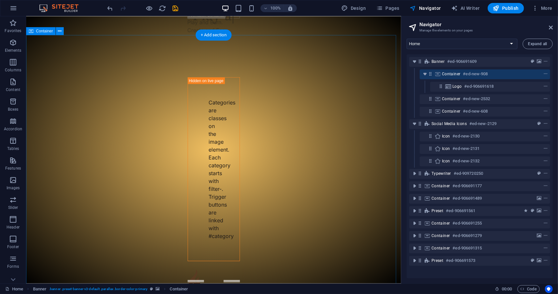
scroll to position [447, 0]
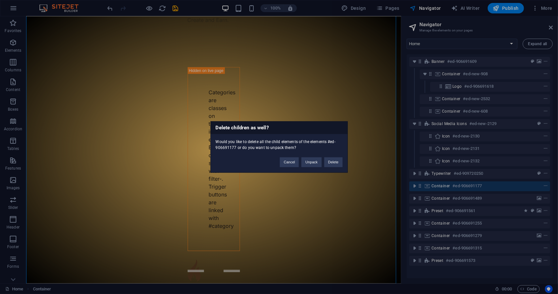
drag, startPoint x: 307, startPoint y: 161, endPoint x: 377, endPoint y: 178, distance: 71.3
click at [343, 178] on div "Delete children as well? Would you like to delete all the child elements of the…" at bounding box center [279, 147] width 558 height 294
click at [336, 165] on button "Delete" at bounding box center [333, 162] width 18 height 10
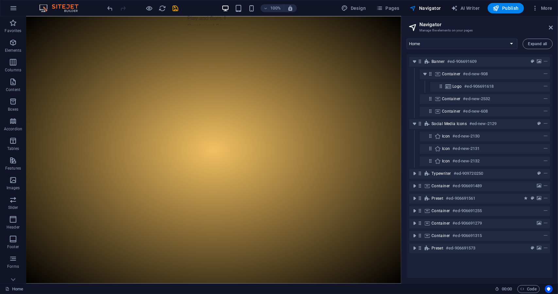
click at [318, 178] on div at bounding box center [213, 177] width 375 height 267
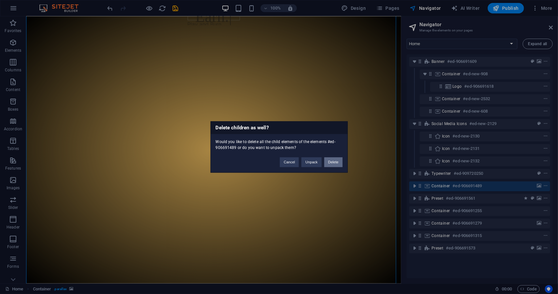
click at [334, 163] on button "Delete" at bounding box center [333, 162] width 18 height 10
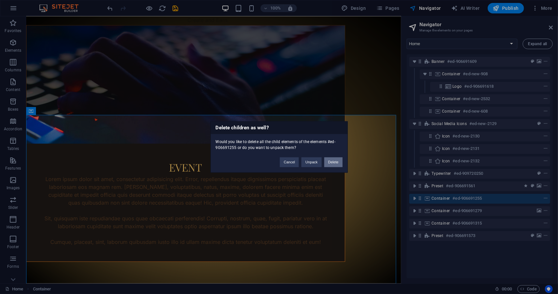
click at [328, 162] on button "Delete" at bounding box center [333, 162] width 18 height 10
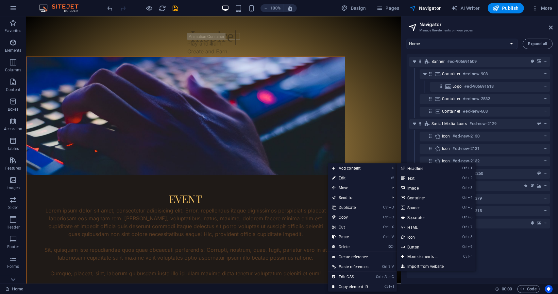
scroll to position [422, 0]
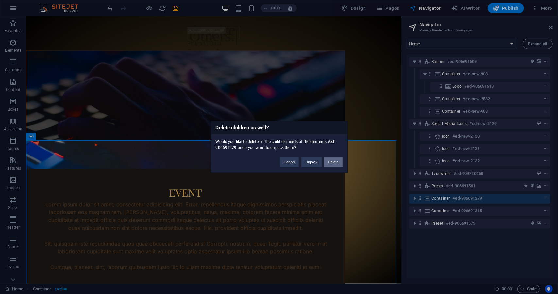
click at [335, 158] on button "Delete" at bounding box center [333, 162] width 18 height 10
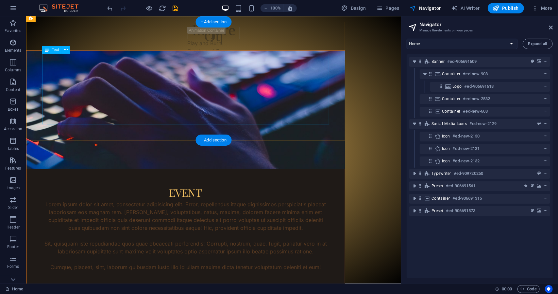
click at [316, 200] on div "Lorem ipsum dolor sit amet, consectetur adipisicing elit. Error, repellendus it…" at bounding box center [185, 235] width 287 height 71
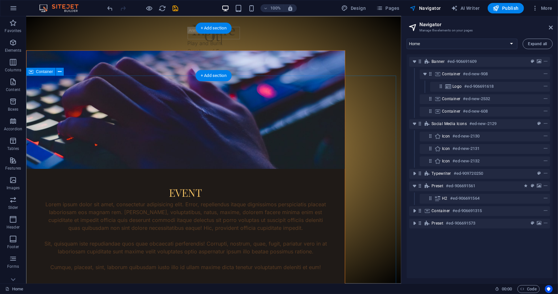
scroll to position [415, 0]
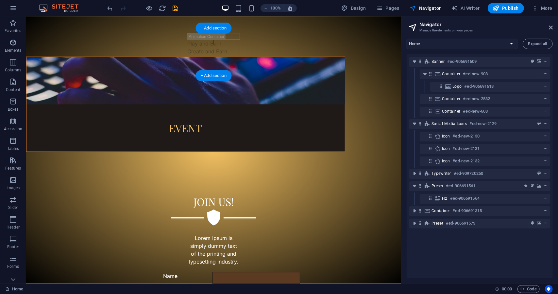
click at [325, 67] on figure at bounding box center [185, 80] width 318 height 47
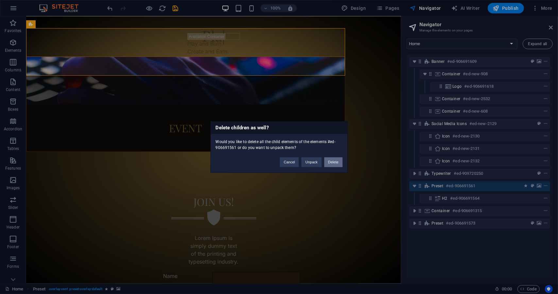
click at [332, 165] on button "Delete" at bounding box center [333, 162] width 18 height 10
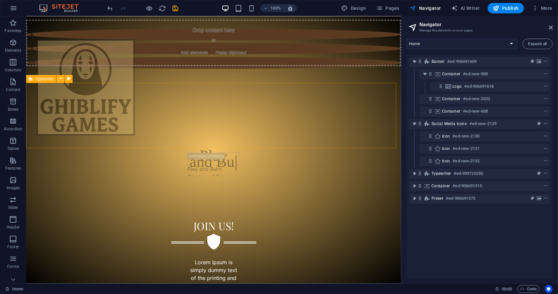
scroll to position [295, 0]
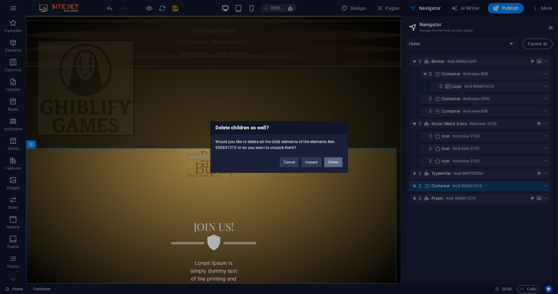
click at [331, 157] on button "Delete" at bounding box center [333, 162] width 18 height 10
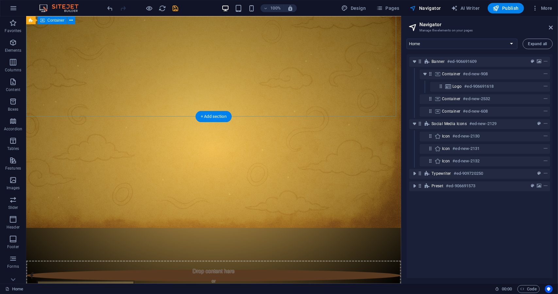
scroll to position [0, 0]
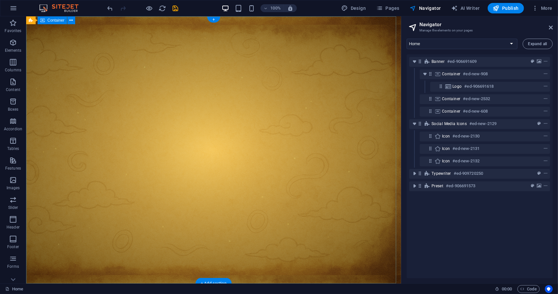
click at [156, 283] on div at bounding box center [213, 299] width 375 height 33
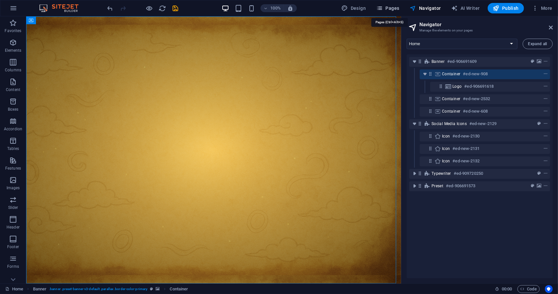
click at [343, 7] on span "Pages" at bounding box center [387, 8] width 23 height 7
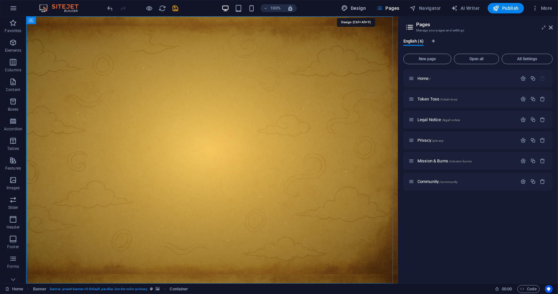
click at [343, 11] on span "Design" at bounding box center [354, 8] width 25 height 7
select select "ease-in-out"
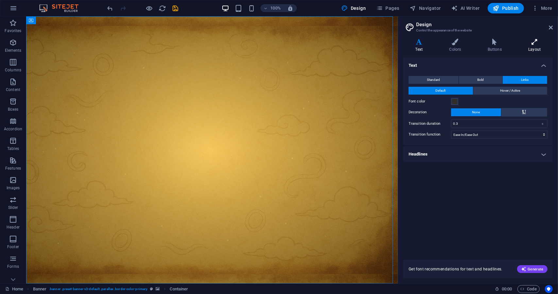
click at [343, 47] on h4 "Layout" at bounding box center [534, 46] width 36 height 14
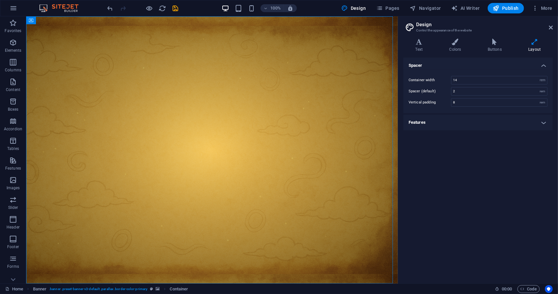
click at [343, 127] on h4 "Features" at bounding box center [477, 122] width 149 height 16
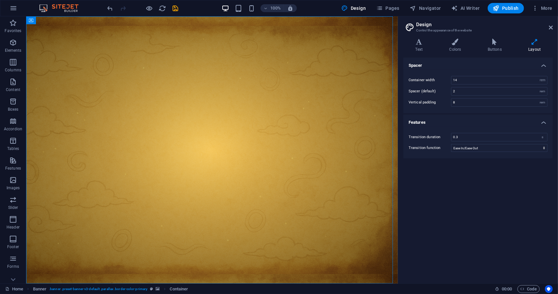
click at [343, 38] on div "Variants Text Colors Buttons Layout Text Standard Bold Links Font color Font In…" at bounding box center [478, 158] width 160 height 250
click at [343, 26] on h2 "Design" at bounding box center [484, 25] width 137 height 6
click at [343, 31] on aside "Design Control the appearance of the website Variants Text Colors Buttons Layou…" at bounding box center [478, 149] width 160 height 267
click at [343, 29] on icon at bounding box center [551, 27] width 4 height 5
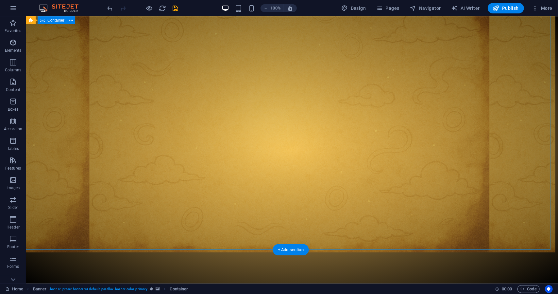
scroll to position [0, 3]
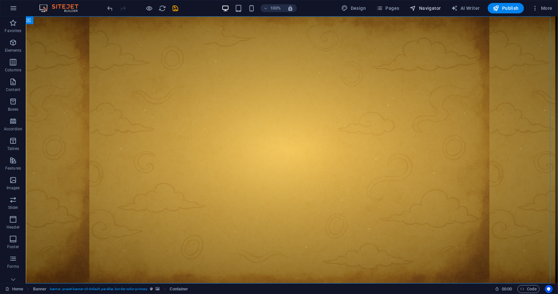
click at [343, 6] on span "Navigator" at bounding box center [425, 8] width 31 height 7
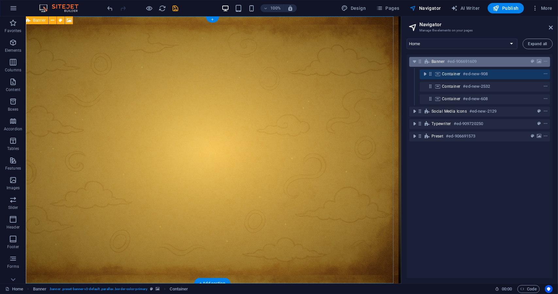
click at [343, 62] on h6 "#ed-906691609" at bounding box center [461, 62] width 29 height 8
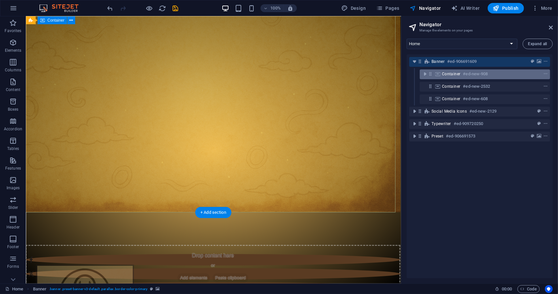
scroll to position [72, 1]
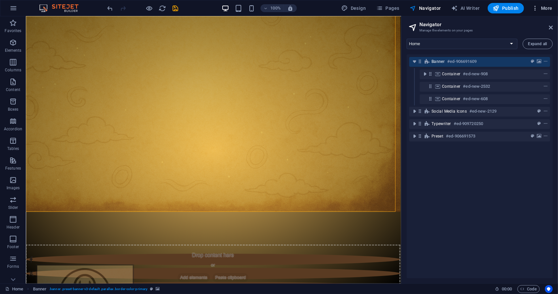
click at [343, 8] on icon "button" at bounding box center [535, 8] width 7 height 7
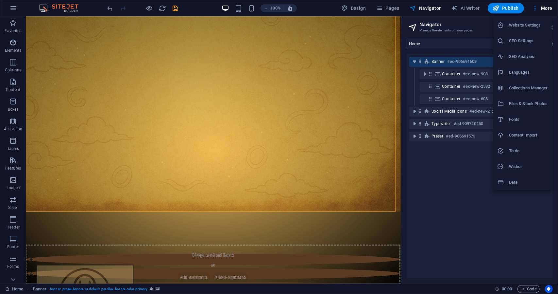
click at [343, 25] on h6 "Website Settings" at bounding box center [528, 25] width 39 height 8
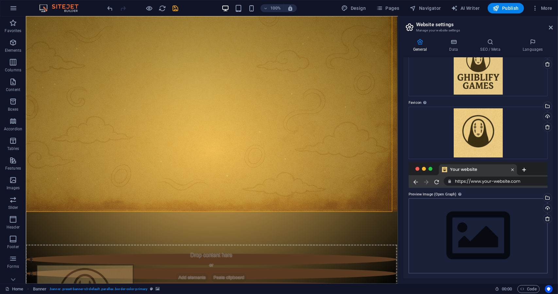
scroll to position [0, 0]
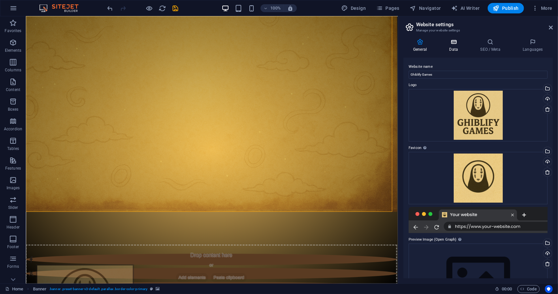
click at [343, 46] on h4 "Data" at bounding box center [454, 46] width 31 height 14
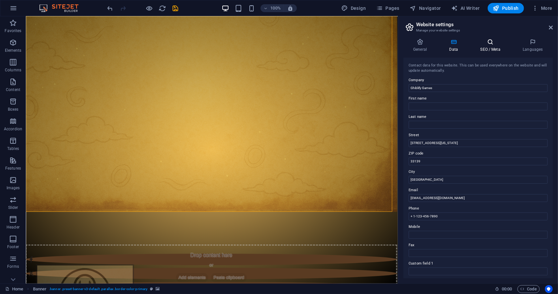
click at [343, 45] on h4 "SEO / Meta" at bounding box center [491, 46] width 42 height 14
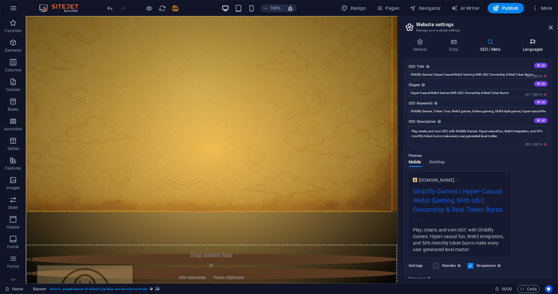
click at [343, 43] on icon at bounding box center [533, 42] width 40 height 7
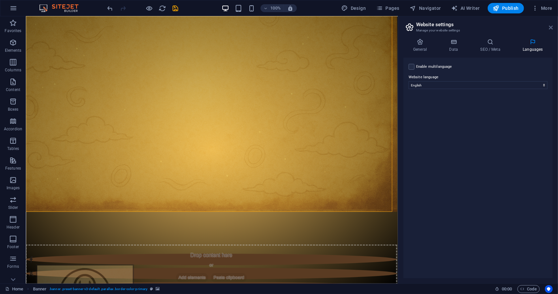
click at [343, 26] on icon at bounding box center [551, 27] width 4 height 5
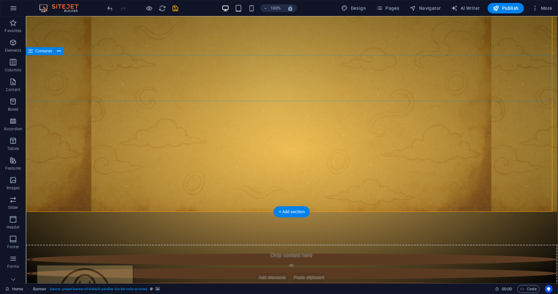
scroll to position [0, 1]
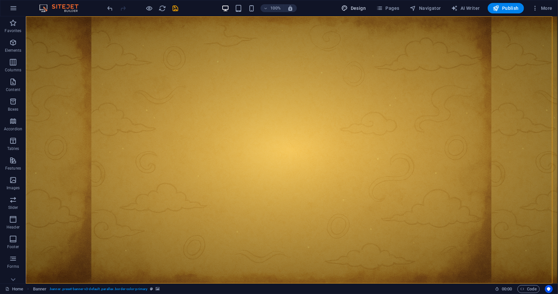
click at [343, 12] on button "Design" at bounding box center [354, 8] width 30 height 10
select select "rem"
select select "ease-in-out"
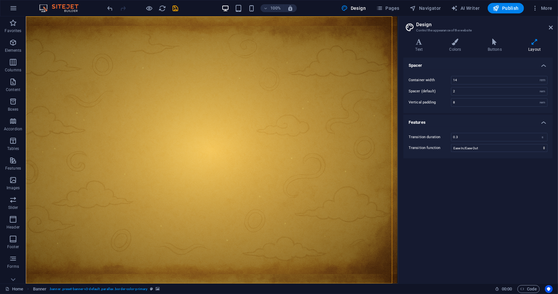
click at [343, 38] on div "Variants Text Colors Buttons Layout Text Standard Bold Links Font color Font In…" at bounding box center [478, 158] width 160 height 250
click at [343, 43] on icon at bounding box center [418, 42] width 31 height 7
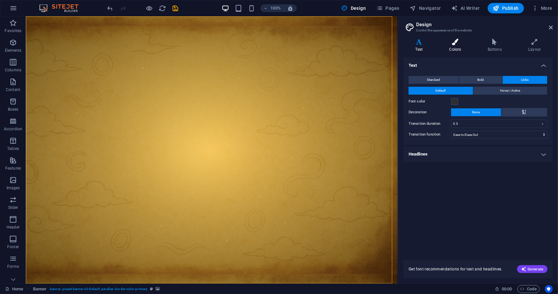
click at [343, 45] on icon at bounding box center [455, 42] width 36 height 7
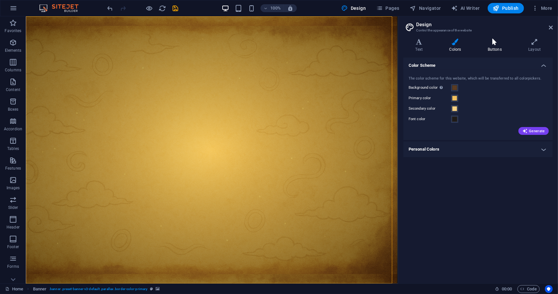
click at [343, 42] on icon at bounding box center [495, 42] width 38 height 7
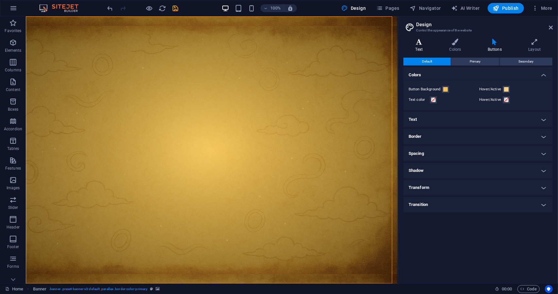
click at [343, 49] on h4 "Text" at bounding box center [420, 46] width 34 height 14
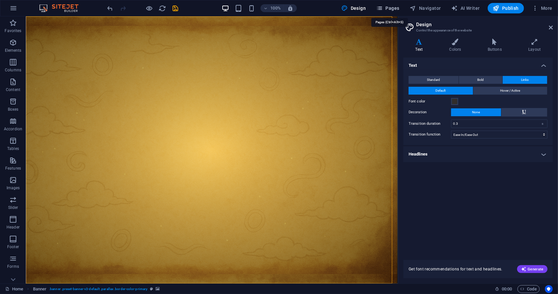
click at [343, 12] on button "Pages" at bounding box center [388, 8] width 28 height 10
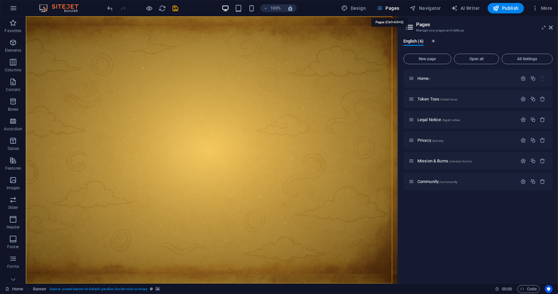
click at [343, 12] on button "Pages" at bounding box center [388, 8] width 28 height 10
click at [78, 283] on div at bounding box center [211, 299] width 372 height 33
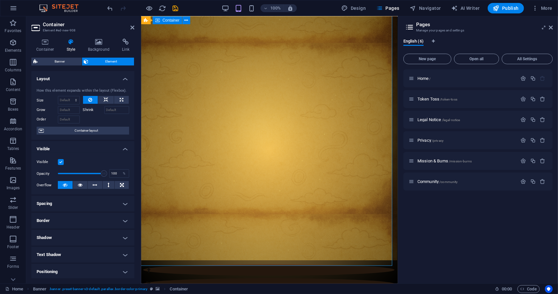
scroll to position [26, 1]
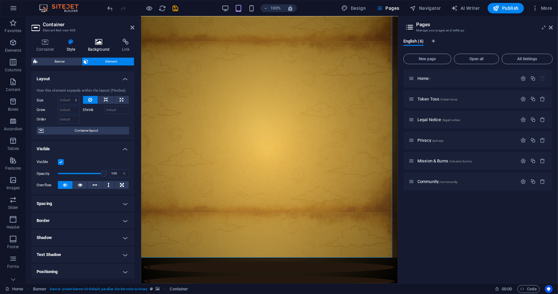
click at [98, 49] on h4 "Background" at bounding box center [100, 46] width 34 height 14
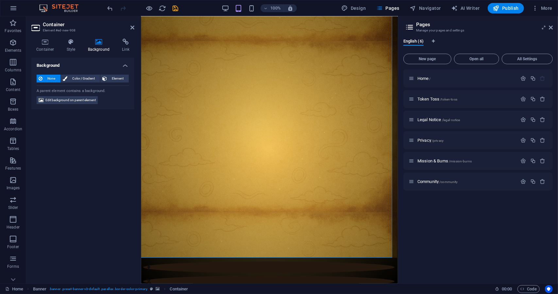
click at [58, 55] on div "Container Style Background Link Size Height 100 Default px rem % vh vw Min. hei…" at bounding box center [82, 158] width 103 height 239
click at [41, 42] on icon at bounding box center [45, 42] width 28 height 7
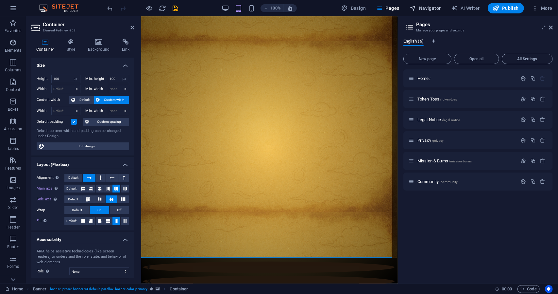
click at [343, 10] on span "Navigator" at bounding box center [425, 8] width 31 height 7
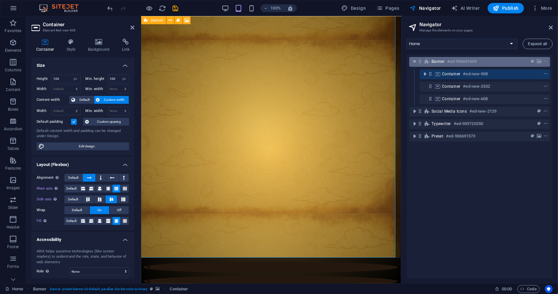
click at [343, 62] on h6 "#ed-906691609" at bounding box center [461, 62] width 29 height 8
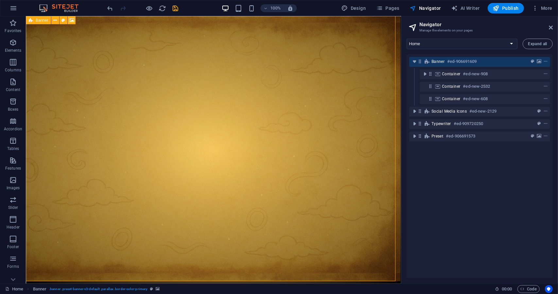
click at [343, 62] on h6 "#ed-906691609" at bounding box center [461, 62] width 29 height 8
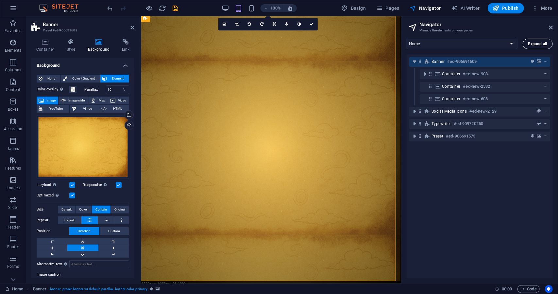
click at [343, 43] on button "Expand all" at bounding box center [538, 44] width 30 height 10
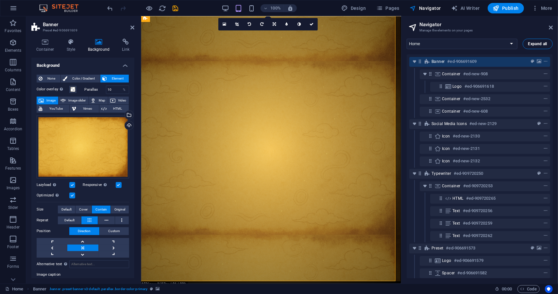
click at [343, 43] on button "Expand all" at bounding box center [538, 44] width 30 height 10
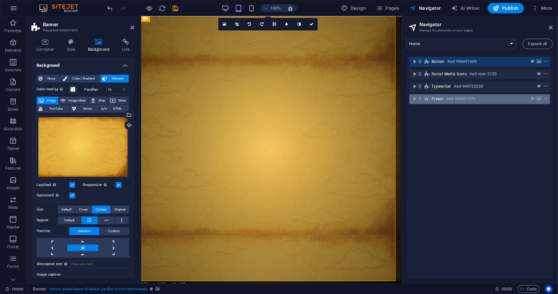
click at [343, 99] on span "Preset" at bounding box center [437, 98] width 12 height 5
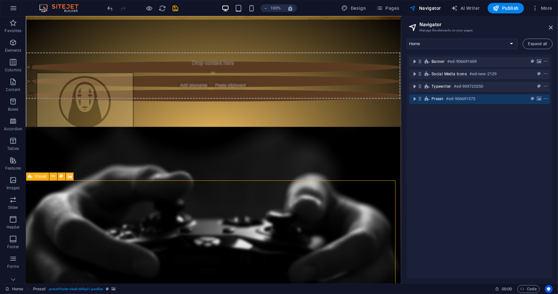
click at [343, 101] on span "Preset" at bounding box center [437, 98] width 12 height 5
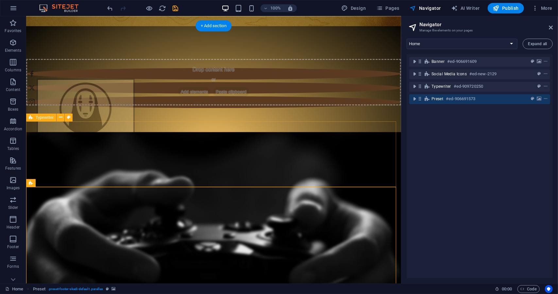
scroll to position [48, 0]
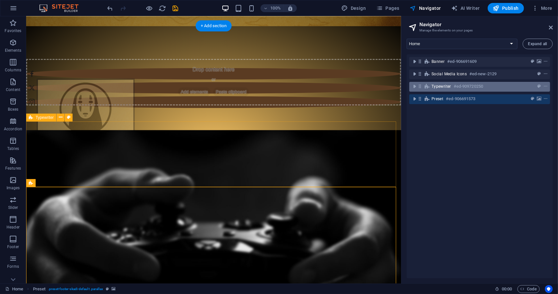
click at [343, 84] on icon at bounding box center [427, 86] width 7 height 5
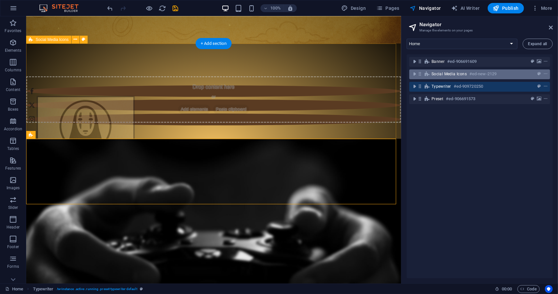
click at [343, 72] on span "Social Media Icons" at bounding box center [448, 73] width 35 height 5
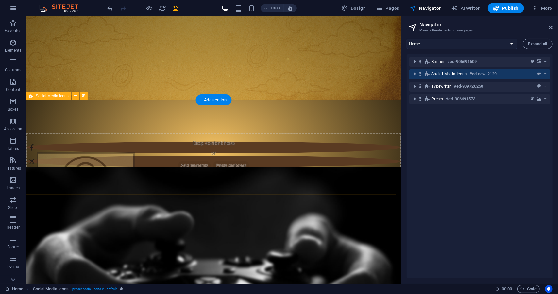
scroll to position [335, 0]
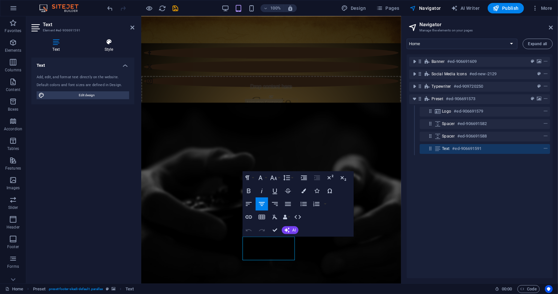
click at [103, 44] on icon at bounding box center [108, 42] width 51 height 7
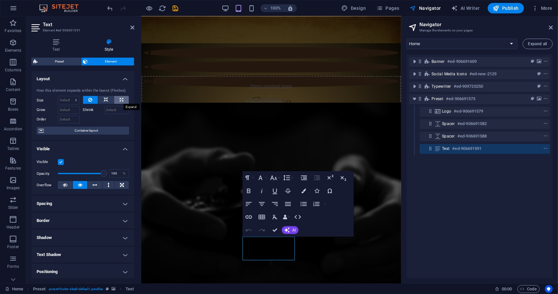
click at [117, 98] on button at bounding box center [121, 100] width 15 height 8
type input "100"
select select "%"
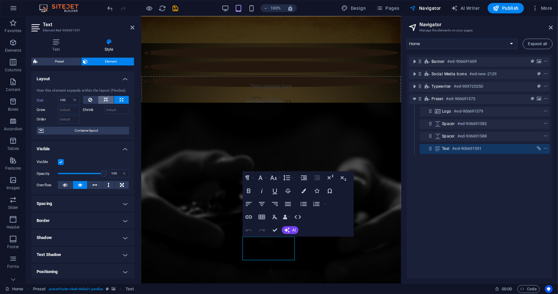
click at [112, 99] on button at bounding box center [106, 100] width 16 height 8
select select "DISABLED_OPTION_VALUE"
click at [92, 102] on button at bounding box center [90, 100] width 15 height 8
click at [98, 128] on span "Container layout" at bounding box center [86, 130] width 81 height 8
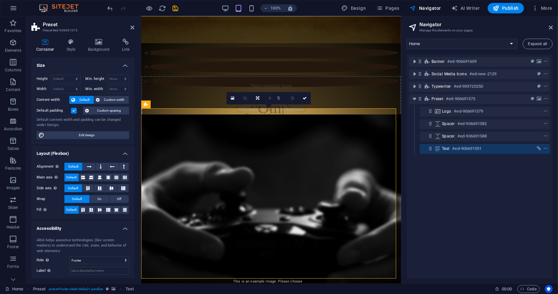
scroll to position [263, 0]
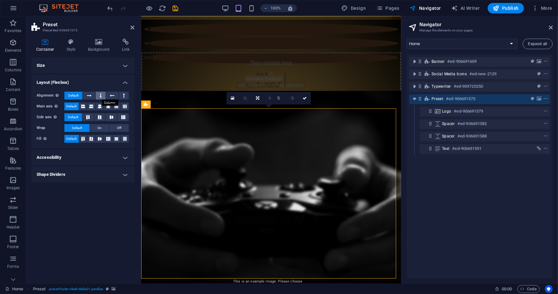
click at [100, 94] on icon at bounding box center [101, 96] width 2 height 8
click at [116, 108] on icon at bounding box center [116, 106] width 8 height 4
click at [127, 107] on icon at bounding box center [125, 106] width 8 height 4
click at [111, 106] on icon at bounding box center [108, 106] width 8 height 4
click at [99, 107] on icon at bounding box center [100, 106] width 8 height 4
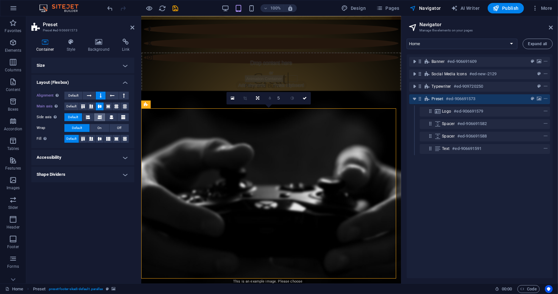
click at [100, 118] on icon at bounding box center [100, 117] width 4 height 8
click at [113, 118] on icon at bounding box center [112, 117] width 4 height 8
click at [122, 118] on icon at bounding box center [123, 117] width 4 height 8
click at [120, 131] on span "Off" at bounding box center [119, 128] width 4 height 8
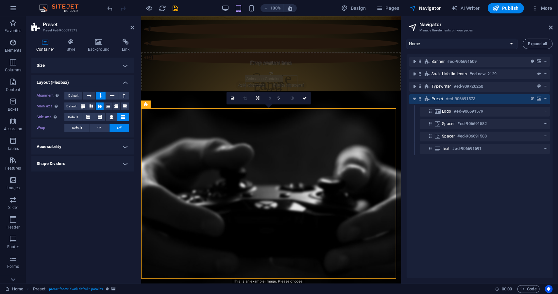
click at [91, 145] on h4 "Accessibility" at bounding box center [82, 147] width 103 height 16
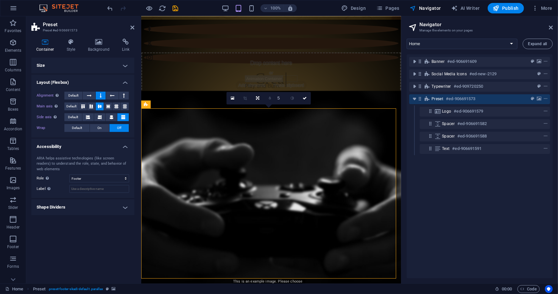
click at [86, 204] on h4 "Shape Dividers" at bounding box center [82, 207] width 103 height 16
click at [114, 67] on h4 "Size" at bounding box center [82, 66] width 103 height 16
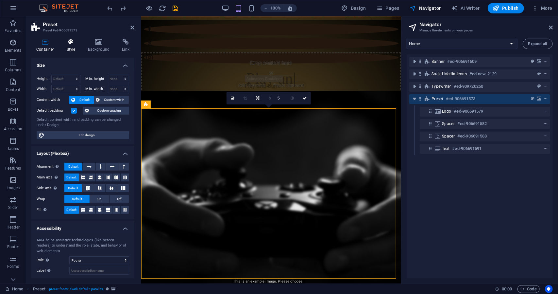
click at [76, 39] on icon at bounding box center [71, 42] width 19 height 7
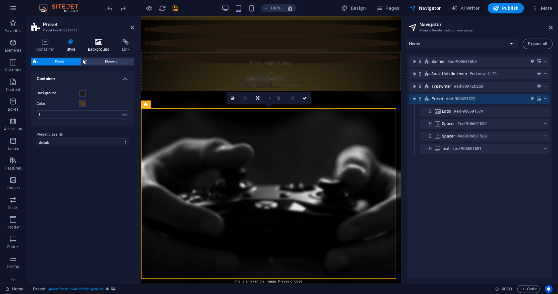
click at [92, 47] on h4 "Background" at bounding box center [100, 46] width 34 height 14
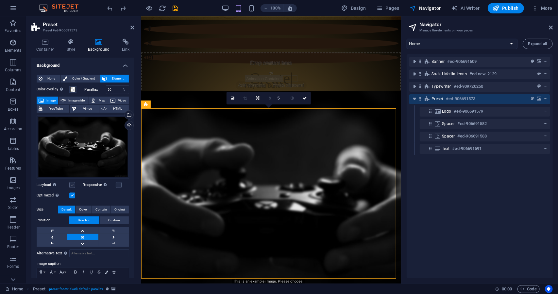
click at [72, 182] on label at bounding box center [72, 185] width 6 height 6
click at [0, 0] on input "Lazyload Loading images after the page loads improves page speed." at bounding box center [0, 0] width 0 height 0
click at [116, 185] on label at bounding box center [119, 185] width 6 height 6
click at [0, 0] on input "Responsive Automatically load retina image and smartphone optimized sizes." at bounding box center [0, 0] width 0 height 0
click at [111, 146] on div "Drag files here, click to choose files or select files from Files or our free s…" at bounding box center [83, 146] width 93 height 63
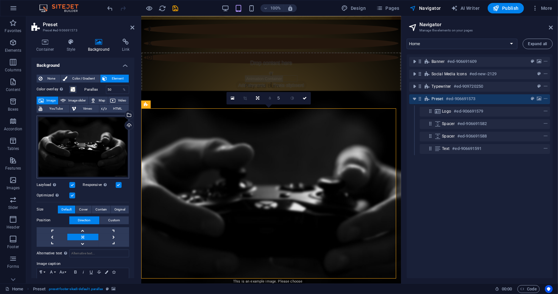
scroll to position [7, 0]
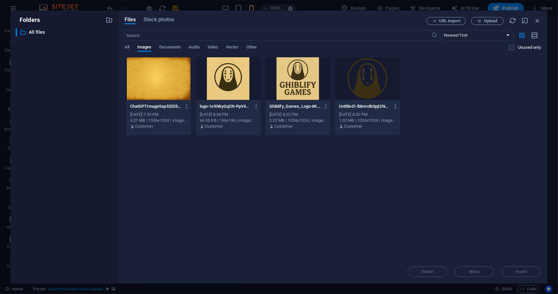
click at [167, 87] on div at bounding box center [158, 78] width 65 height 42
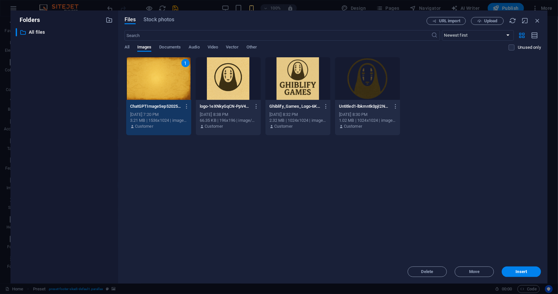
click at [167, 87] on div "1" at bounding box center [158, 78] width 65 height 42
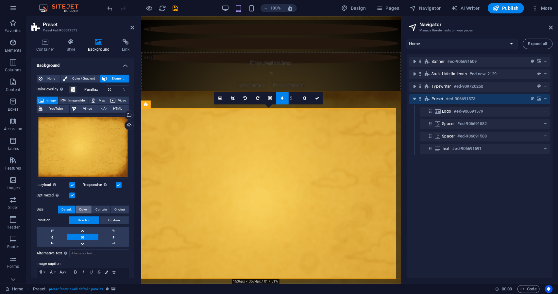
scroll to position [30, 0]
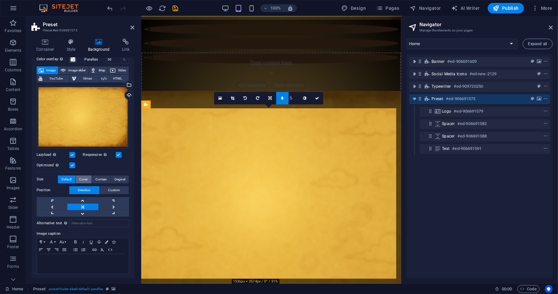
click at [86, 177] on span "Cover" at bounding box center [83, 179] width 8 height 8
click at [95, 178] on span "Contain" at bounding box center [100, 179] width 11 height 8
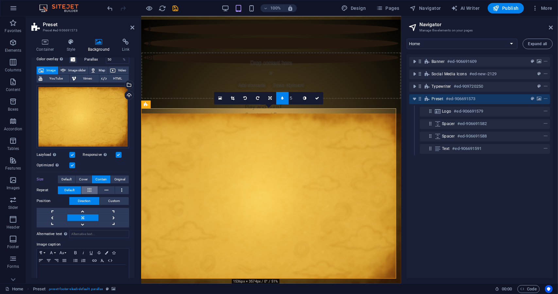
click at [91, 191] on button at bounding box center [89, 190] width 17 height 8
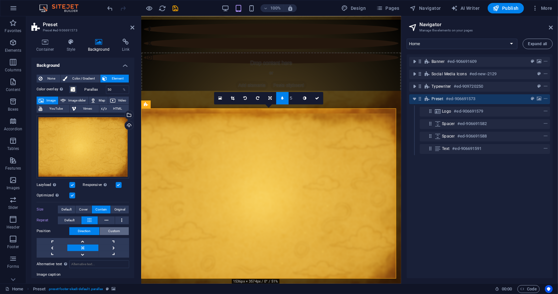
scroll to position [0, 0]
click at [80, 80] on span "Color / Gradient" at bounding box center [83, 79] width 29 height 8
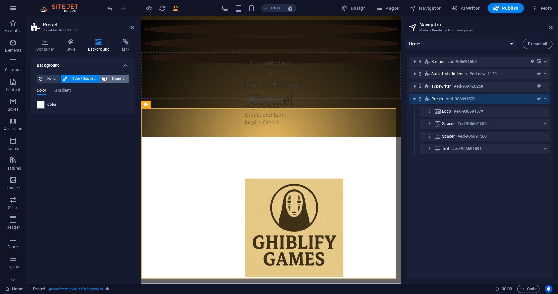
click at [114, 79] on span "Element" at bounding box center [118, 79] width 18 height 8
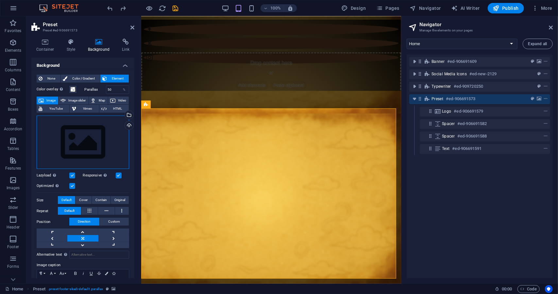
click at [100, 123] on div "Drag files here, click to choose files or select files from Files or our free s…" at bounding box center [83, 142] width 93 height 54
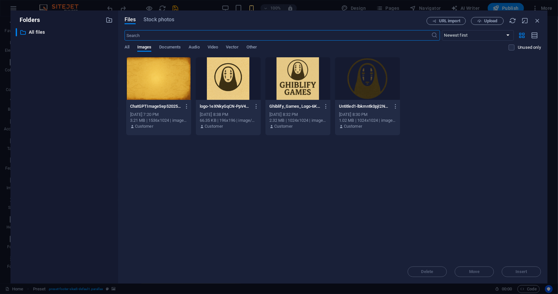
click at [197, 81] on div at bounding box center [228, 78] width 65 height 42
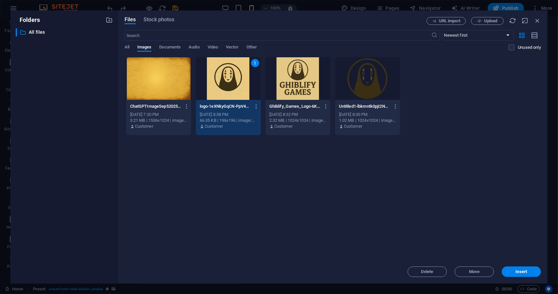
click at [178, 86] on div at bounding box center [158, 78] width 65 height 42
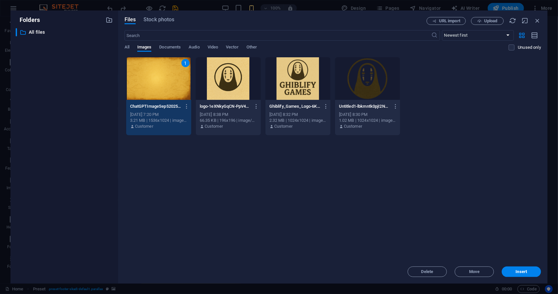
click at [178, 86] on div "1" at bounding box center [158, 78] width 65 height 42
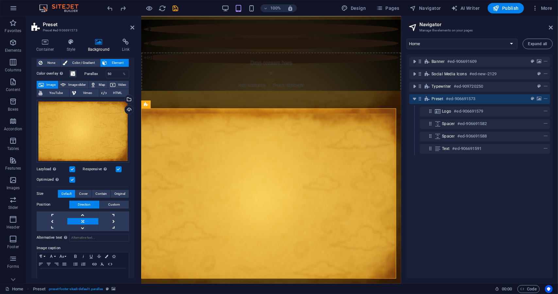
scroll to position [30, 0]
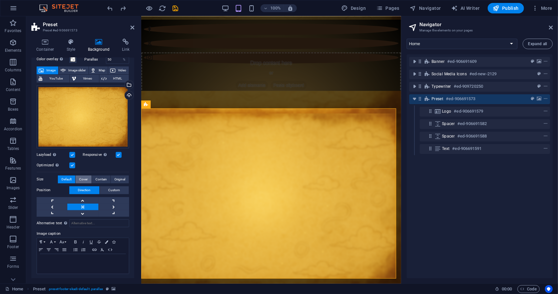
click at [88, 179] on button "Cover" at bounding box center [84, 179] width 16 height 8
click at [93, 179] on button "Contain" at bounding box center [101, 179] width 19 height 8
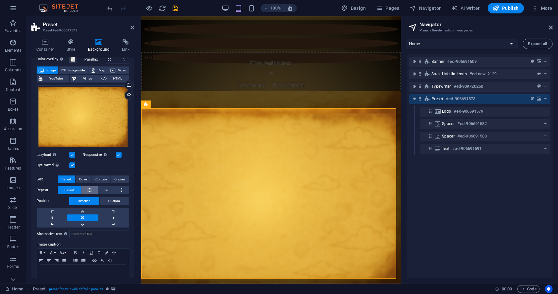
click at [91, 191] on button at bounding box center [89, 190] width 17 height 8
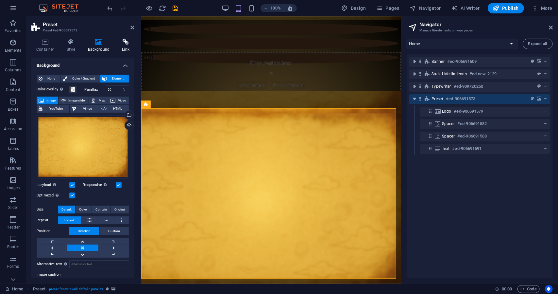
click at [122, 42] on icon at bounding box center [125, 42] width 17 height 7
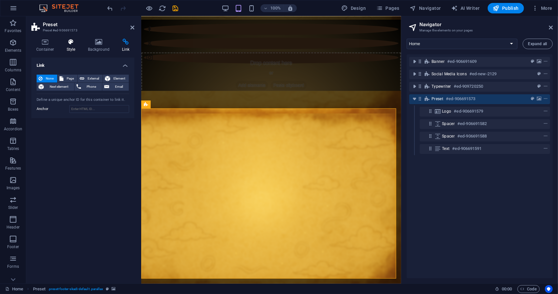
click at [72, 48] on h4 "Style" at bounding box center [72, 46] width 21 height 14
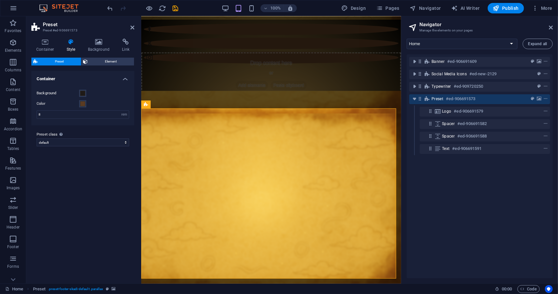
click at [72, 48] on h4 "Style" at bounding box center [72, 46] width 21 height 14
click at [122, 47] on h4 "Link" at bounding box center [125, 46] width 17 height 14
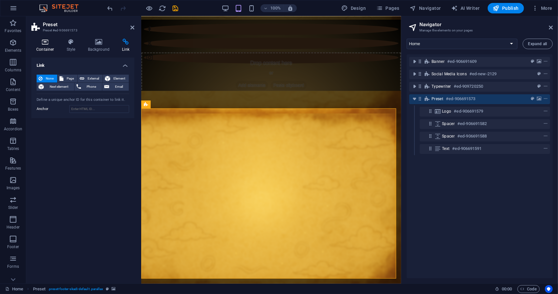
click at [46, 51] on h4 "Container" at bounding box center [46, 46] width 30 height 14
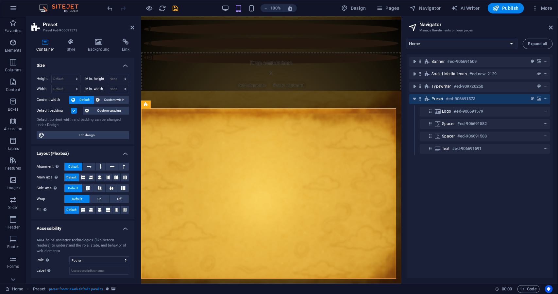
scroll to position [32, 0]
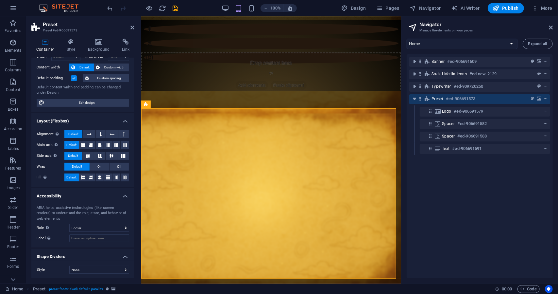
click at [152, 148] on figure at bounding box center [271, 199] width 260 height 218
click at [181, 133] on figure at bounding box center [271, 199] width 260 height 218
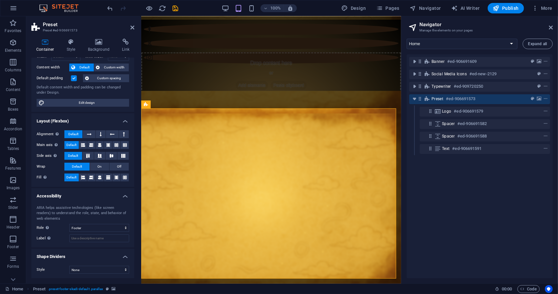
click at [181, 133] on figure at bounding box center [271, 199] width 260 height 218
click at [62, 47] on h4 "Style" at bounding box center [72, 46] width 21 height 14
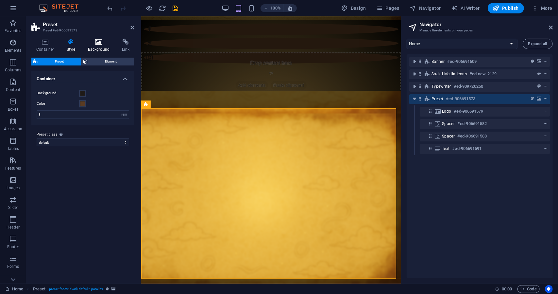
click at [95, 43] on icon at bounding box center [99, 42] width 32 height 7
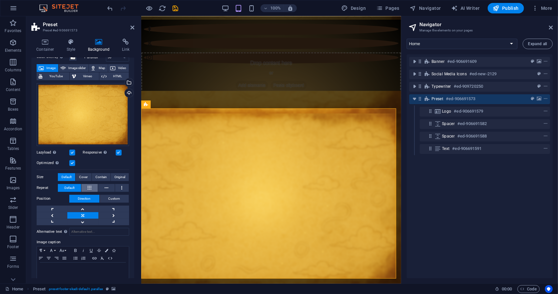
click at [89, 184] on icon at bounding box center [90, 188] width 4 height 8
click at [101, 178] on span "Contain" at bounding box center [100, 177] width 11 height 8
click at [90, 186] on icon at bounding box center [90, 188] width 4 height 8
click at [103, 173] on span "Contain" at bounding box center [100, 177] width 11 height 8
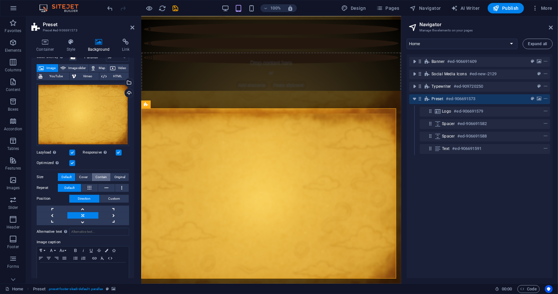
click at [103, 173] on span "Contain" at bounding box center [100, 177] width 11 height 8
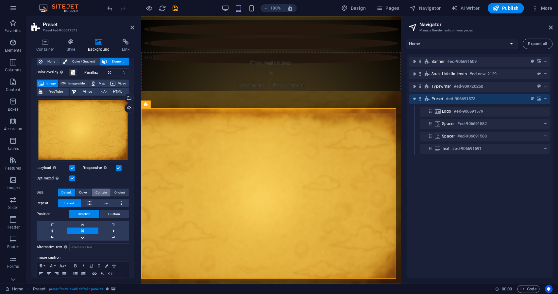
scroll to position [0, 0]
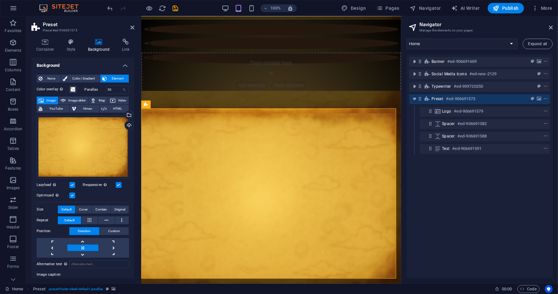
click at [116, 45] on h4 "Background" at bounding box center [100, 46] width 34 height 14
click at [118, 46] on h4 "Link" at bounding box center [125, 46] width 17 height 14
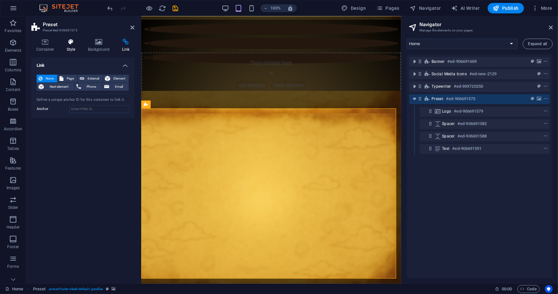
click at [73, 47] on h4 "Style" at bounding box center [72, 46] width 21 height 14
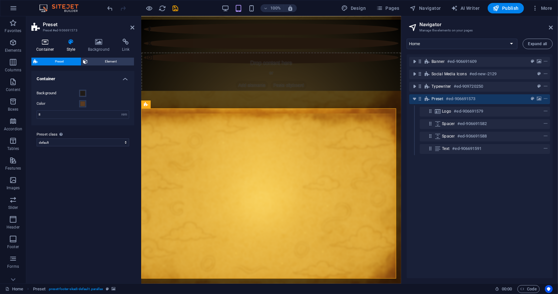
click at [44, 42] on icon at bounding box center [45, 42] width 28 height 7
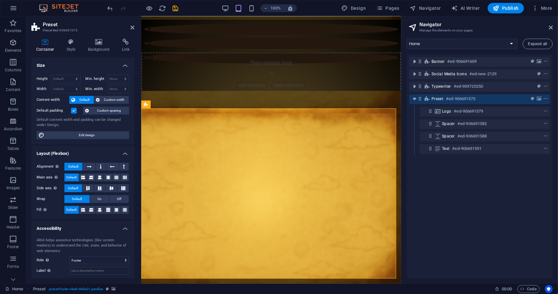
scroll to position [32, 0]
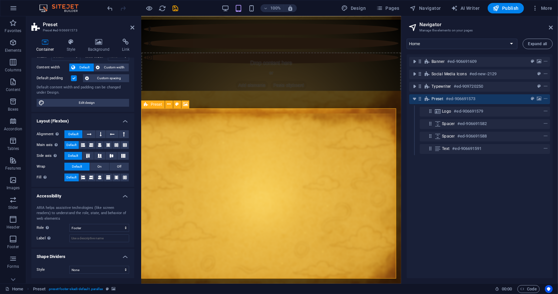
click at [343, 100] on div "Preset #ed-906691573" at bounding box center [474, 99] width 86 height 8
click at [343, 96] on icon "background" at bounding box center [539, 98] width 5 height 5
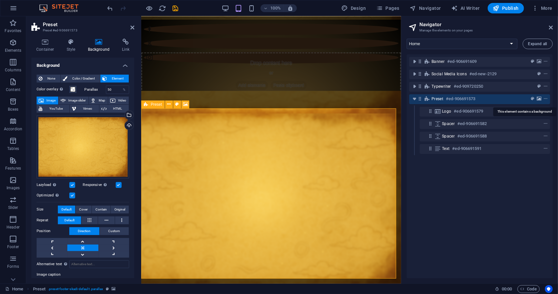
click at [343, 96] on icon "background" at bounding box center [539, 98] width 5 height 5
click at [83, 210] on span "Cover" at bounding box center [83, 209] width 8 height 8
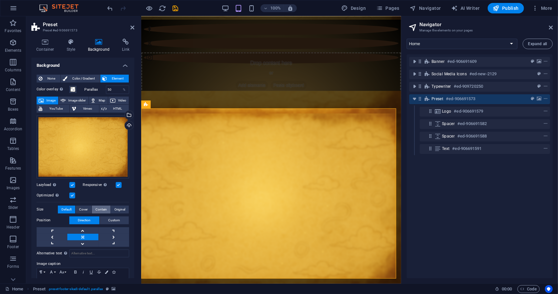
click at [95, 209] on span "Contain" at bounding box center [100, 209] width 11 height 8
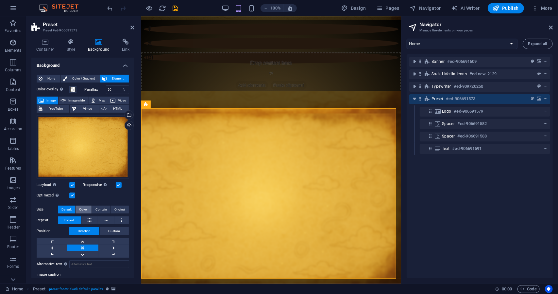
click at [86, 208] on span "Cover" at bounding box center [83, 209] width 8 height 8
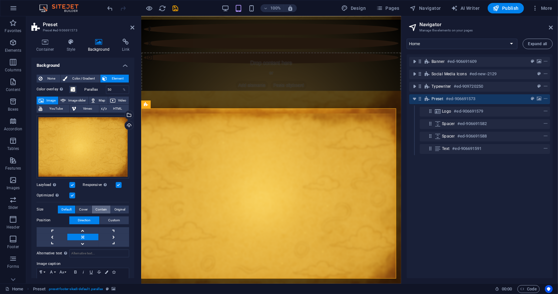
click at [97, 206] on span "Contain" at bounding box center [100, 209] width 11 height 8
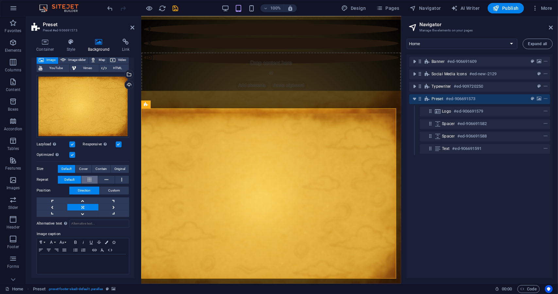
scroll to position [0, 0]
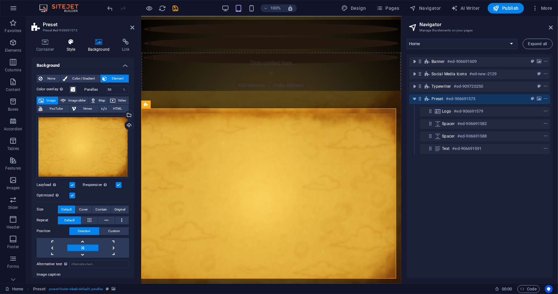
click at [73, 43] on icon at bounding box center [71, 42] width 19 height 7
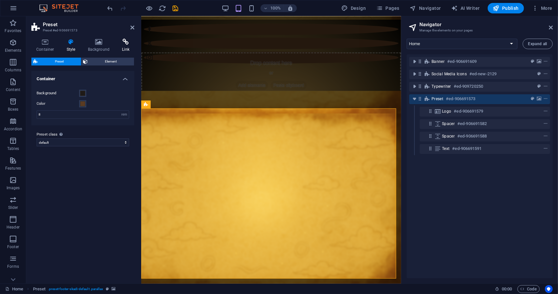
click at [120, 42] on icon at bounding box center [125, 42] width 17 height 7
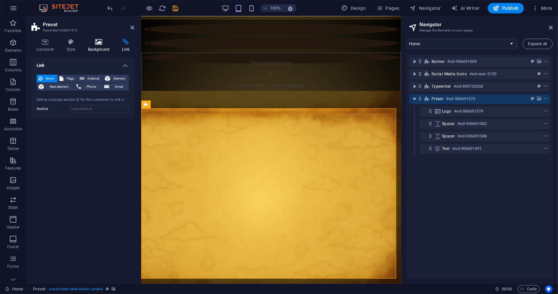
click at [107, 44] on icon at bounding box center [99, 42] width 32 height 7
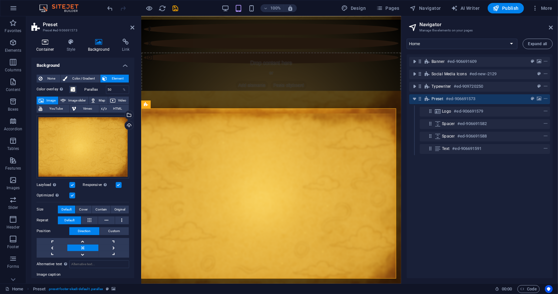
click at [56, 44] on icon at bounding box center [45, 42] width 28 height 7
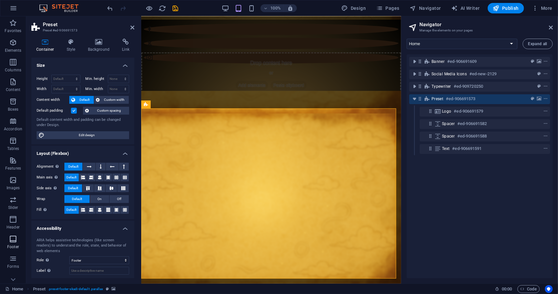
click at [18, 242] on span "Footer" at bounding box center [13, 243] width 26 height 16
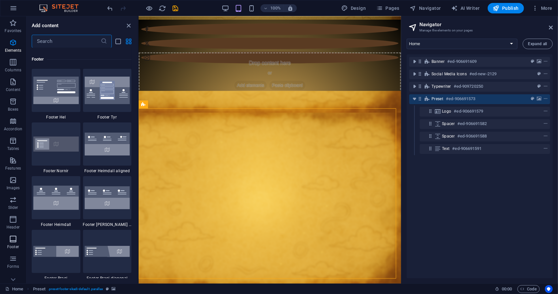
scroll to position [4327, 0]
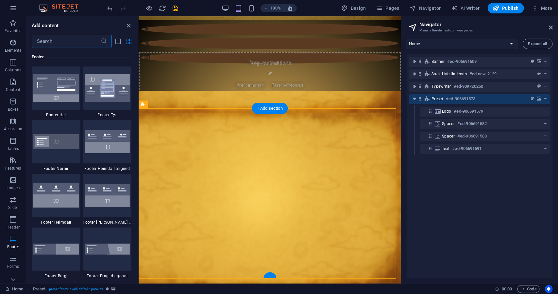
click at [150, 180] on figure at bounding box center [269, 199] width 262 height 218
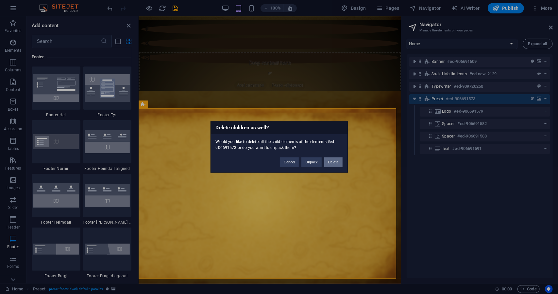
click at [334, 162] on button "Delete" at bounding box center [333, 162] width 18 height 10
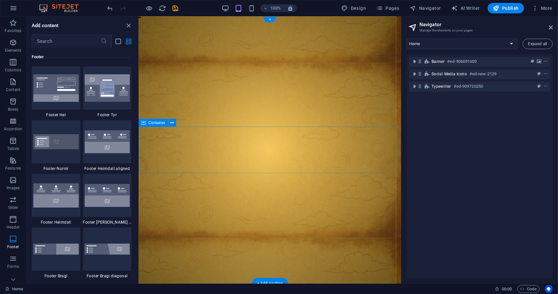
scroll to position [93, 0]
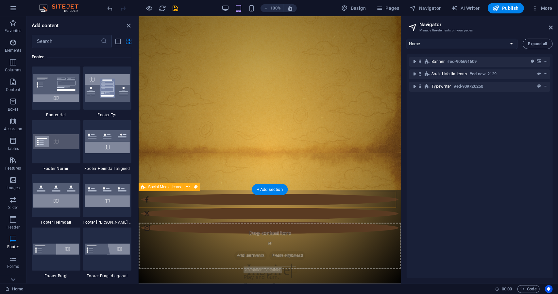
click at [305, 201] on div at bounding box center [269, 213] width 262 height 50
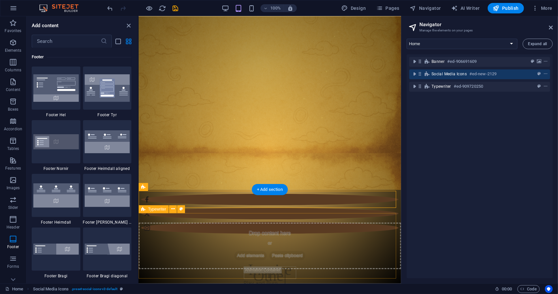
click at [301, 241] on div "Inspire Othe Play and Burn. Create and Earn. Inspire Others." at bounding box center [269, 273] width 262 height 65
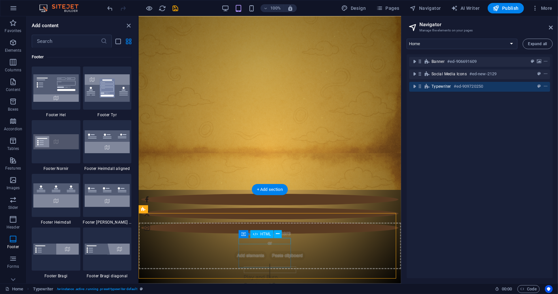
click at [286, 266] on div at bounding box center [270, 269] width 52 height 7
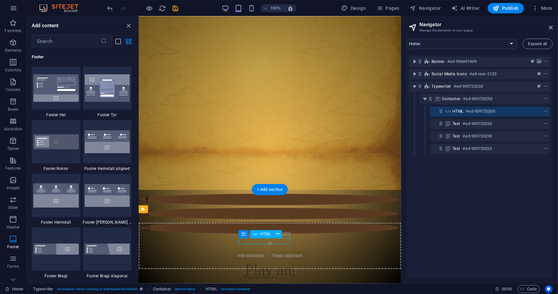
click at [286, 266] on div "Play an" at bounding box center [270, 269] width 52 height 7
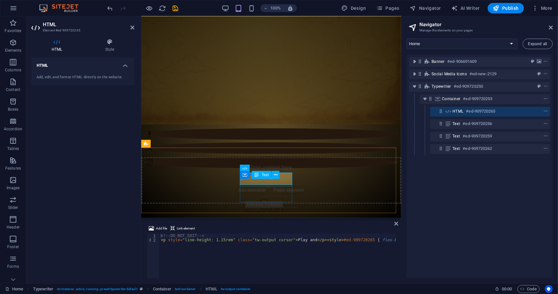
click at [285, 207] on div "Play and Burn." at bounding box center [271, 211] width 52 height 8
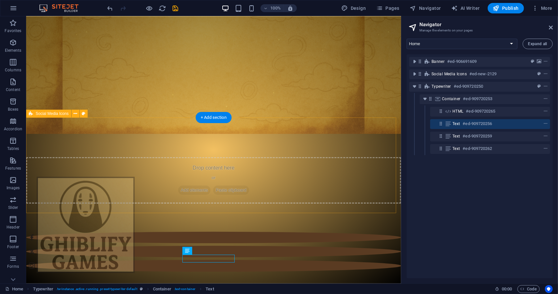
scroll to position [165, 0]
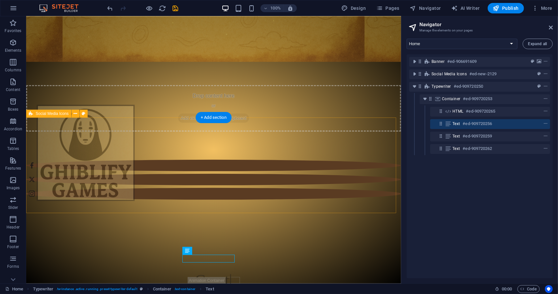
click at [285, 180] on div "Drop content here or Add elements Paste clipboard Drop content here or Add elem…" at bounding box center [213, 79] width 375 height 456
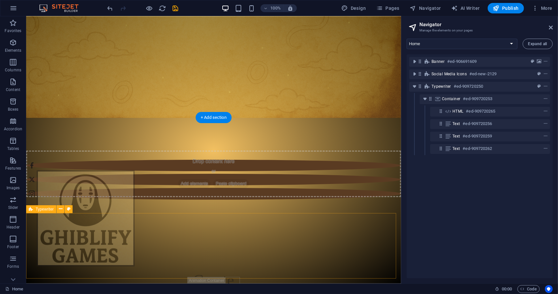
click at [0, 0] on div "Container HTML" at bounding box center [0, 0] width 0 height 0
click at [233, 276] on div "Create and Earn" at bounding box center [213, 285] width 52 height 19
click at [233, 276] on div "Create and Earn." at bounding box center [213, 285] width 52 height 19
select select "%"
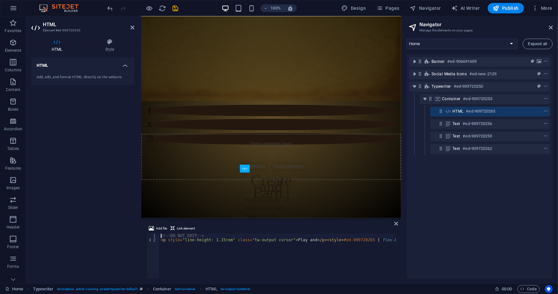
scroll to position [93, 0]
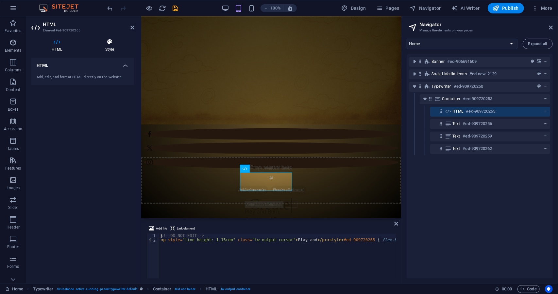
click at [111, 46] on h4 "Style" at bounding box center [109, 46] width 49 height 14
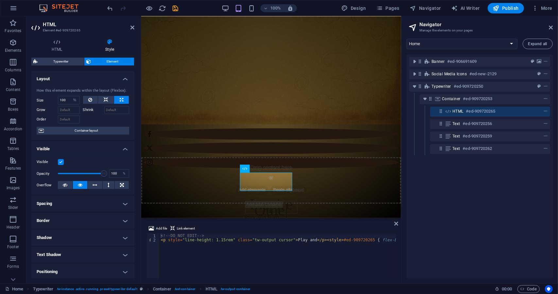
click at [86, 202] on h4 "Spacing" at bounding box center [82, 203] width 103 height 16
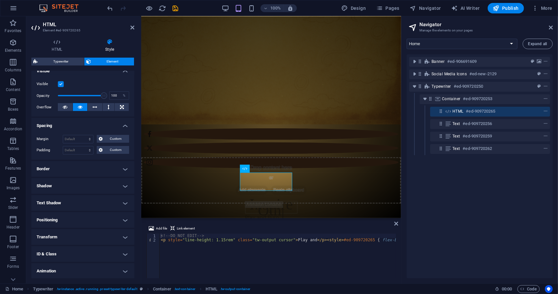
scroll to position [95, 0]
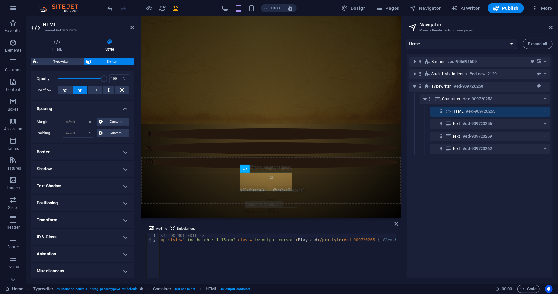
click at [94, 184] on h4 "Text Shadow" at bounding box center [82, 186] width 103 height 16
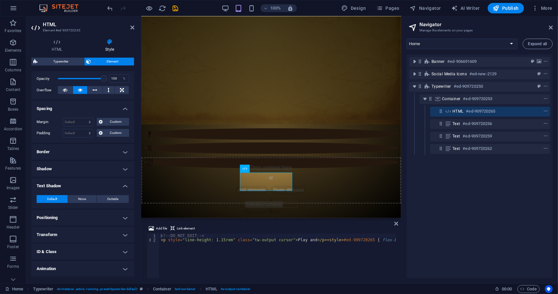
click at [92, 174] on h4 "Shadow" at bounding box center [82, 169] width 103 height 16
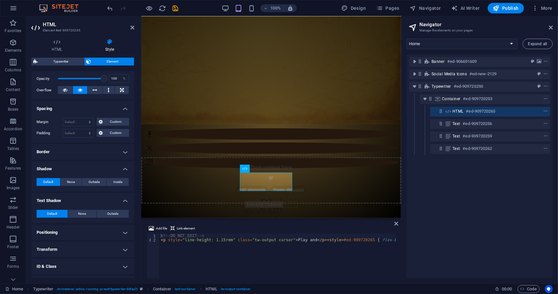
click at [81, 227] on h4 "Positioning" at bounding box center [82, 232] width 103 height 16
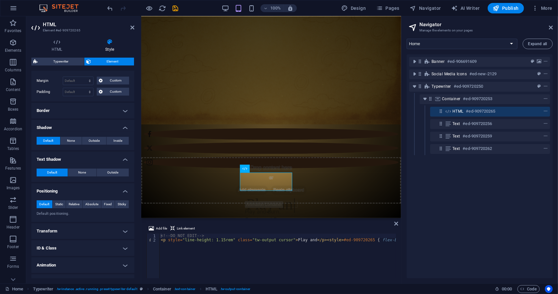
scroll to position [147, 0]
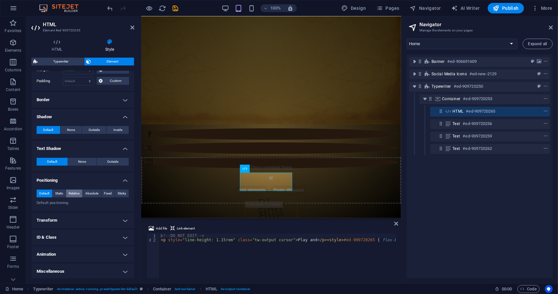
click at [70, 195] on span "Relative" at bounding box center [74, 193] width 11 height 8
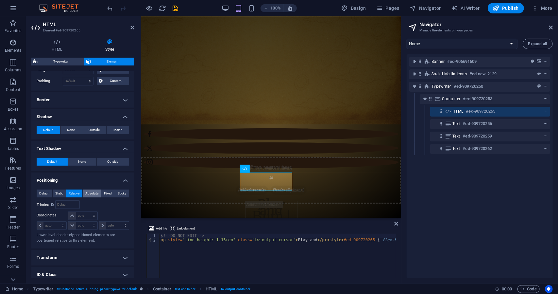
click at [83, 195] on button "Absolute" at bounding box center [92, 193] width 19 height 8
click at [109, 193] on span "Fixed" at bounding box center [108, 193] width 8 height 8
click at [118, 192] on span "Sticky" at bounding box center [122, 193] width 8 height 8
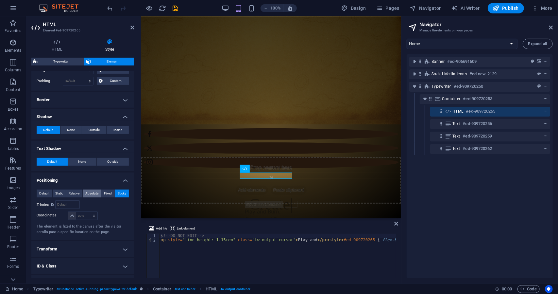
click at [100, 193] on button "Absolute" at bounding box center [92, 193] width 19 height 8
click at [91, 194] on span "Absolute" at bounding box center [91, 193] width 13 height 8
click at [78, 193] on span "Relative" at bounding box center [74, 193] width 11 height 8
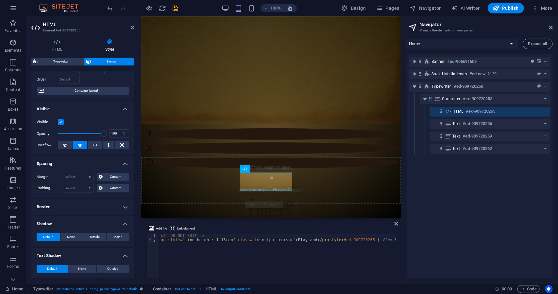
scroll to position [0, 0]
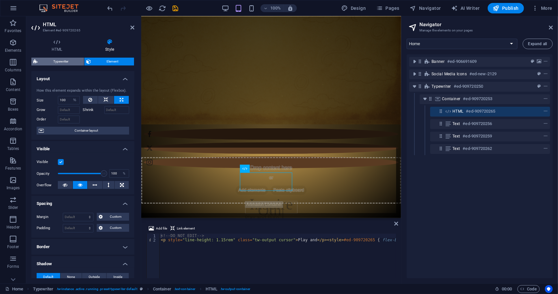
click at [79, 61] on span "Typewriter" at bounding box center [61, 62] width 42 height 8
select select "ms"
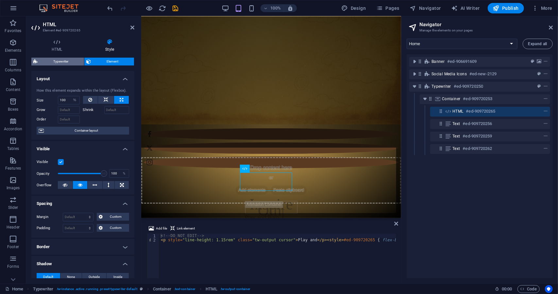
select select "px"
select select
select select "px"
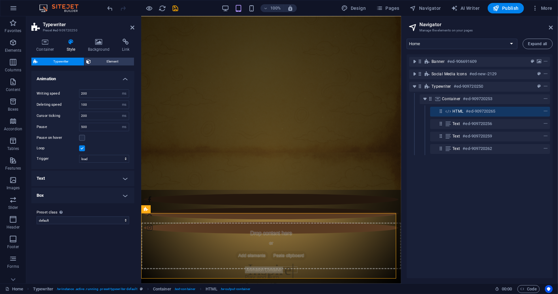
select select
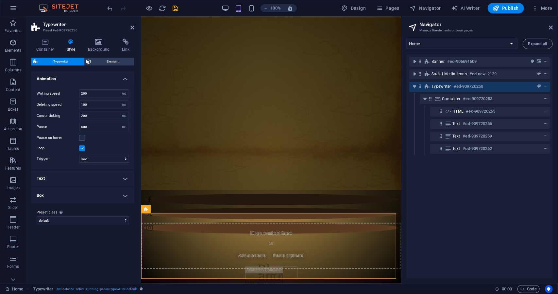
click at [88, 174] on h4 "Text" at bounding box center [82, 178] width 103 height 16
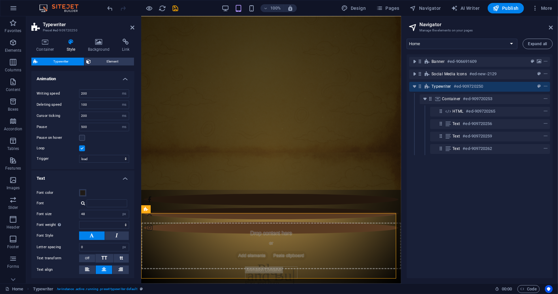
scroll to position [43, 0]
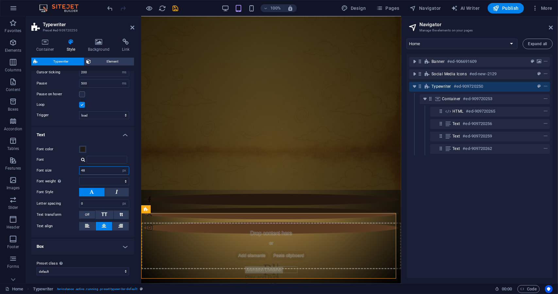
click at [97, 167] on input "48" at bounding box center [103, 170] width 49 height 8
type input "64"
click at [90, 222] on button at bounding box center [87, 226] width 16 height 8
click at [106, 213] on span "TT" at bounding box center [104, 214] width 6 height 6
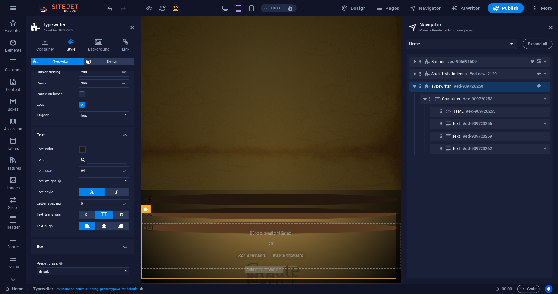
select select
click at [173, 8] on icon "save" at bounding box center [176, 9] width 8 height 8
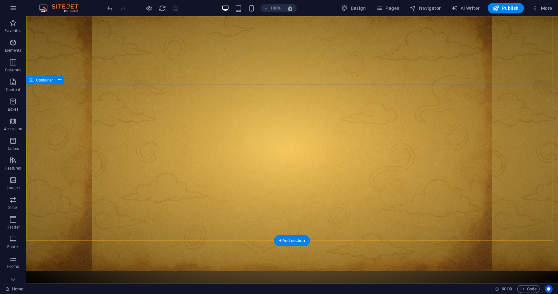
scroll to position [0, 0]
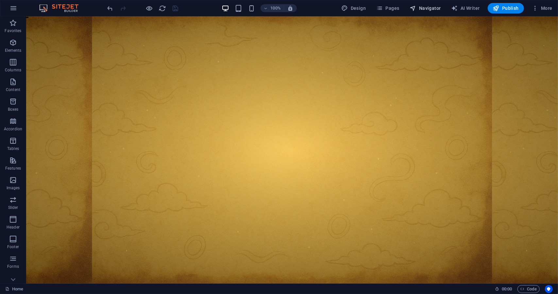
click at [343, 7] on span "Navigator" at bounding box center [425, 8] width 31 height 7
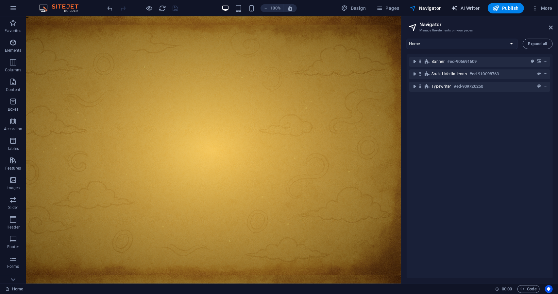
click at [343, 7] on button "AI Writer" at bounding box center [466, 8] width 34 height 10
select select "English"
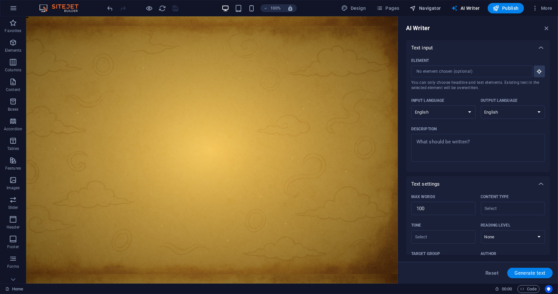
click at [343, 5] on span "Navigator" at bounding box center [425, 8] width 31 height 7
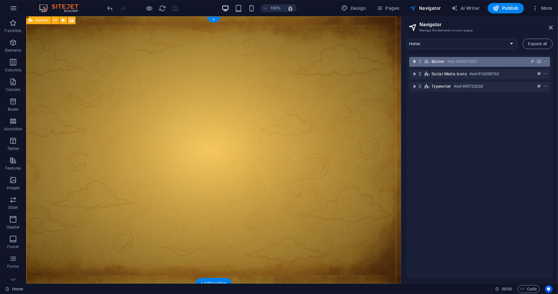
click at [343, 64] on icon "toggle-expand" at bounding box center [414, 61] width 7 height 7
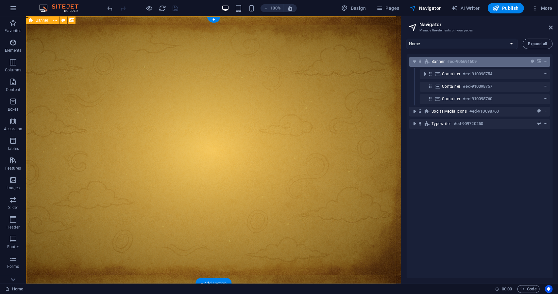
click at [343, 62] on div "Banner #ed-906691609" at bounding box center [474, 62] width 86 height 8
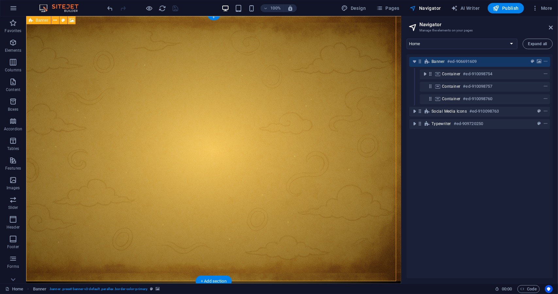
click at [343, 62] on div "Banner #ed-906691609" at bounding box center [474, 62] width 86 height 8
select select "px"
select select "vh"
select select "%"
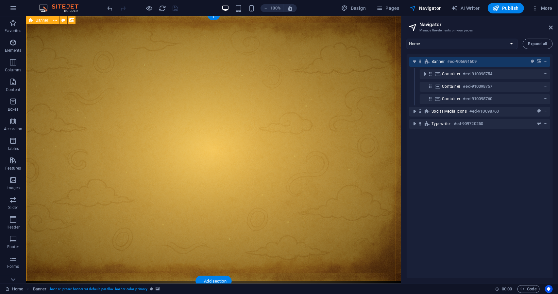
select select "header"
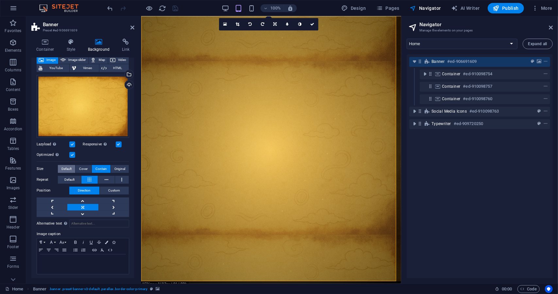
scroll to position [0, 0]
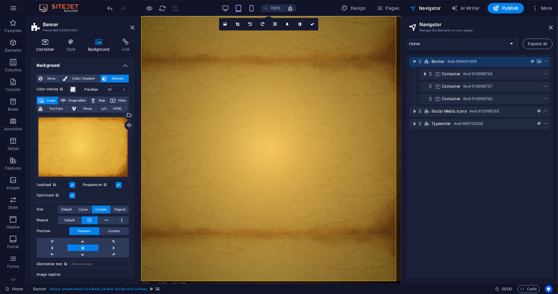
click at [46, 41] on icon at bounding box center [45, 42] width 28 height 7
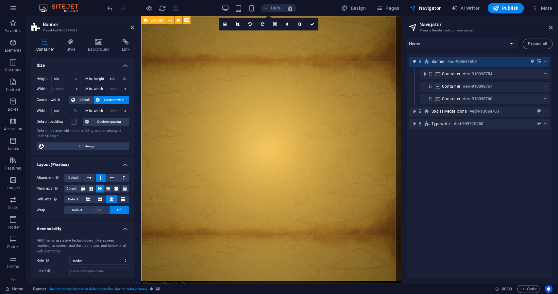
click at [343, 61] on icon "toggle-expand" at bounding box center [414, 61] width 7 height 7
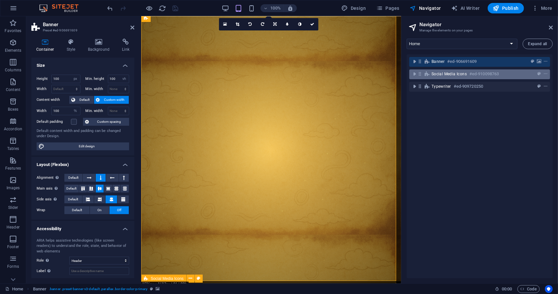
click at [343, 75] on span "Social Media Icons" at bounding box center [448, 73] width 35 height 5
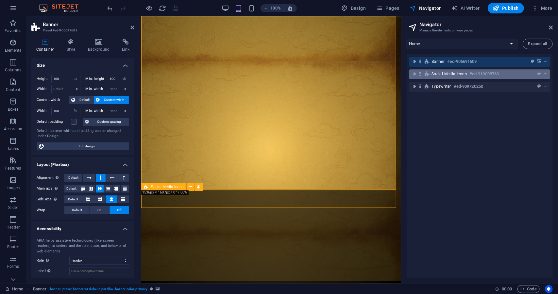
scroll to position [93, 0]
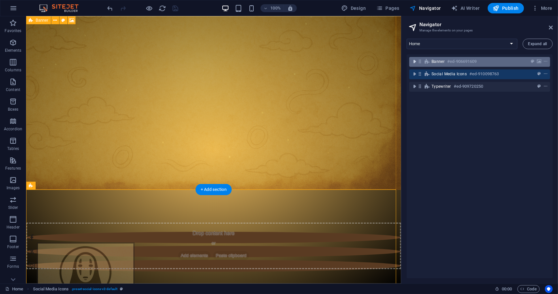
click at [343, 62] on icon "toggle-expand" at bounding box center [414, 61] width 7 height 7
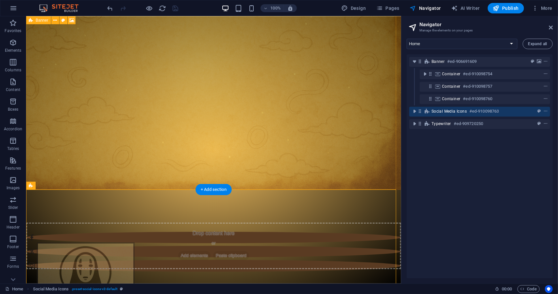
drag, startPoint x: 440, startPoint y: 111, endPoint x: 439, endPoint y: 69, distance: 42.2
click at [343, 69] on div "Banner #ed-906691609 Container #ed-910098754 Container #ed-910098757 Container …" at bounding box center [480, 166] width 146 height 224
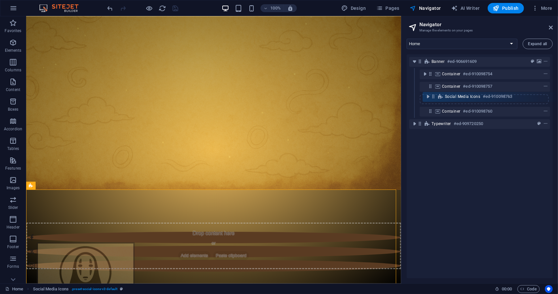
drag, startPoint x: 420, startPoint y: 110, endPoint x: 433, endPoint y: 94, distance: 20.1
click at [343, 94] on div "Banner #ed-906691609 Container #ed-910098754 Container #ed-910098757 Container …" at bounding box center [480, 166] width 146 height 224
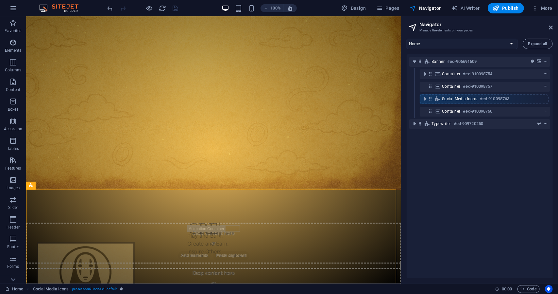
scroll to position [65, 0]
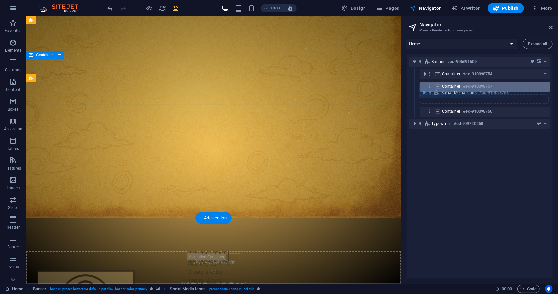
drag, startPoint x: 431, startPoint y: 98, endPoint x: 430, endPoint y: 90, distance: 8.6
click at [343, 90] on div "Banner #ed-906691609 Container #ed-910098754 Container #ed-910098757 Social Med…" at bounding box center [480, 166] width 146 height 224
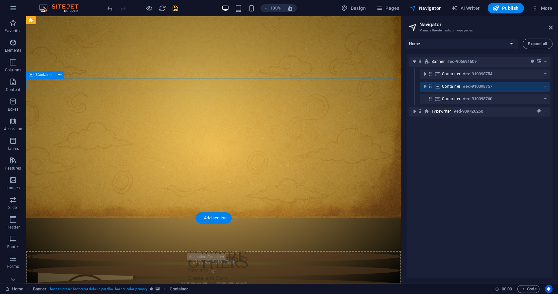
click at [343, 87] on icon at bounding box center [431, 86] width 6 height 6
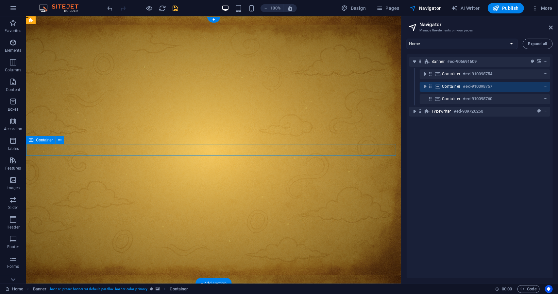
click at [343, 87] on icon at bounding box center [431, 86] width 6 height 6
click at [343, 88] on icon "toggle-expand" at bounding box center [425, 86] width 7 height 7
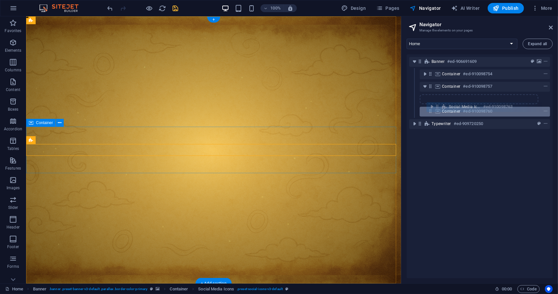
drag, startPoint x: 440, startPoint y: 97, endPoint x: 437, endPoint y: 107, distance: 9.9
click at [343, 107] on div "Banner #ed-906691609 Container #ed-910098754 Container #ed-910098757 Social Med…" at bounding box center [480, 166] width 146 height 224
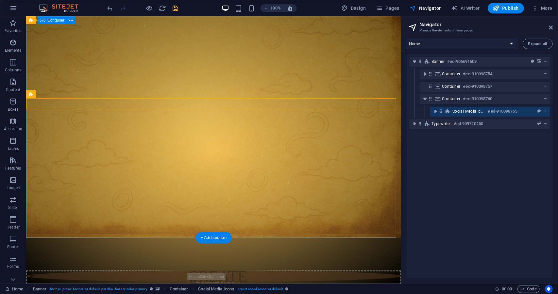
scroll to position [45, 0]
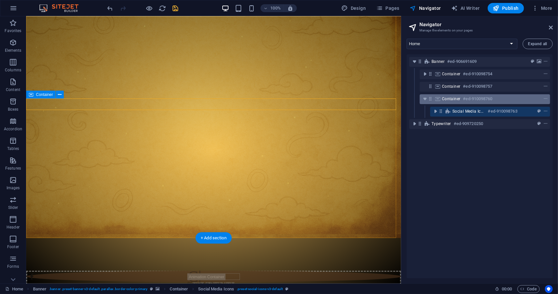
click at [343, 98] on span "Container" at bounding box center [451, 98] width 19 height 5
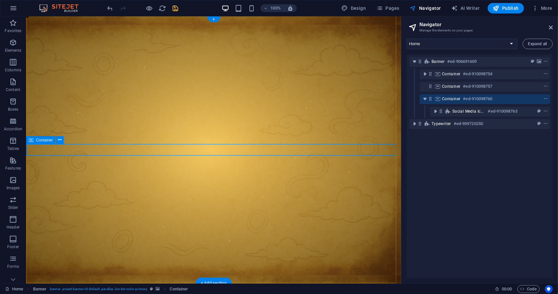
click at [343, 102] on div "Container #ed-910098760" at bounding box center [480, 99] width 76 height 8
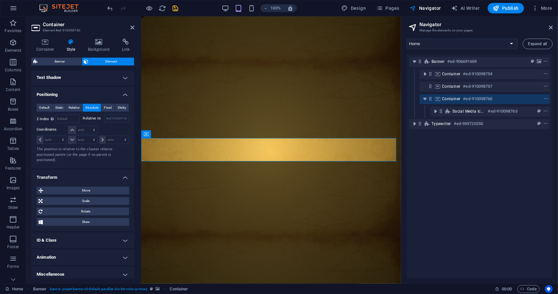
scroll to position [231, 0]
click at [73, 106] on span "Relative" at bounding box center [74, 106] width 11 height 8
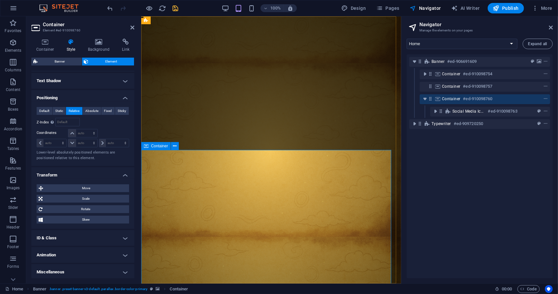
scroll to position [0, 0]
click at [62, 107] on span "Static" at bounding box center [59, 111] width 8 height 8
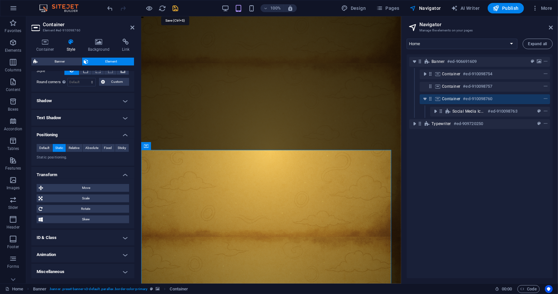
click at [175, 8] on icon "save" at bounding box center [176, 9] width 8 height 8
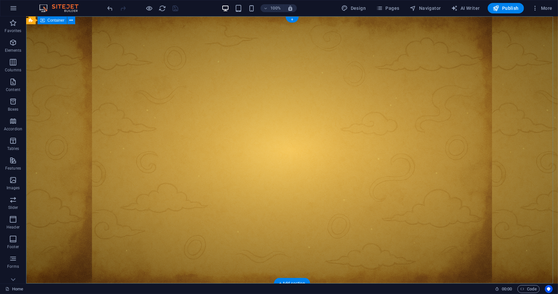
click at [153, 283] on div at bounding box center [292, 299] width 532 height 33
click at [142, 283] on div at bounding box center [292, 299] width 532 height 33
click at [81, 283] on div at bounding box center [292, 299] width 532 height 33
select select "px"
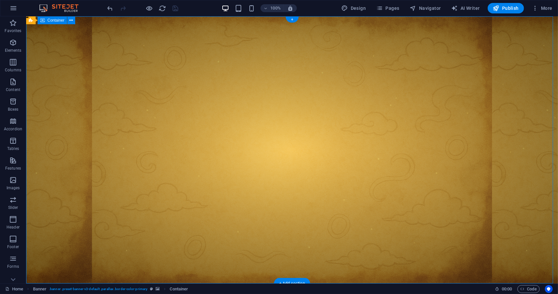
select select "px"
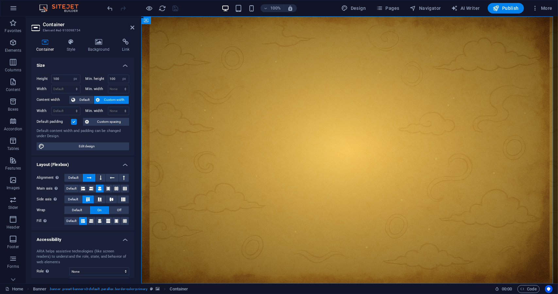
click at [343, 14] on div "100% Design Pages Navigator AI Writer Publish More" at bounding box center [278, 8] width 557 height 16
click at [343, 11] on span "Navigator" at bounding box center [425, 8] width 31 height 7
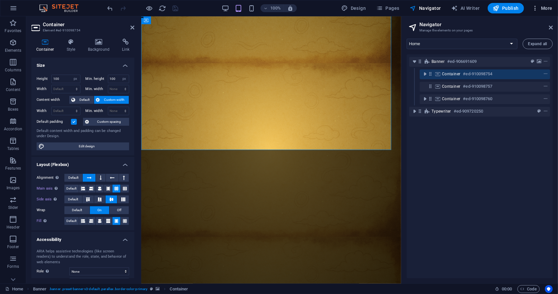
click at [343, 9] on span "More" at bounding box center [542, 8] width 21 height 7
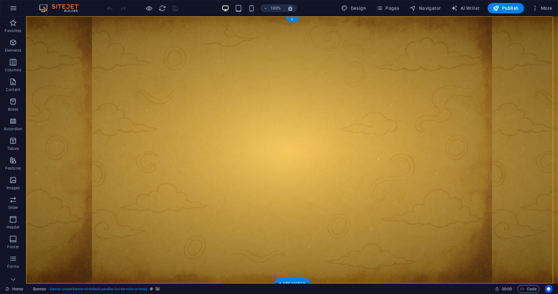
drag, startPoint x: 197, startPoint y: 131, endPoint x: 191, endPoint y: 224, distance: 92.7
click at [191, 283] on header "Drop content here or Add elements Paste clipboard" at bounding box center [292, 299] width 532 height 33
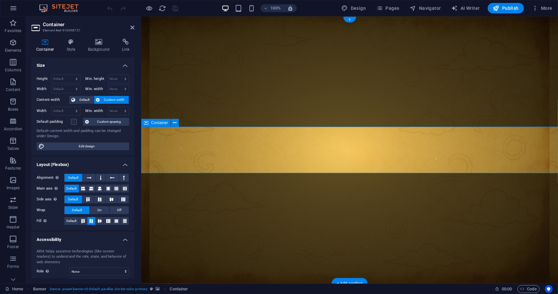
click at [439, 12] on button "Navigator" at bounding box center [425, 8] width 36 height 10
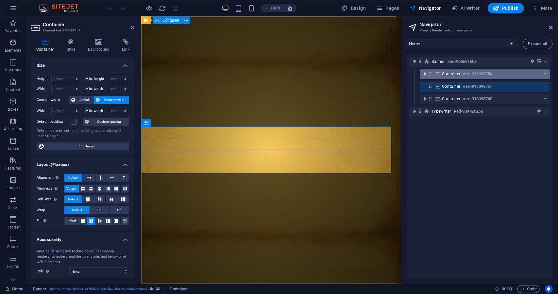
click at [426, 73] on icon "toggle-expand" at bounding box center [425, 74] width 7 height 7
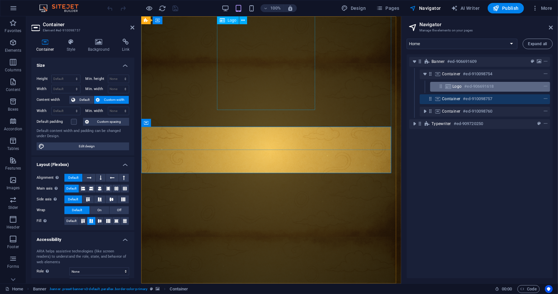
click at [463, 86] on div "Logo #ed-906691618" at bounding box center [484, 86] width 65 height 8
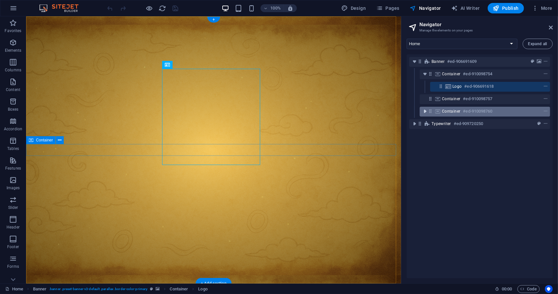
click at [426, 111] on icon "toggle-expand" at bounding box center [425, 111] width 7 height 7
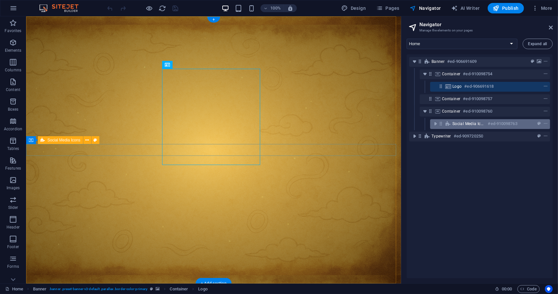
drag, startPoint x: 455, startPoint y: 121, endPoint x: 442, endPoint y: 126, distance: 14.0
click at [442, 126] on div "Social Media Icons #ed-910098763" at bounding box center [490, 124] width 120 height 10
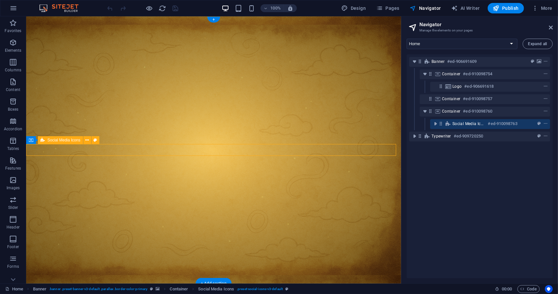
click at [442, 126] on div "Social Media Icons #ed-910098763" at bounding box center [490, 124] width 120 height 10
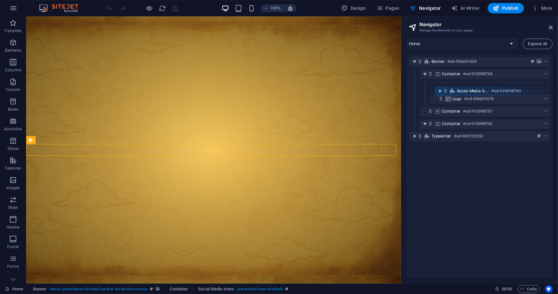
drag, startPoint x: 441, startPoint y: 125, endPoint x: 446, endPoint y: 91, distance: 34.6
click at [446, 91] on div "Banner #ed-906691609 Container #ed-910098754 Logo #ed-906691618 Container #ed-9…" at bounding box center [480, 166] width 146 height 224
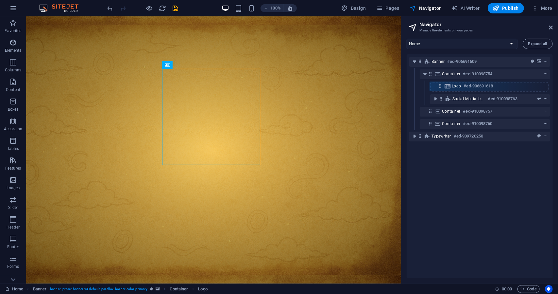
drag, startPoint x: 441, startPoint y: 98, endPoint x: 440, endPoint y: 84, distance: 14.1
click at [440, 84] on div "Banner #ed-906691609 Container #ed-910098754 Social Media Icons #ed-910098763 L…" at bounding box center [480, 166] width 146 height 224
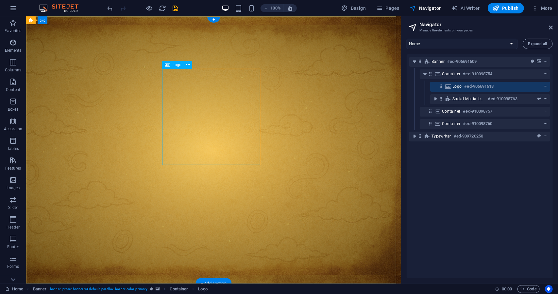
click at [473, 86] on h6 "#ed-906691618" at bounding box center [478, 86] width 29 height 8
select select "px"
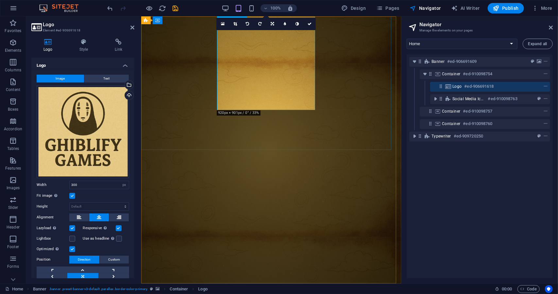
click at [474, 86] on h6 "#ed-906691618" at bounding box center [478, 86] width 29 height 8
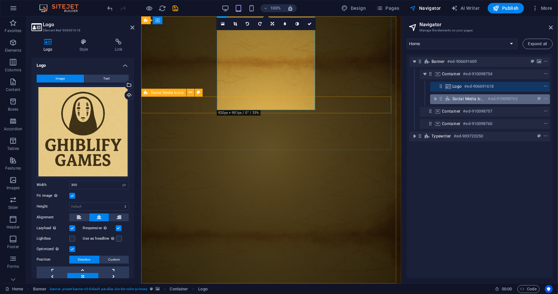
click at [470, 97] on span "Social Media Icons" at bounding box center [468, 98] width 33 height 5
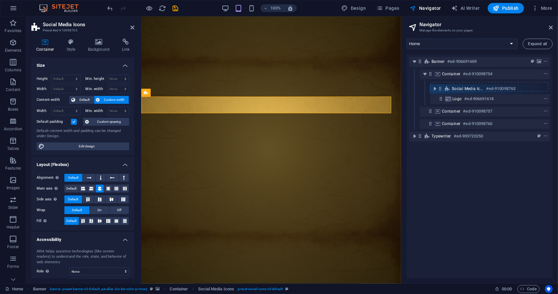
drag, startPoint x: 440, startPoint y: 98, endPoint x: 440, endPoint y: 86, distance: 12.4
click at [440, 86] on div "Banner #ed-906691609 Container #ed-910098754 Logo #ed-906691618 Social Media Ic…" at bounding box center [480, 166] width 146 height 224
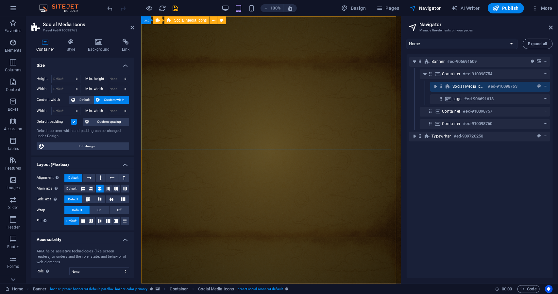
click at [460, 91] on div "Social Media Icons #ed-910098763" at bounding box center [490, 87] width 120 height 10
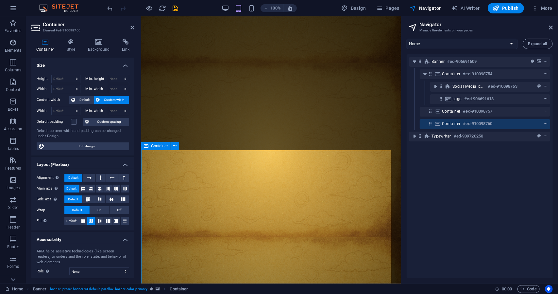
click at [360, 283] on div at bounding box center [271, 299] width 260 height 33
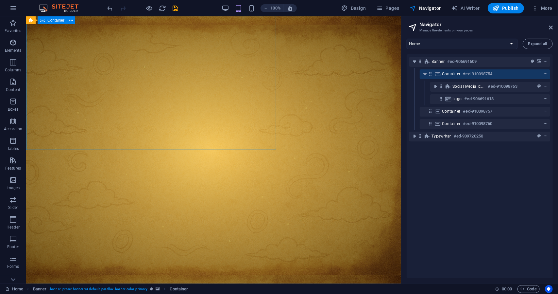
click at [360, 283] on div at bounding box center [213, 299] width 375 height 33
select select "px"
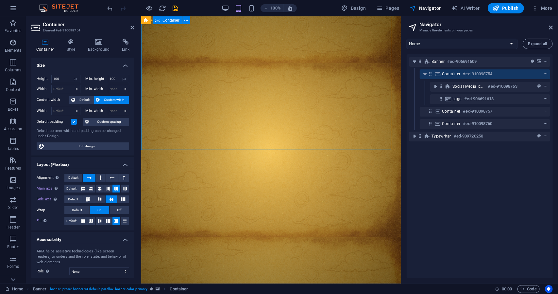
drag, startPoint x: 360, startPoint y: 113, endPoint x: 362, endPoint y: 92, distance: 21.7
click at [362, 283] on div at bounding box center [271, 299] width 260 height 33
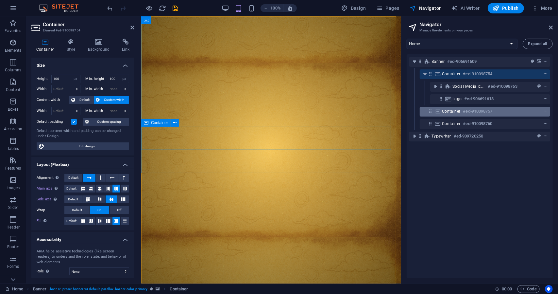
click at [440, 112] on icon at bounding box center [437, 111] width 7 height 5
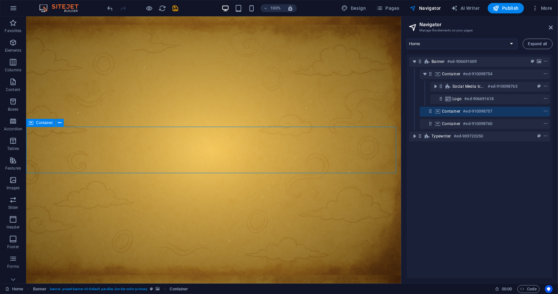
click at [449, 111] on span "Container" at bounding box center [451, 111] width 19 height 5
click at [327, 283] on div at bounding box center [213, 299] width 375 height 33
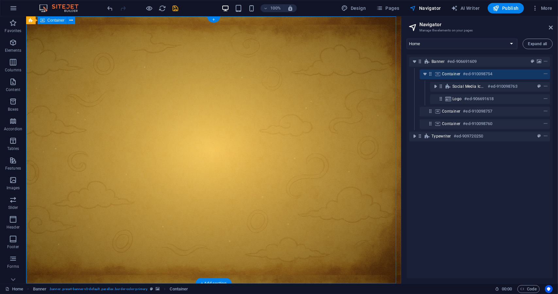
click at [327, 283] on div at bounding box center [213, 299] width 375 height 33
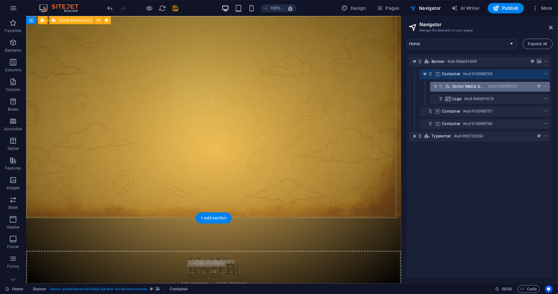
click at [455, 88] on span "Social Media Icons" at bounding box center [468, 86] width 33 height 5
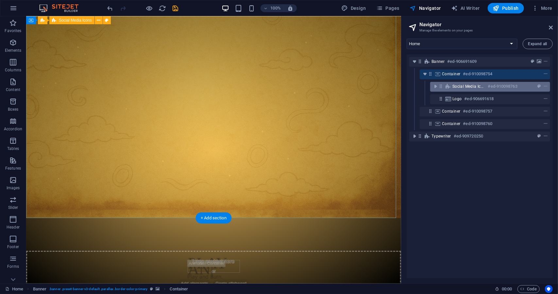
scroll to position [0, 0]
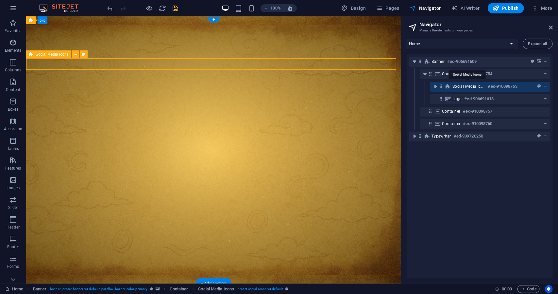
click at [458, 88] on span "Social Media Icons" at bounding box center [468, 86] width 33 height 5
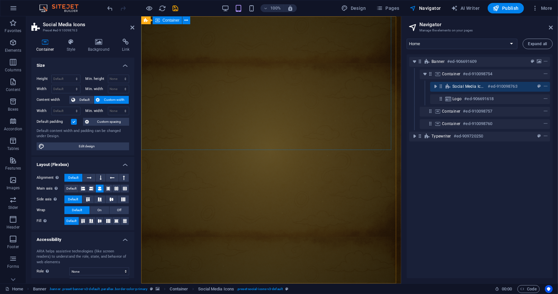
click at [284, 283] on div at bounding box center [271, 299] width 260 height 33
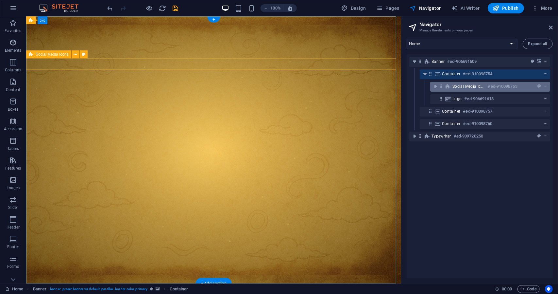
click at [480, 90] on div "Social Media Icons #ed-910098763" at bounding box center [484, 86] width 65 height 8
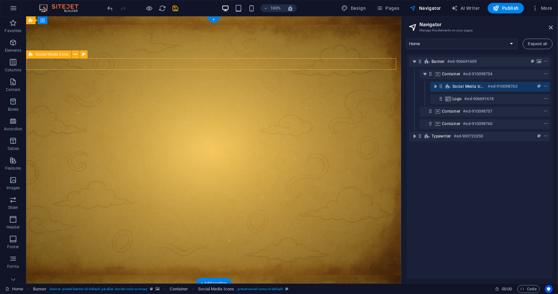
click at [480, 90] on div "Social Media Icons #ed-910098763" at bounding box center [484, 86] width 65 height 8
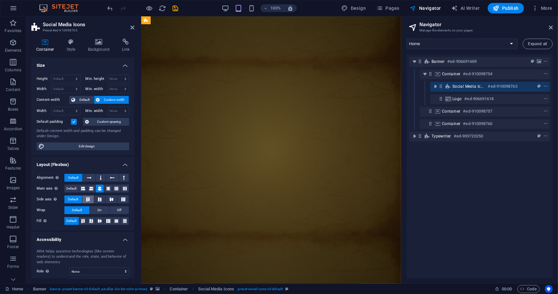
click at [88, 198] on icon at bounding box center [88, 199] width 8 height 4
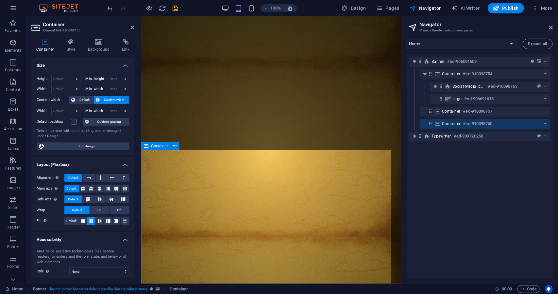
click at [445, 166] on div "Banner #ed-906691609 Container #ed-910098754 Social Media Icons #ed-910098763 L…" at bounding box center [480, 166] width 146 height 224
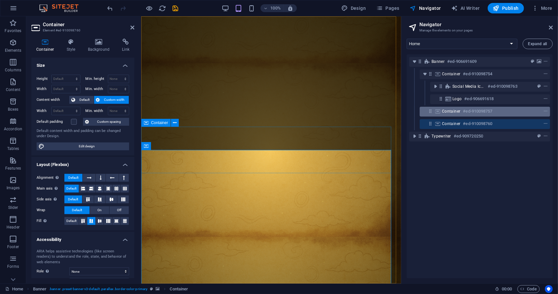
click at [469, 108] on h6 "#ed-910098757" at bounding box center [477, 111] width 29 height 8
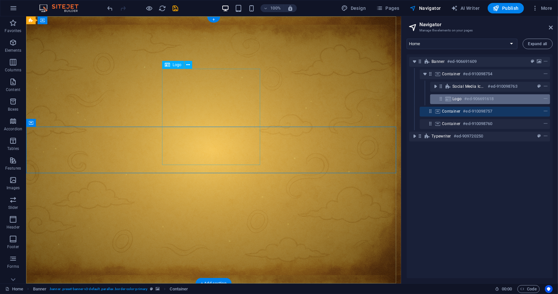
click at [470, 96] on h6 "#ed-906691618" at bounding box center [478, 99] width 29 height 8
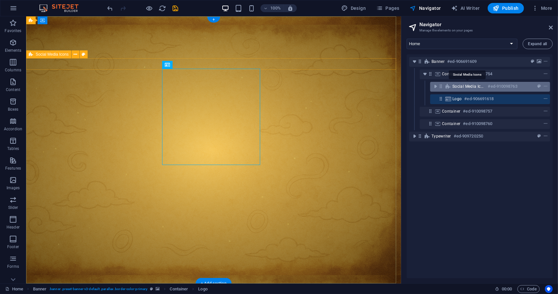
click at [466, 84] on span "Social Media Icons" at bounding box center [468, 86] width 33 height 5
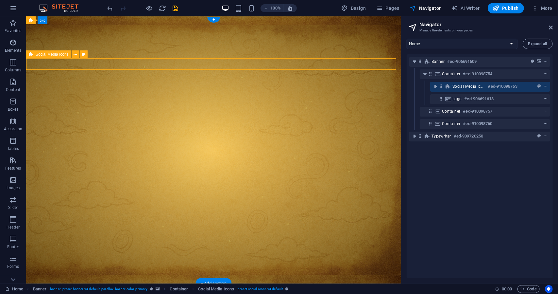
click at [463, 91] on div "Social Media Icons #ed-910098763" at bounding box center [490, 87] width 120 height 10
click at [462, 79] on div "Container #ed-910098754" at bounding box center [479, 74] width 141 height 12
click at [442, 86] on icon at bounding box center [441, 86] width 6 height 6
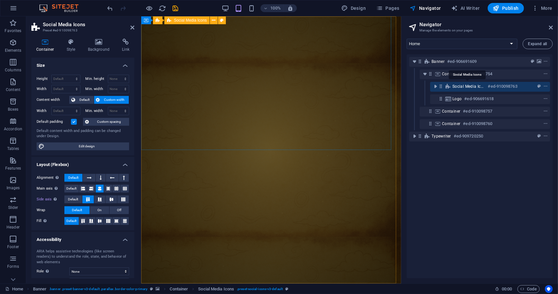
click at [468, 85] on span "Social Media Icons" at bounding box center [468, 86] width 33 height 5
click at [70, 52] on h4 "Style" at bounding box center [72, 46] width 21 height 14
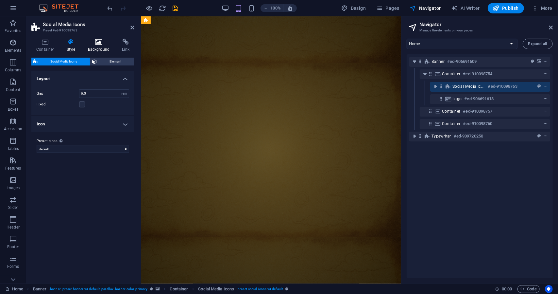
click at [93, 48] on h4 "Background" at bounding box center [100, 46] width 34 height 14
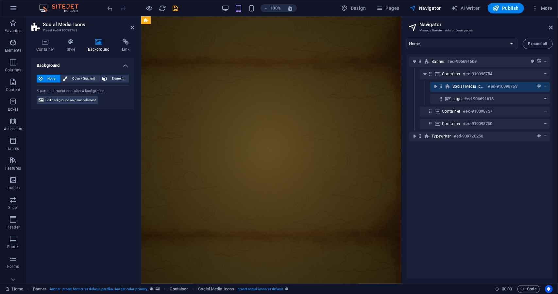
click at [135, 42] on div "Container Style Background Link Size Height Default px rem % vh vw Min. height …" at bounding box center [82, 158] width 113 height 250
click at [127, 45] on h4 "Link" at bounding box center [125, 46] width 17 height 14
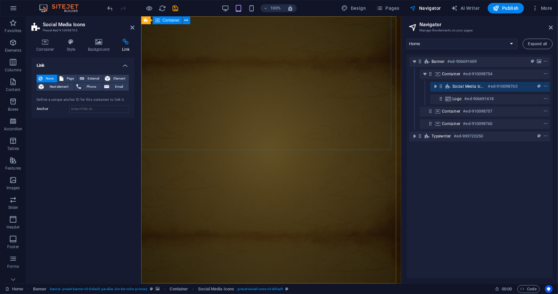
click at [180, 283] on div at bounding box center [271, 299] width 260 height 33
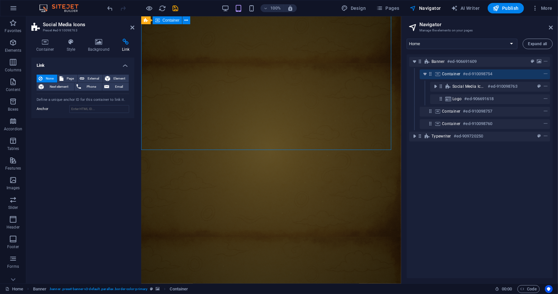
click at [180, 283] on div at bounding box center [271, 299] width 260 height 33
select select "px"
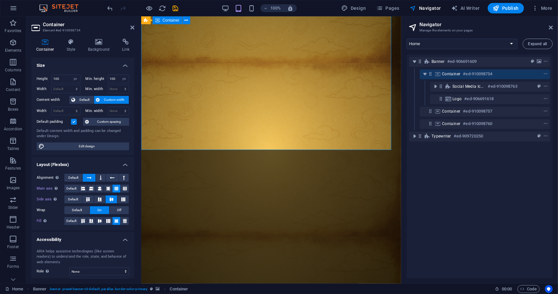
click at [325, 283] on div at bounding box center [271, 299] width 260 height 33
click at [341, 283] on div at bounding box center [271, 299] width 260 height 33
click at [550, 31] on header "Navigator Manage the elements on your pages" at bounding box center [480, 24] width 145 height 17
click at [550, 28] on icon at bounding box center [551, 27] width 4 height 5
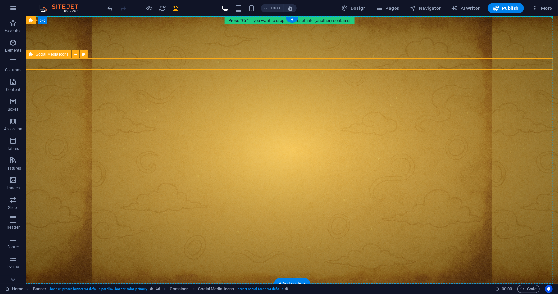
drag, startPoint x: 152, startPoint y: 66, endPoint x: 265, endPoint y: 51, distance: 113.7
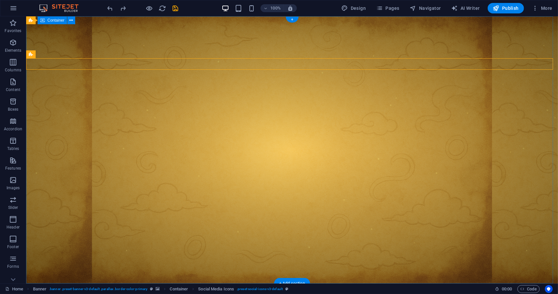
click at [216, 283] on div at bounding box center [292, 299] width 532 height 33
click at [205, 283] on div at bounding box center [292, 299] width 532 height 33
select select "px"
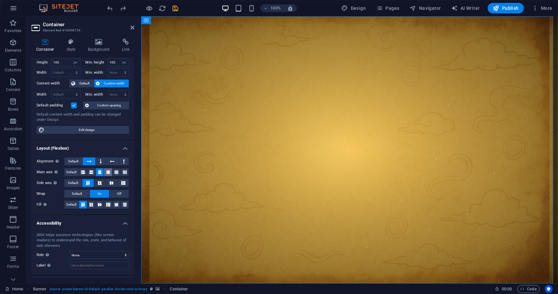
scroll to position [17, 0]
click at [96, 159] on button at bounding box center [101, 161] width 10 height 8
click at [98, 178] on icon at bounding box center [100, 182] width 4 height 8
click at [110, 179] on icon at bounding box center [112, 182] width 4 height 8
click at [105, 171] on icon at bounding box center [108, 171] width 8 height 4
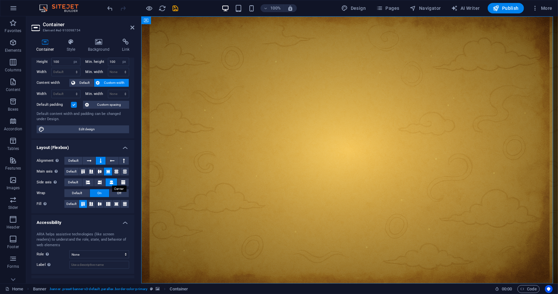
click at [110, 181] on icon at bounding box center [112, 182] width 4 height 8
click at [99, 172] on icon at bounding box center [100, 171] width 8 height 4
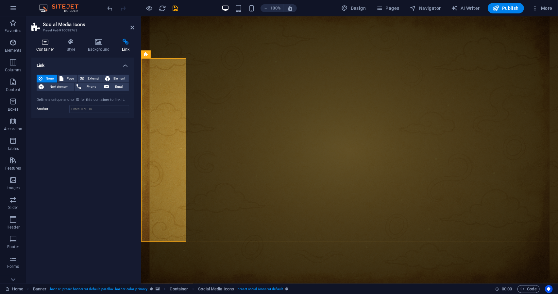
click at [48, 42] on icon at bounding box center [45, 42] width 28 height 7
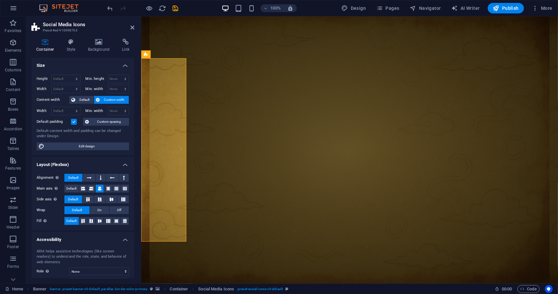
click at [48, 44] on icon at bounding box center [45, 42] width 28 height 7
click at [65, 77] on select "Default px rem % vh vw" at bounding box center [66, 79] width 28 height 8
click at [52, 75] on select "Default px rem % vh vw" at bounding box center [66, 79] width 28 height 8
click at [70, 77] on select "Default px rem % vh vw" at bounding box center [66, 79] width 28 height 8
select select "px"
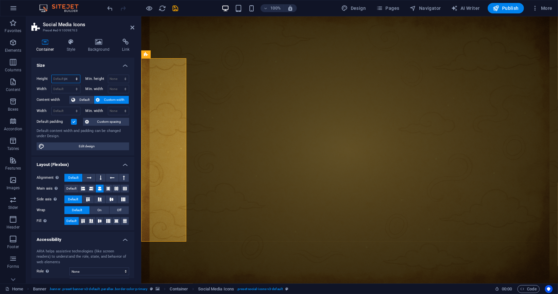
click at [70, 75] on select "Default px rem % vh vw" at bounding box center [66, 79] width 28 height 8
type input "200"
click at [88, 179] on icon at bounding box center [89, 178] width 5 height 8
click at [93, 187] on button at bounding box center [91, 188] width 8 height 8
click at [83, 187] on icon at bounding box center [83, 188] width 4 height 8
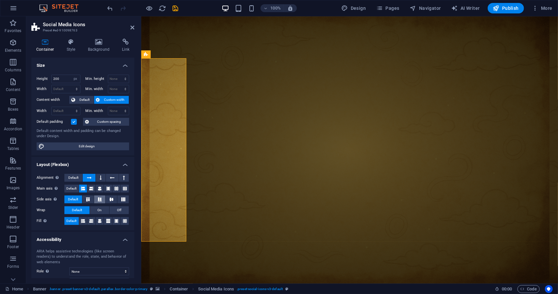
click at [99, 197] on icon at bounding box center [100, 199] width 8 height 4
click at [99, 48] on h4 "Background" at bounding box center [100, 46] width 34 height 14
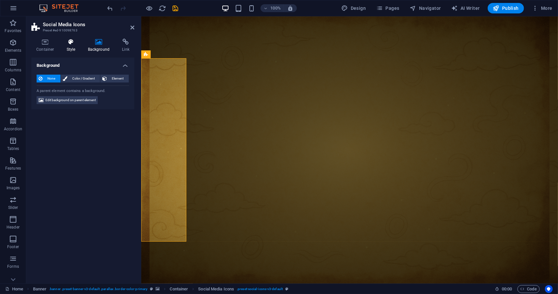
click at [79, 44] on icon at bounding box center [71, 42] width 19 height 7
